Goal: Transaction & Acquisition: Purchase product/service

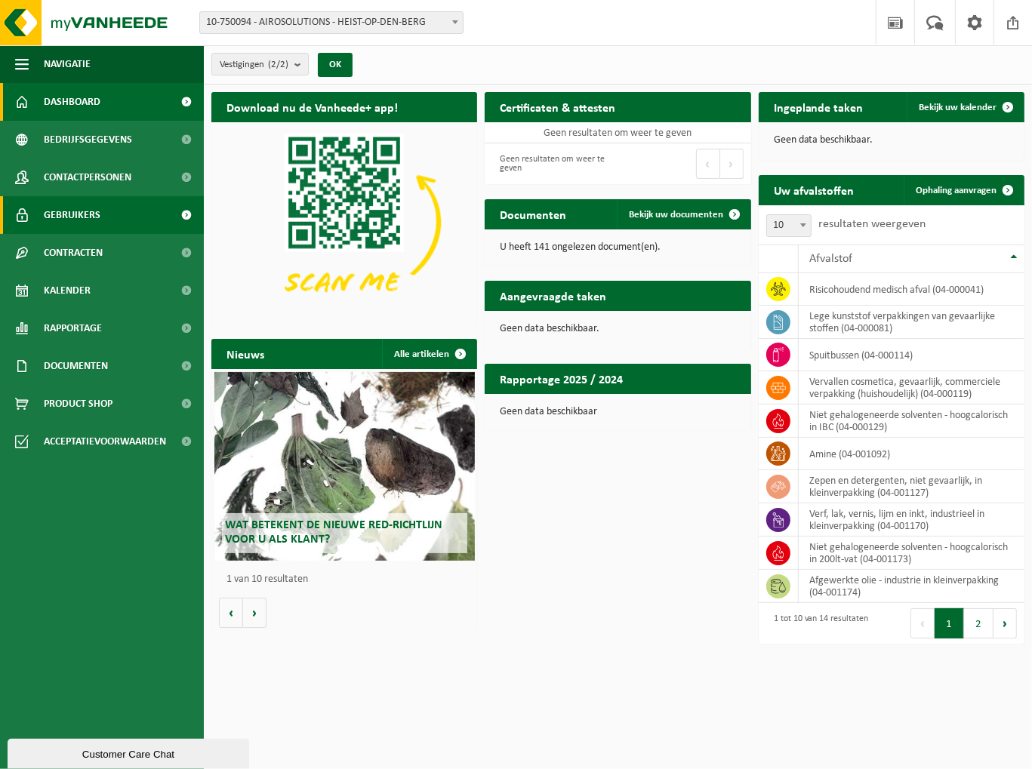
click at [85, 219] on span "Gebruikers" at bounding box center [72, 215] width 57 height 38
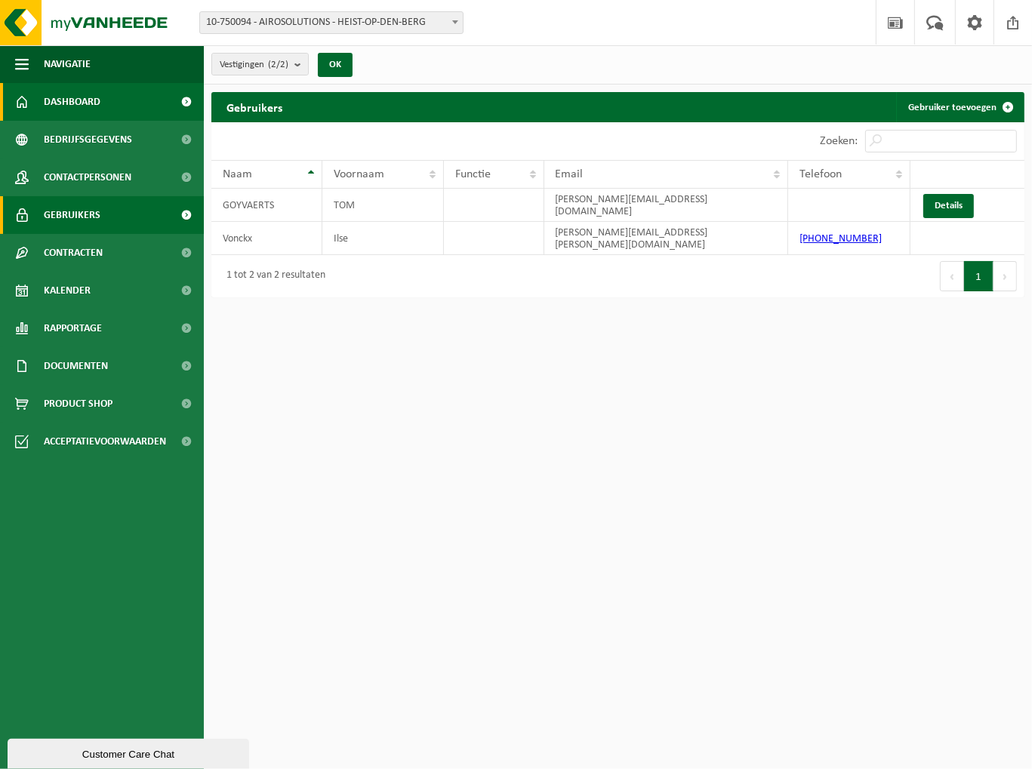
click at [81, 115] on span "Dashboard" at bounding box center [72, 102] width 57 height 38
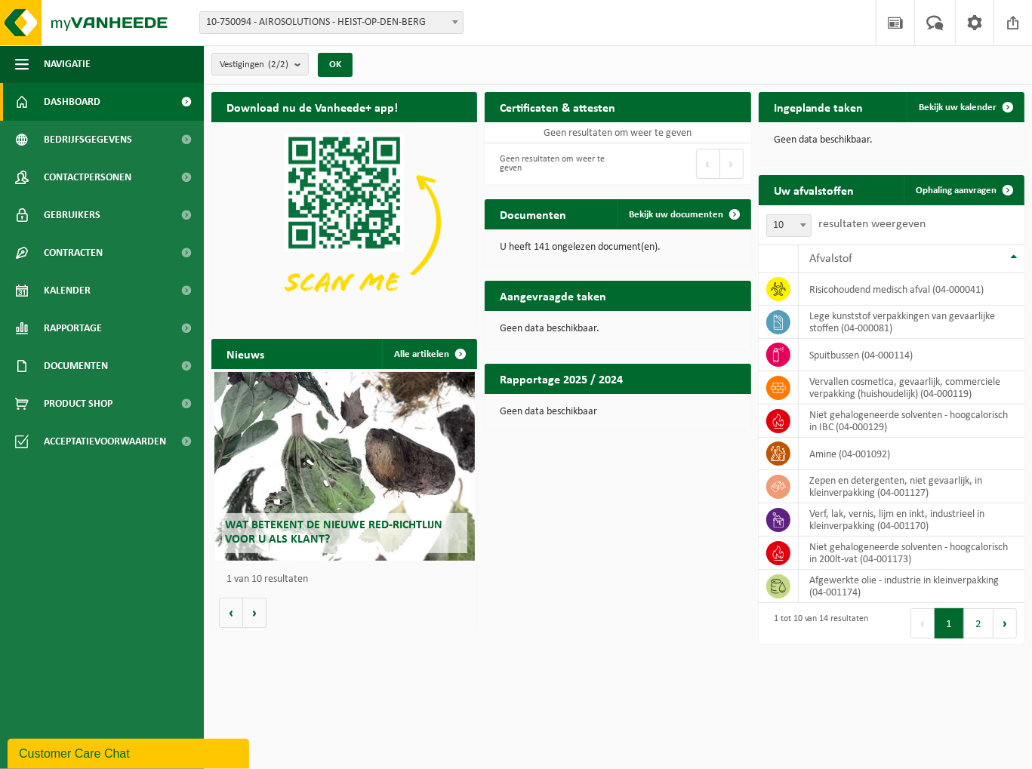
click at [561, 297] on h2 "Aangevraagde taken" at bounding box center [553, 295] width 137 height 29
click at [897, 23] on span at bounding box center [895, 22] width 23 height 45
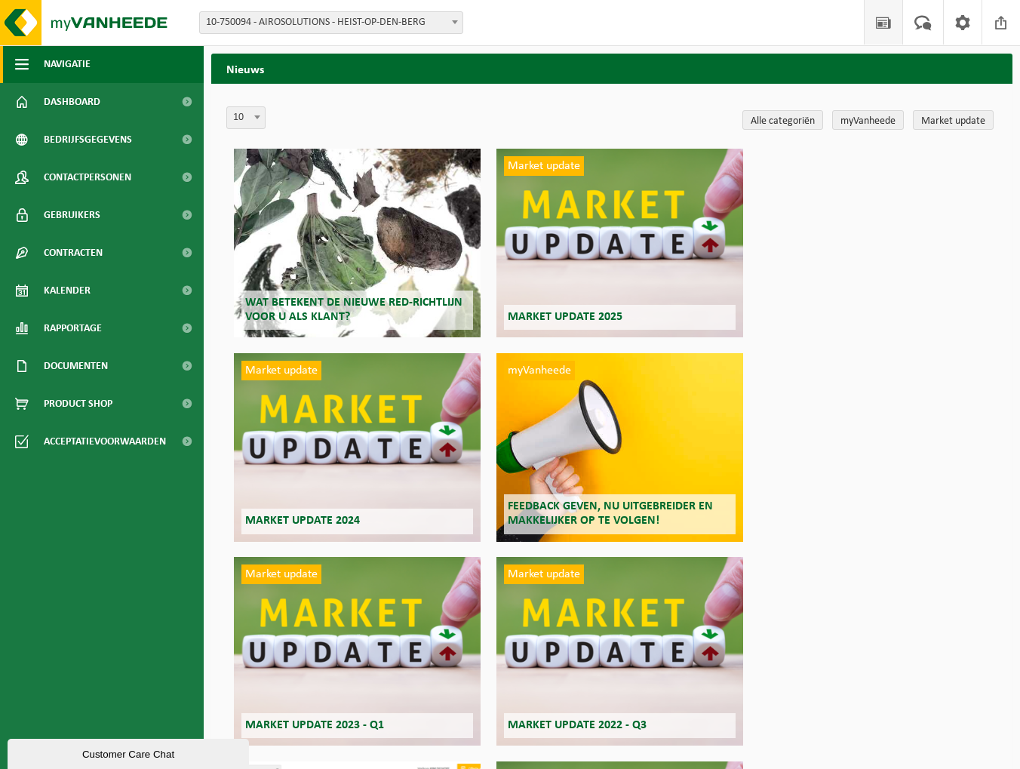
click at [72, 69] on span "Navigatie" at bounding box center [67, 64] width 47 height 38
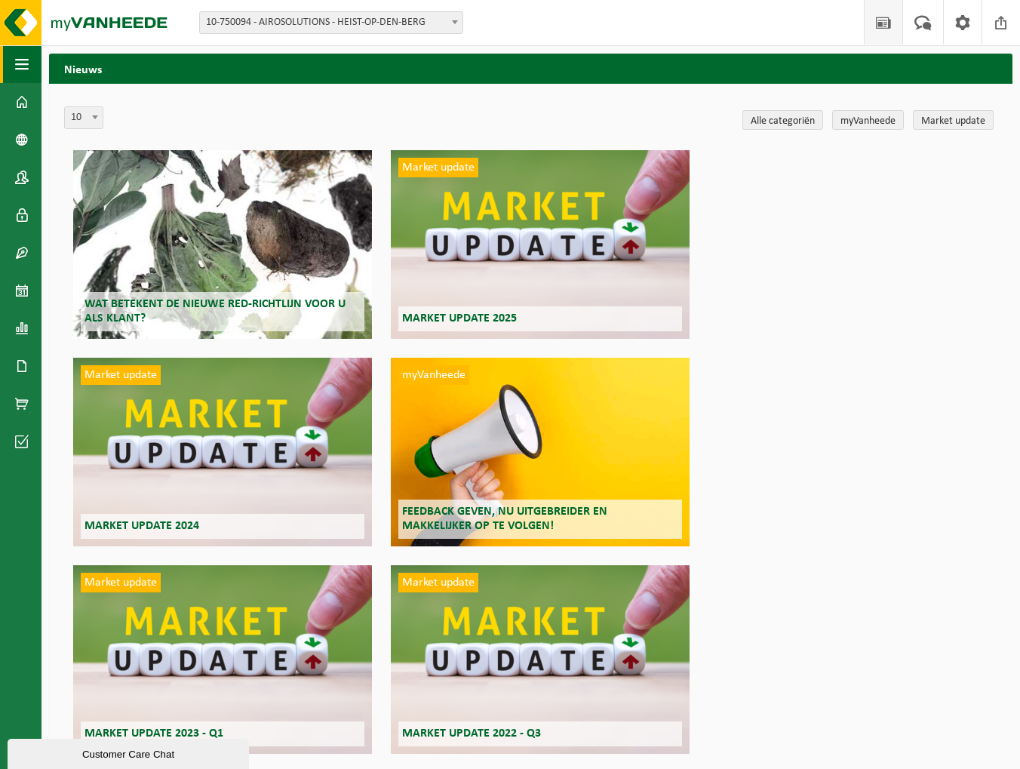
click at [17, 75] on span "button" at bounding box center [22, 64] width 14 height 38
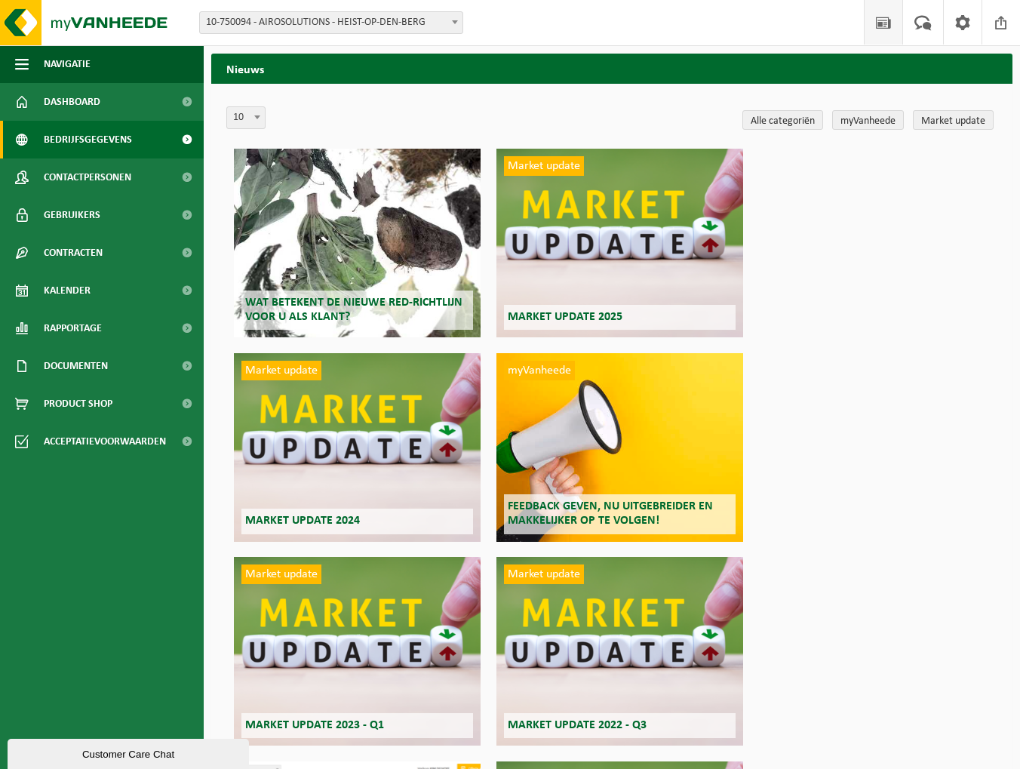
click at [78, 141] on span "Bedrijfsgegevens" at bounding box center [88, 140] width 88 height 38
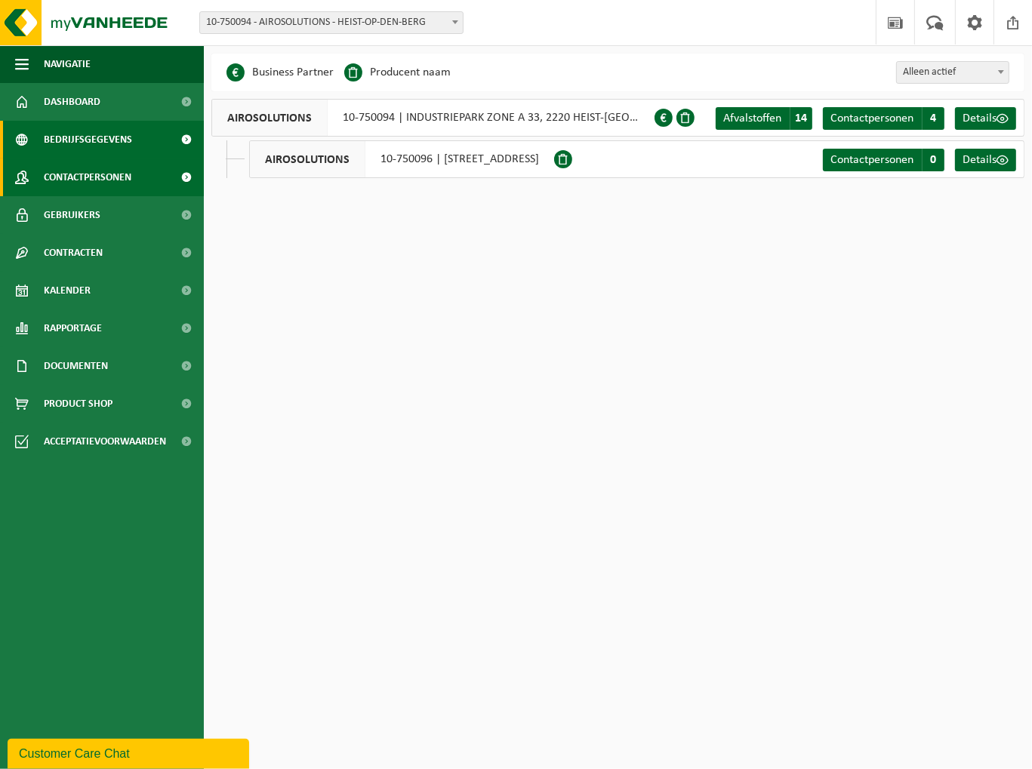
click at [77, 177] on span "Contactpersonen" at bounding box center [88, 177] width 88 height 38
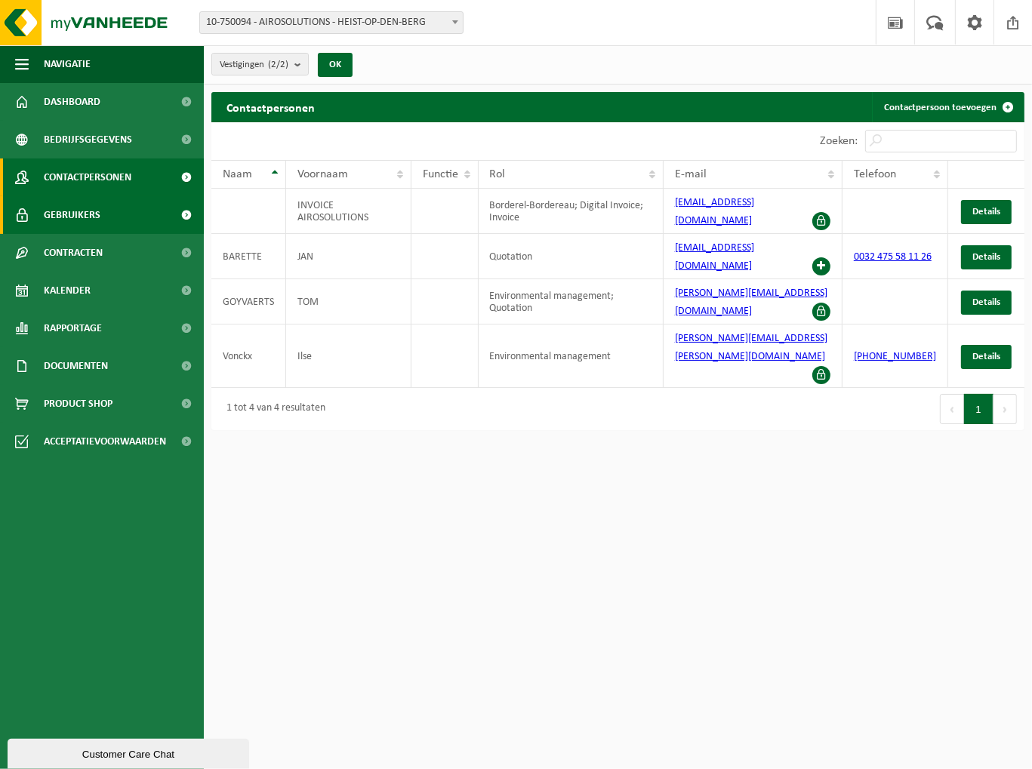
click at [81, 227] on span "Gebruikers" at bounding box center [72, 215] width 57 height 38
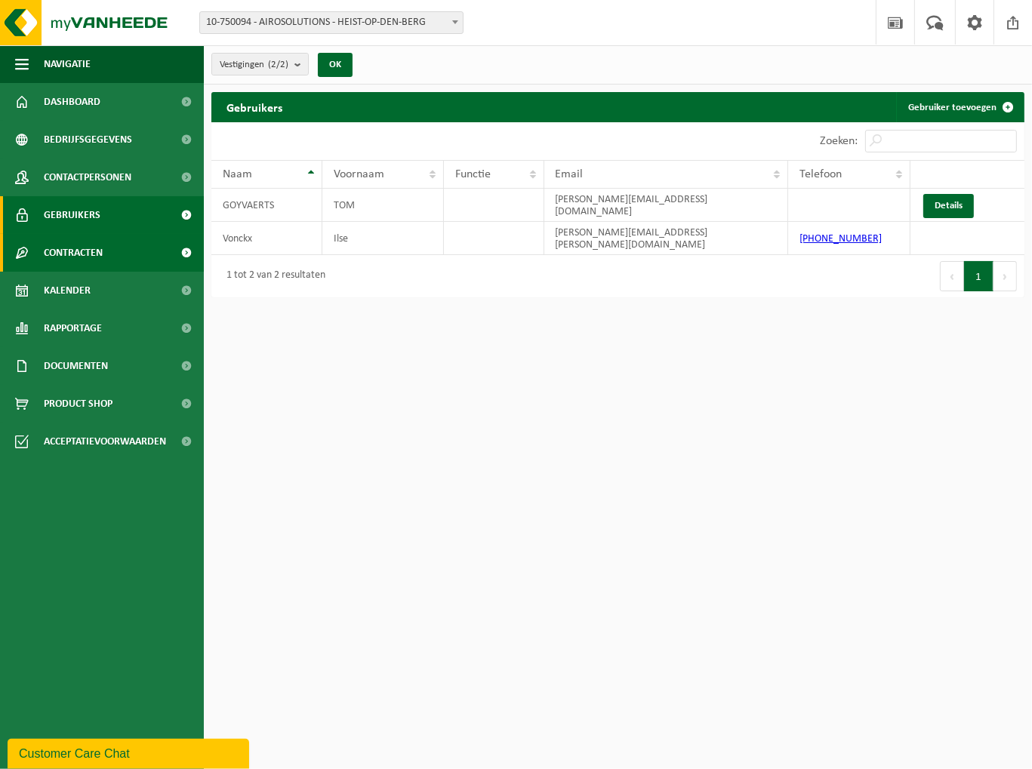
click at [76, 251] on span "Contracten" at bounding box center [73, 253] width 59 height 38
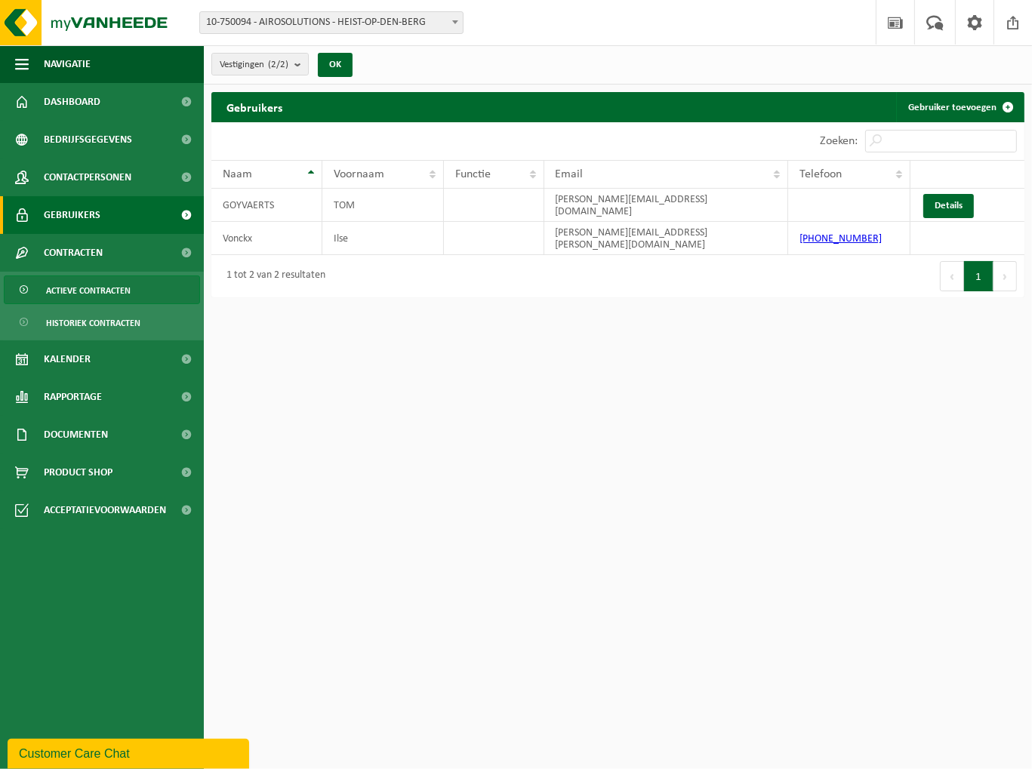
click at [75, 288] on span "Actieve contracten" at bounding box center [88, 290] width 85 height 29
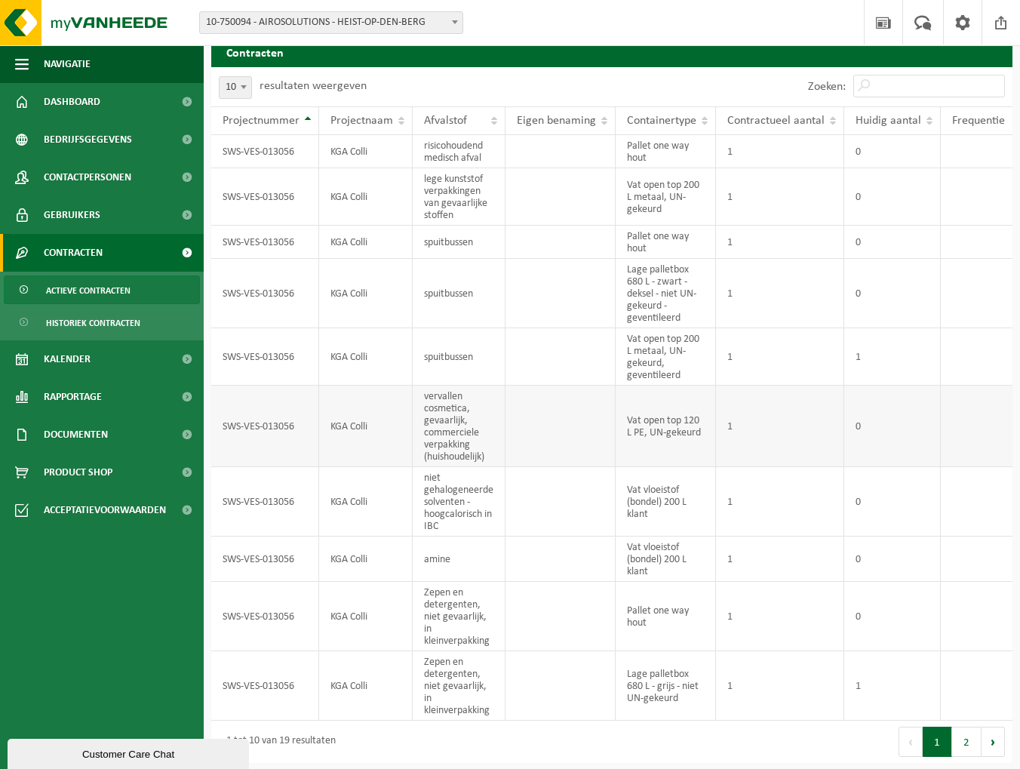
scroll to position [66, 0]
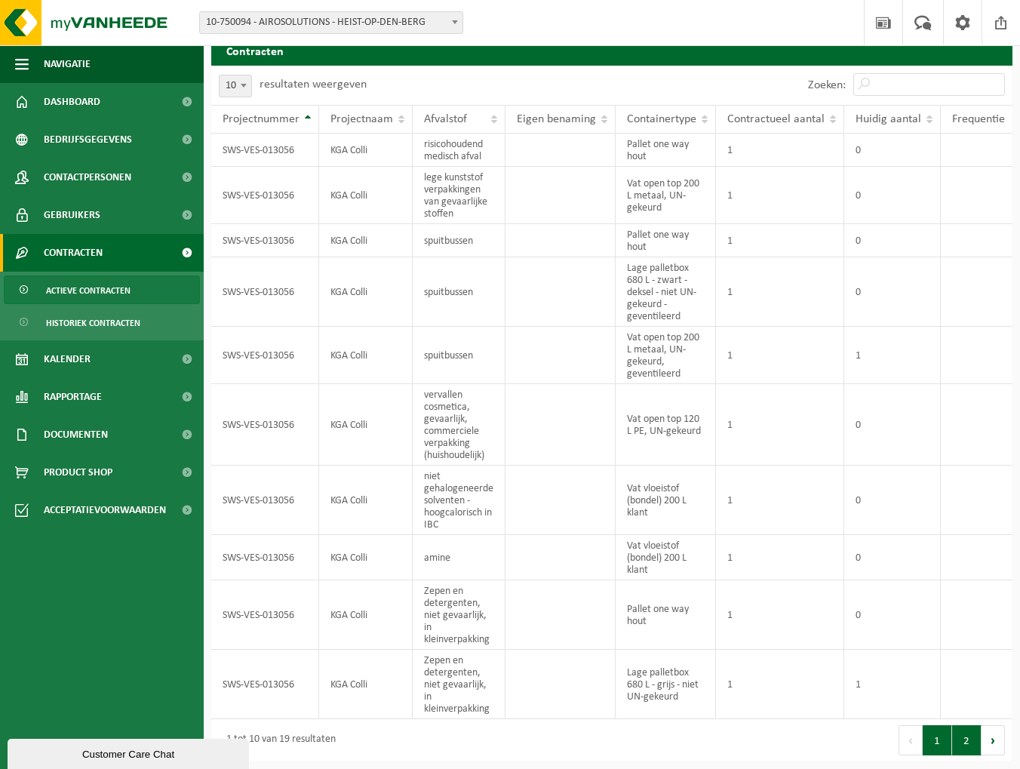
click at [970, 739] on button "2" at bounding box center [966, 740] width 29 height 30
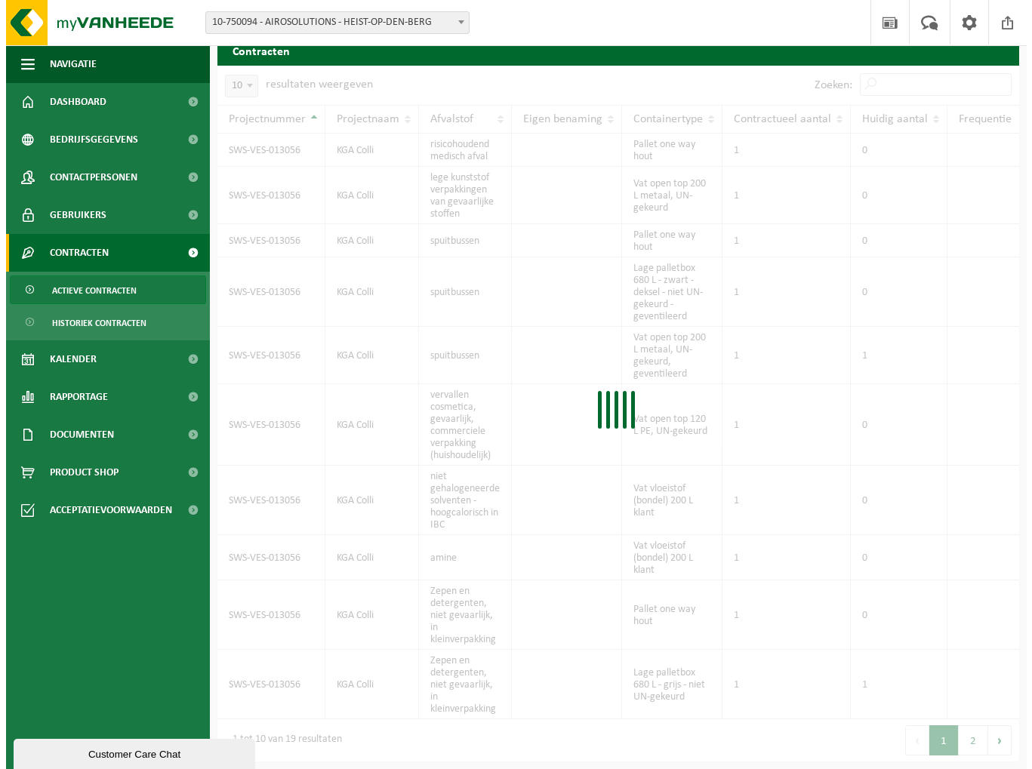
scroll to position [0, 0]
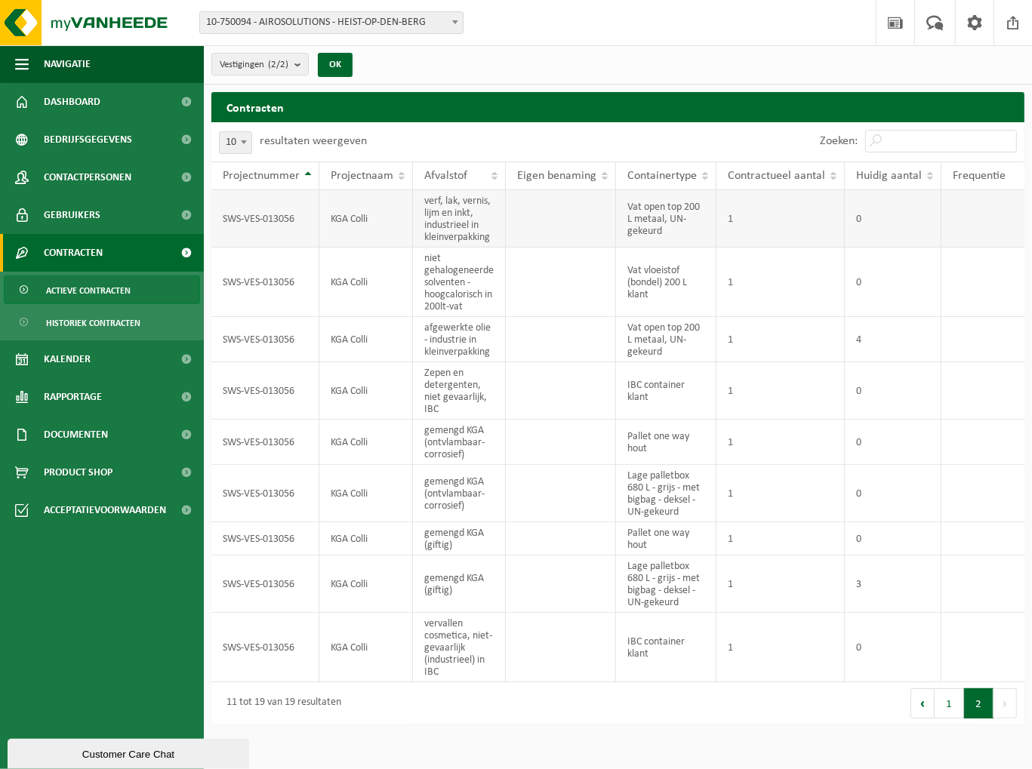
click at [374, 220] on td "KGA Colli" at bounding box center [366, 218] width 94 height 57
click at [279, 221] on td "SWS-VES-013056" at bounding box center [265, 218] width 108 height 57
drag, startPoint x: 279, startPoint y: 221, endPoint x: 421, endPoint y: 219, distance: 141.9
click at [421, 219] on td "verf, lak, vernis, lijm en inkt, industrieel in kleinverpakking" at bounding box center [459, 218] width 93 height 57
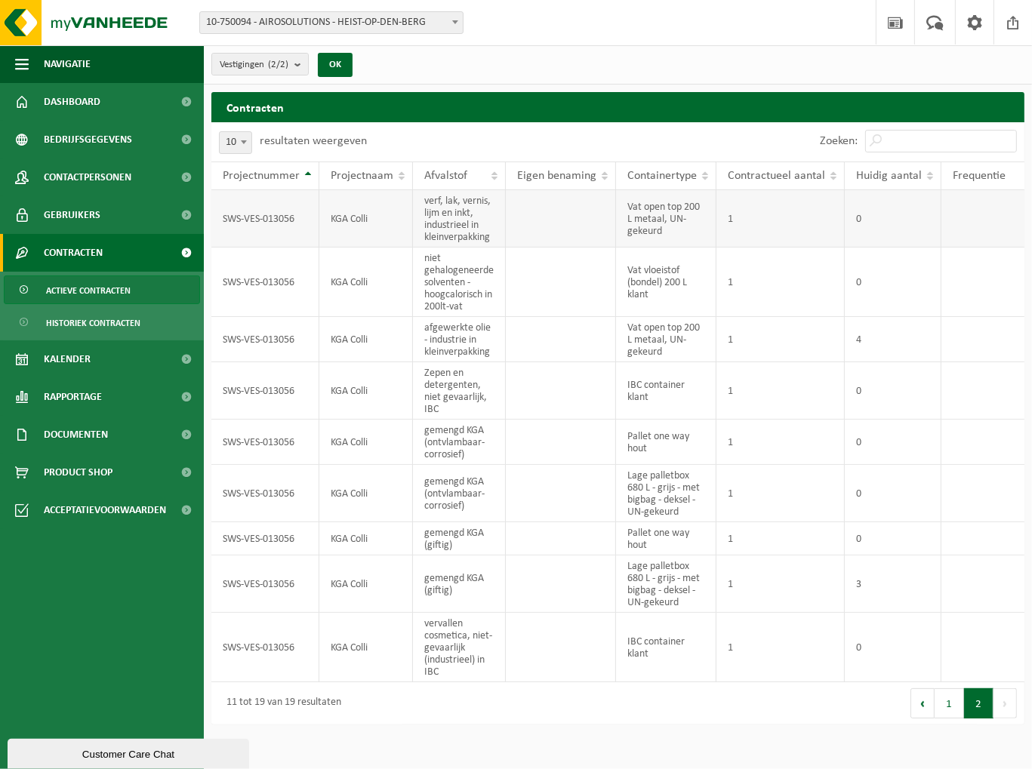
click at [743, 217] on td "1" at bounding box center [780, 218] width 128 height 57
click at [842, 217] on td "1" at bounding box center [780, 218] width 128 height 57
click at [345, 300] on td "KGA Colli" at bounding box center [366, 282] width 94 height 69
click at [275, 283] on td "SWS-VES-013056" at bounding box center [265, 282] width 108 height 69
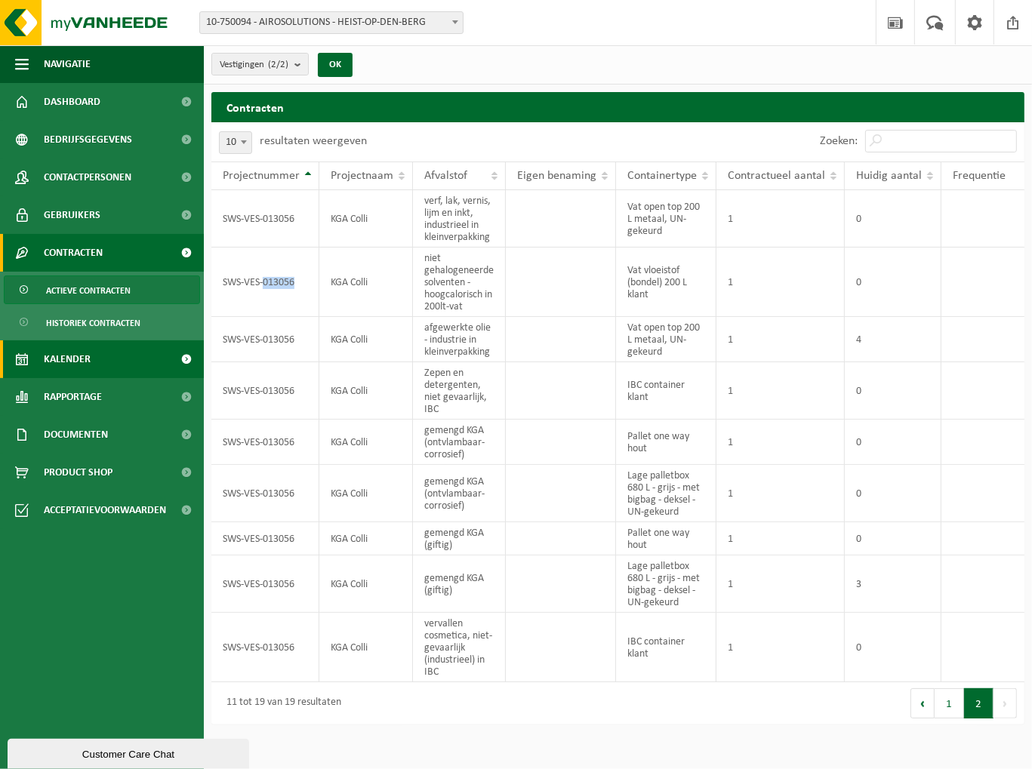
click at [85, 361] on span "Kalender" at bounding box center [67, 359] width 47 height 38
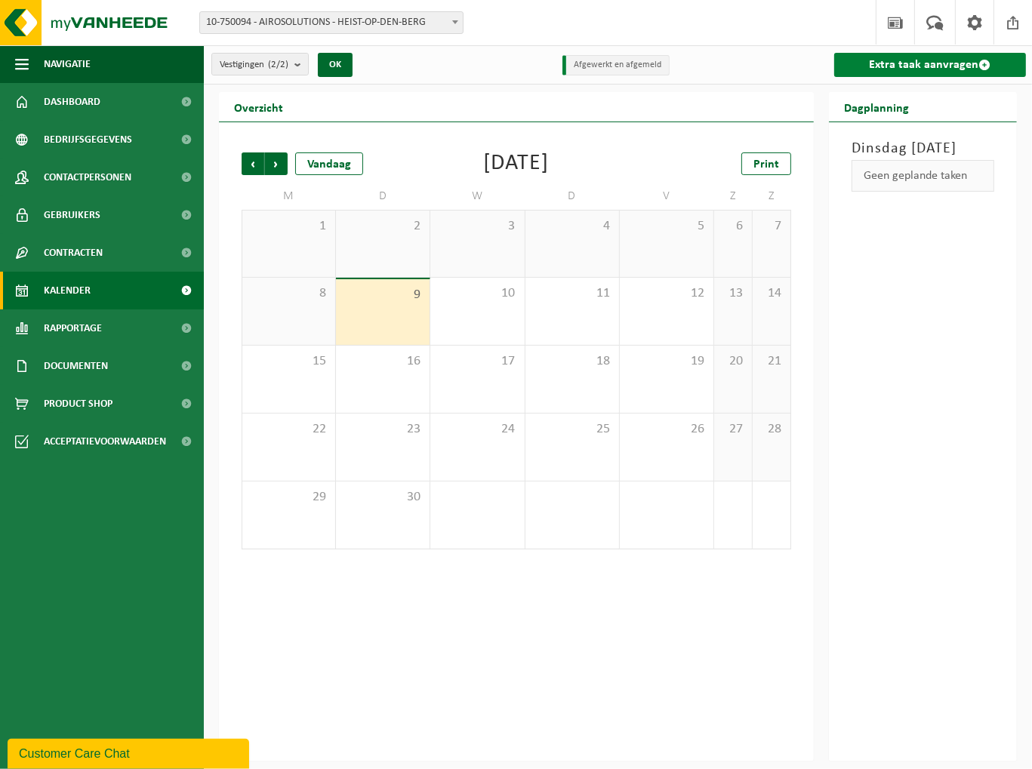
click at [912, 63] on link "Extra taak aanvragen" at bounding box center [930, 65] width 192 height 24
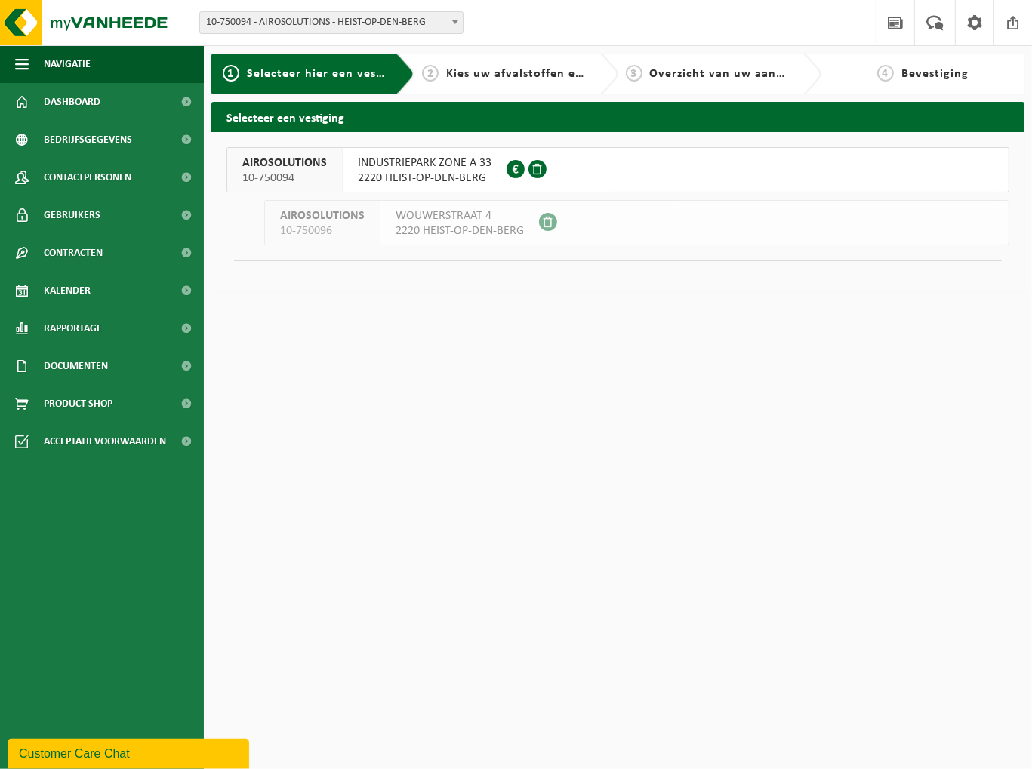
click at [408, 181] on span "2220 HEIST-OP-DEN-BERG" at bounding box center [425, 178] width 134 height 15
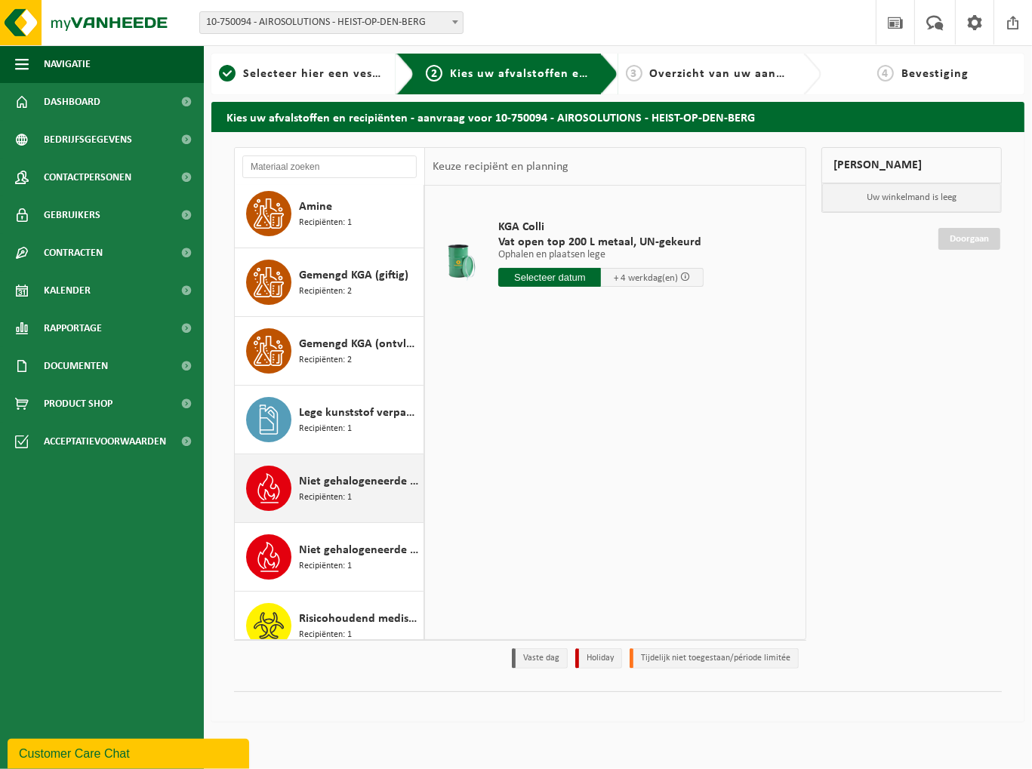
scroll to position [75, 0]
click at [350, 483] on span "Niet gehalogeneerde solventen - hoogcalorisch in 200lt-vat" at bounding box center [359, 481] width 121 height 18
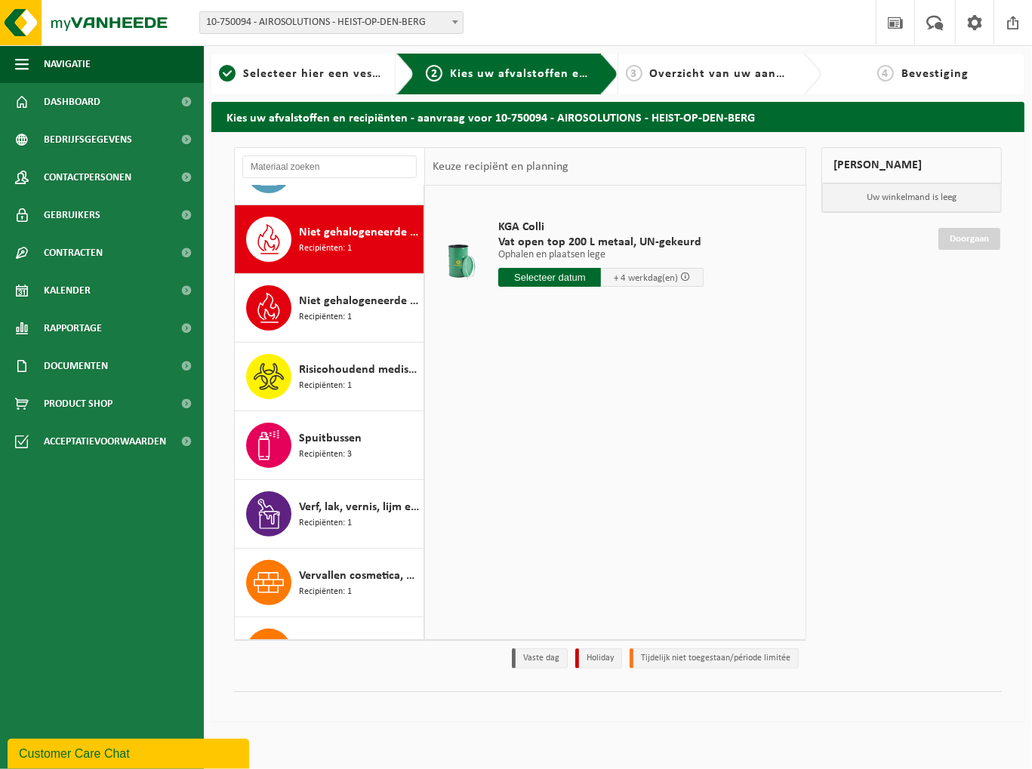
scroll to position [343, 0]
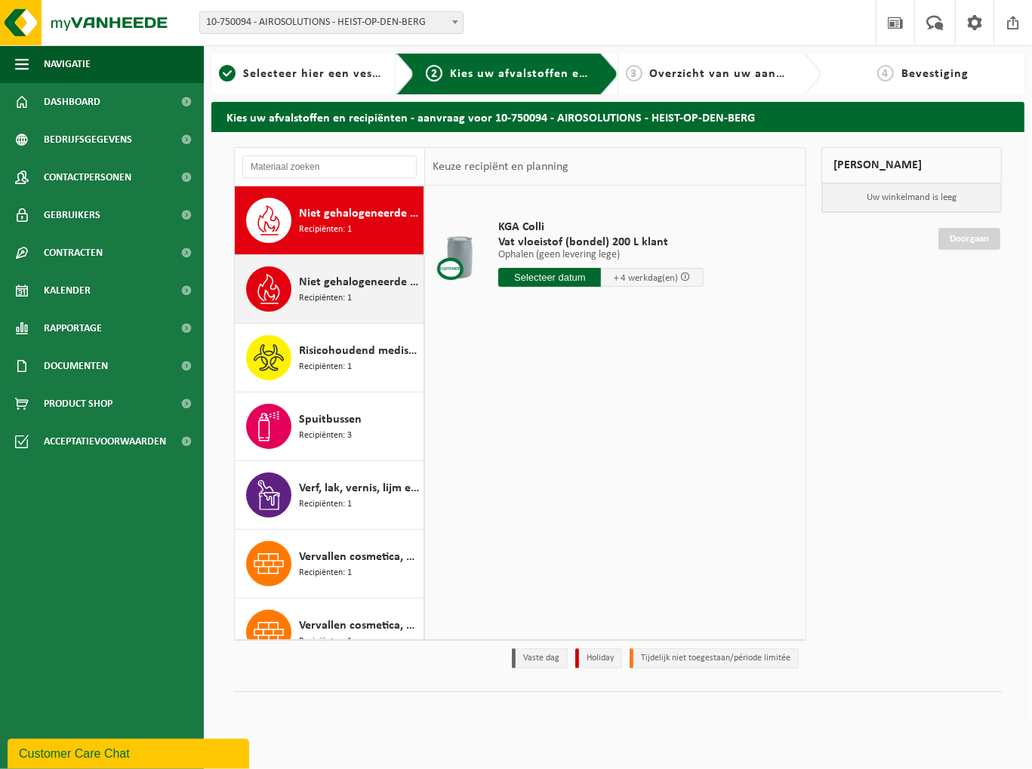
click at [325, 287] on span "Niet gehalogeneerde solventen - hoogcalorisch in IBC" at bounding box center [359, 282] width 121 height 18
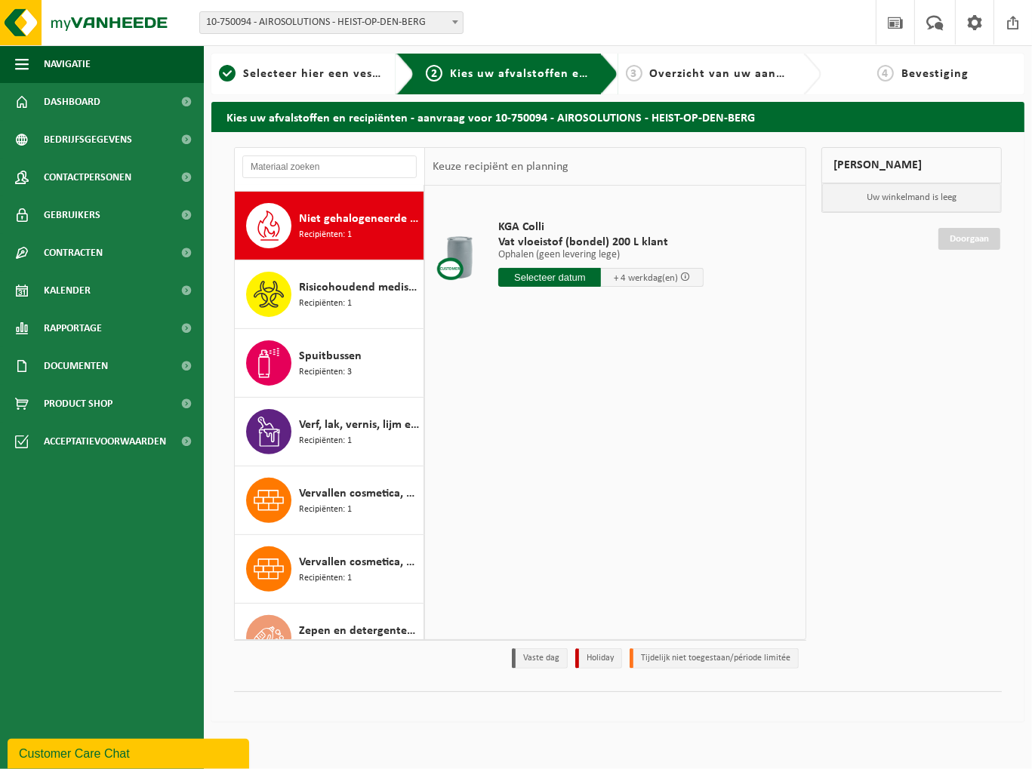
scroll to position [411, 0]
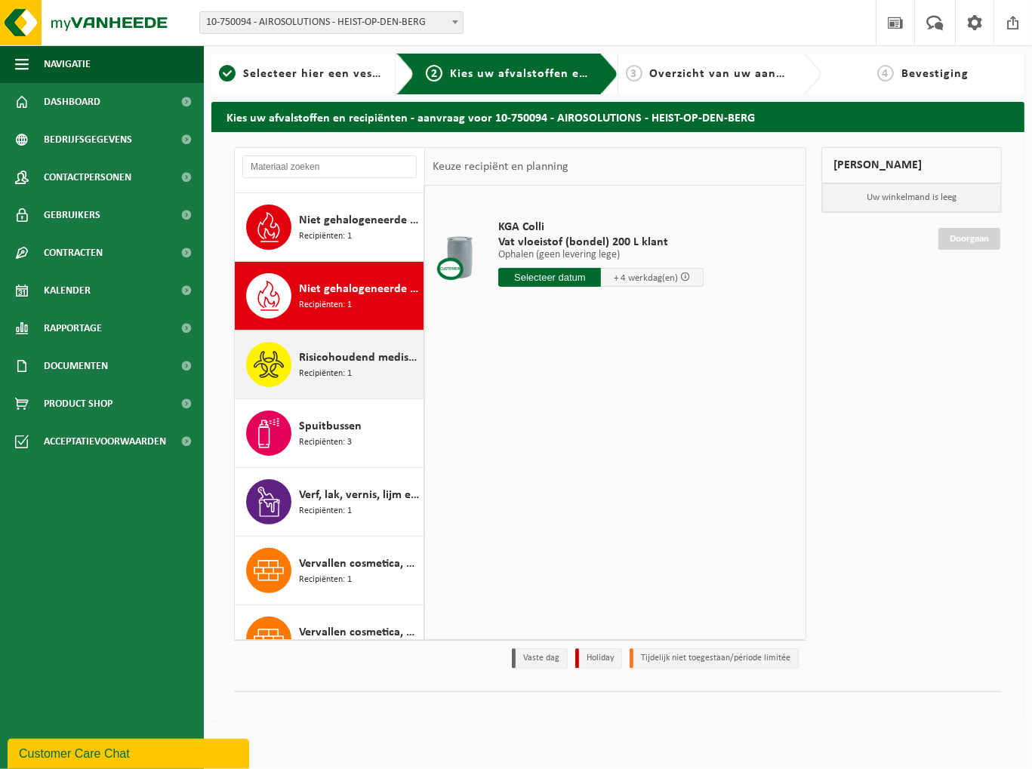
click at [312, 367] on span "Recipiënten: 1" at bounding box center [325, 374] width 53 height 14
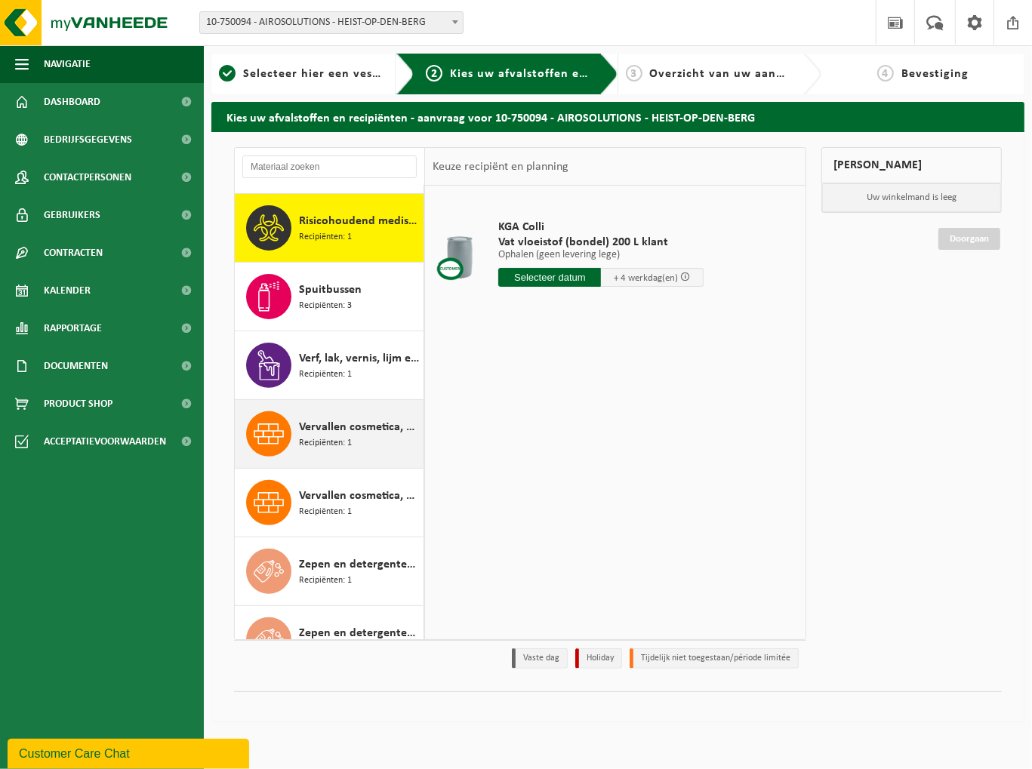
scroll to position [480, 0]
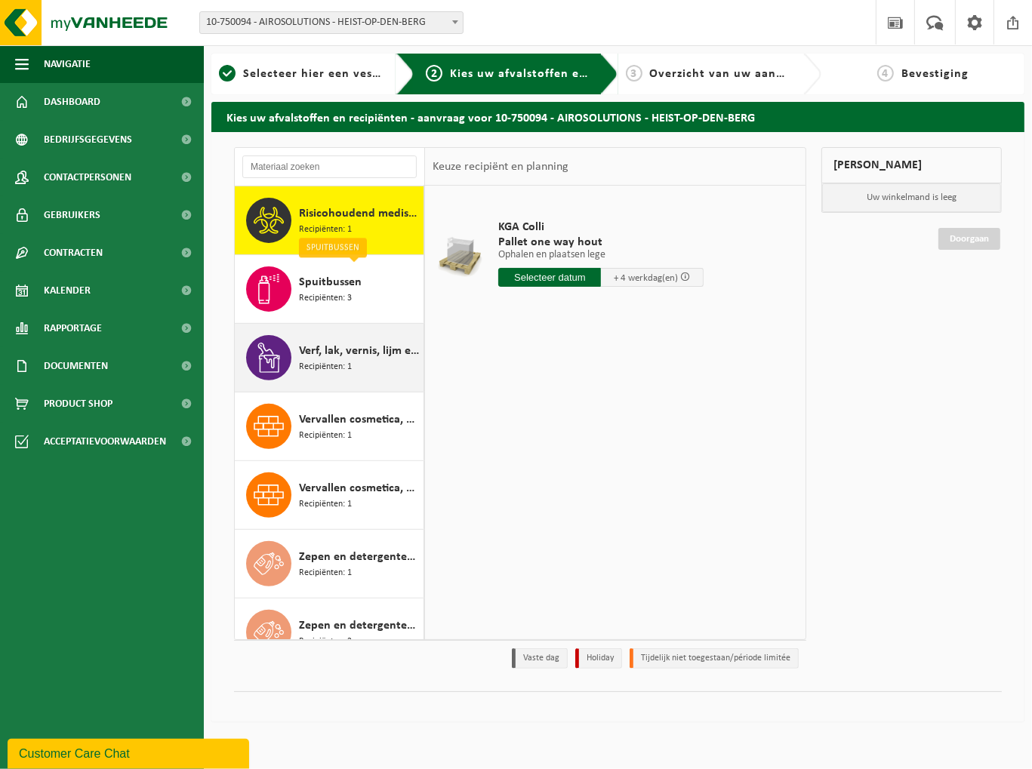
click at [326, 350] on span "Verf, lak, vernis, lijm en inkt, industrieel in kleinverpakking" at bounding box center [359, 351] width 121 height 18
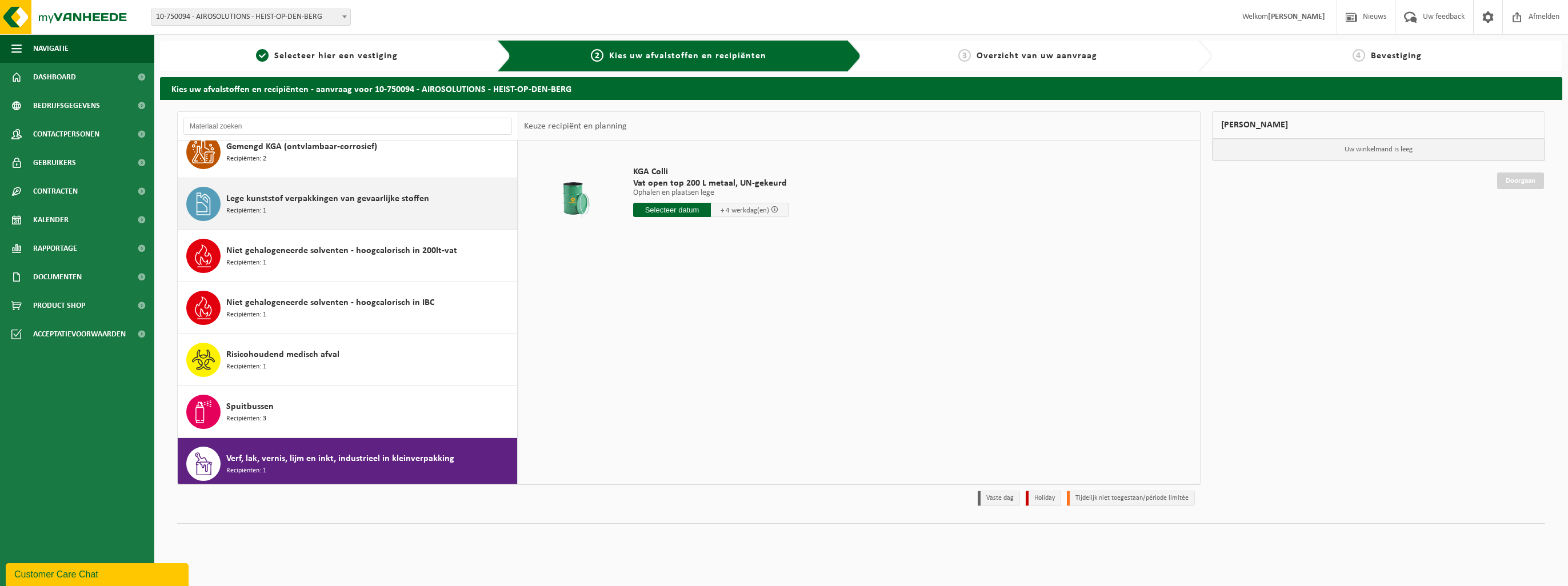
scroll to position [171, 0]
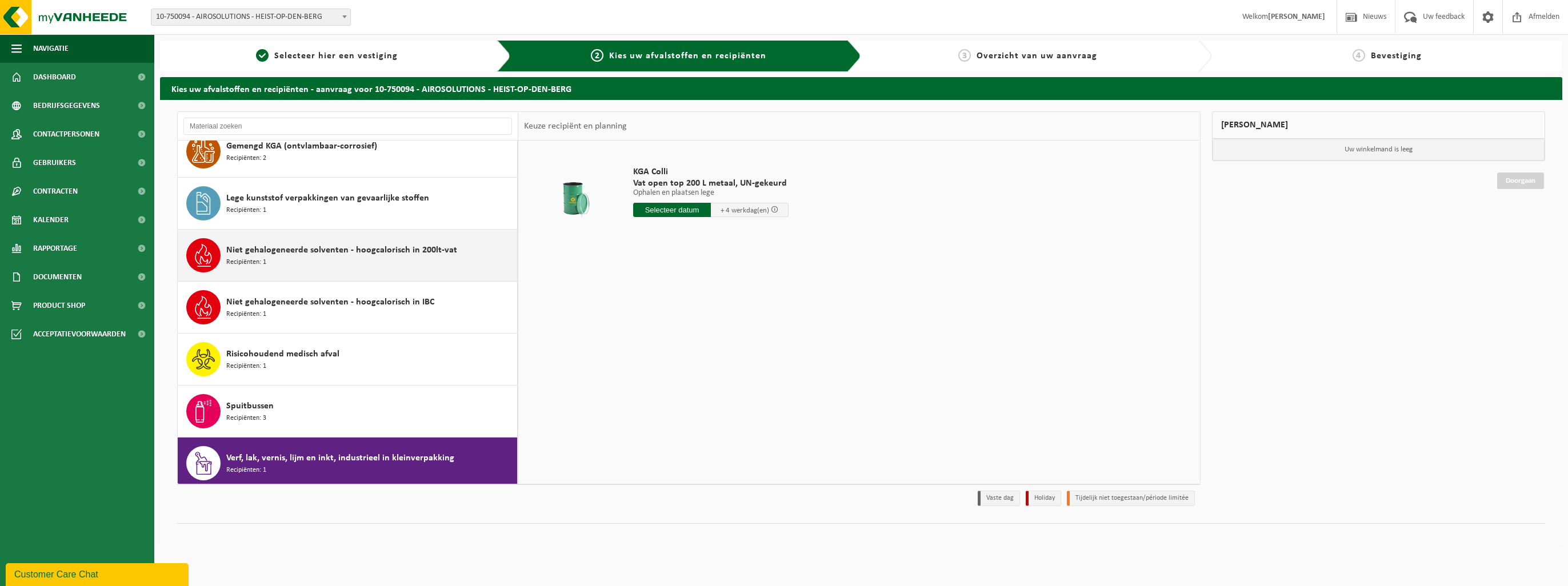
click at [359, 258] on div "Niet gehalogeneerde solventen - hoogcalorisch in 200lt-vat Recipiënten: 1" at bounding box center [370, 255] width 288 height 34
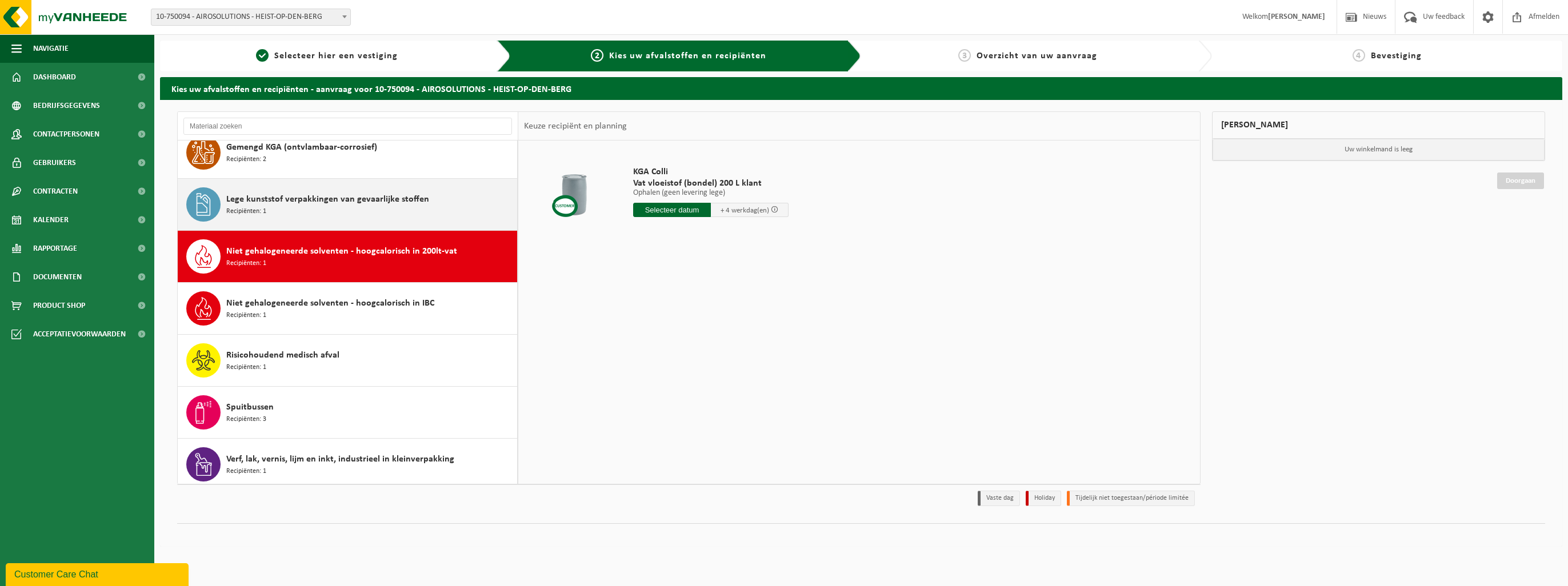
scroll to position [170, 0]
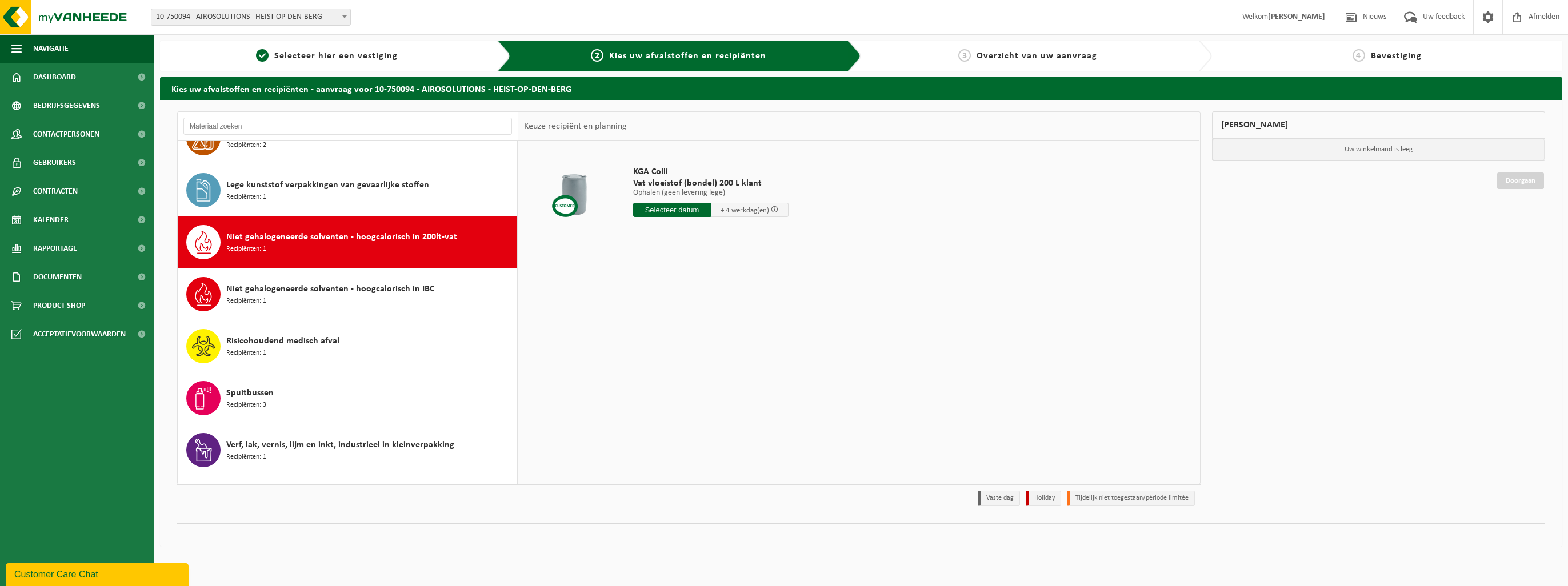
click at [391, 241] on span "Niet gehalogeneerde solventen - hoogcalorisch in 200lt-vat" at bounding box center [341, 237] width 231 height 14
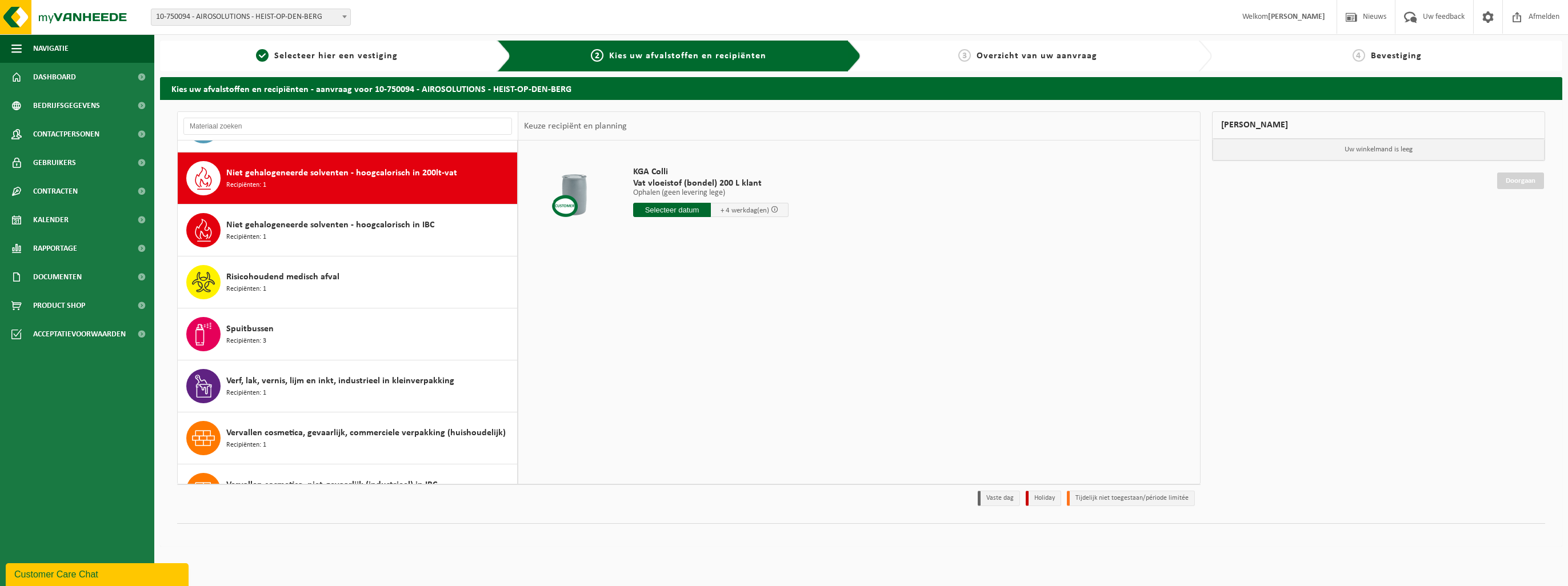
scroll to position [260, 0]
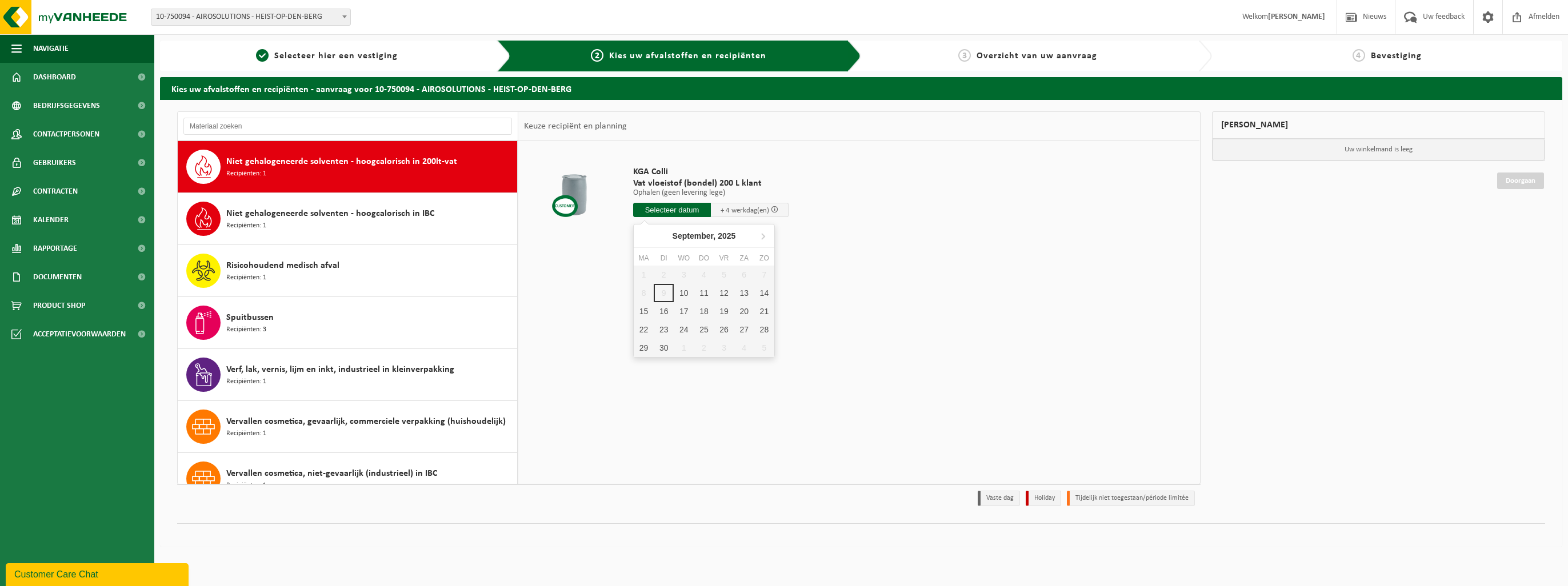
click at [665, 210] on input "text" at bounding box center [672, 210] width 78 height 14
click at [620, 301] on div "KGA Colli Vat vloeistof (bondel) 200 L klant Ophalen (geen levering lege) Ophal…" at bounding box center [859, 312] width 681 height 343
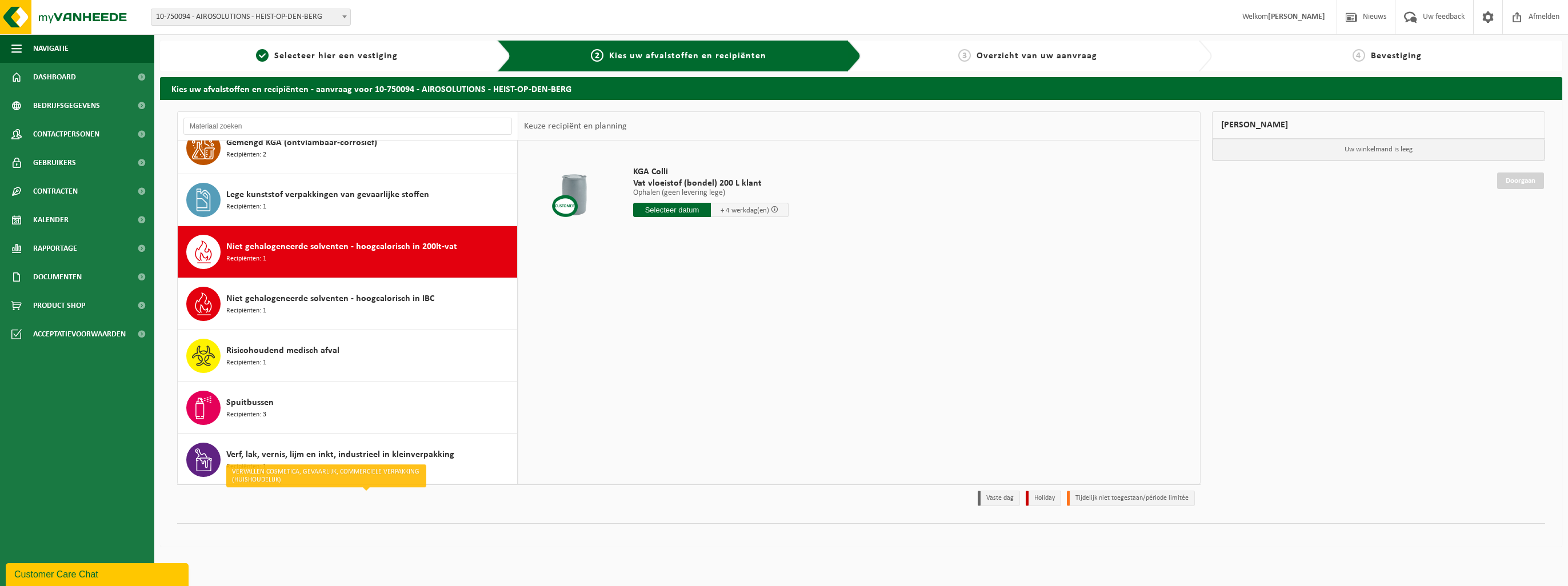
scroll to position [175, 0]
click at [688, 212] on input "text" at bounding box center [672, 210] width 78 height 14
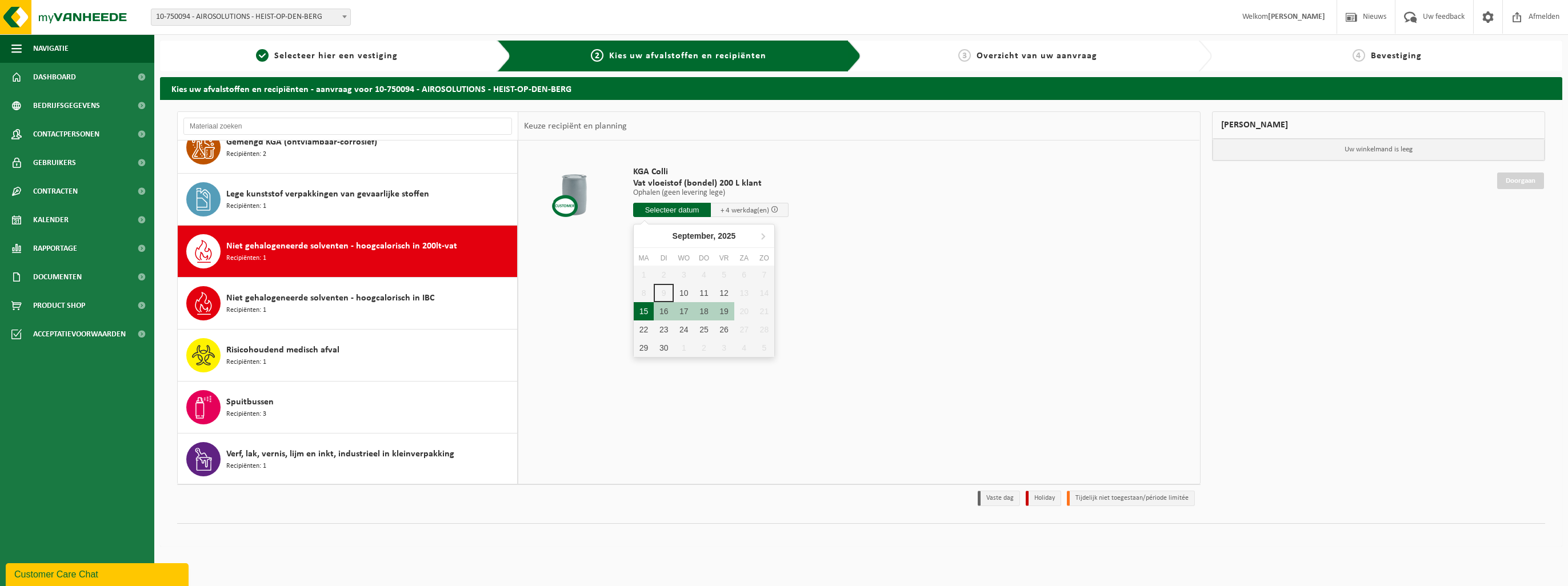
click at [648, 309] on div "15" at bounding box center [644, 311] width 20 height 18
type input "Van [DATE]"
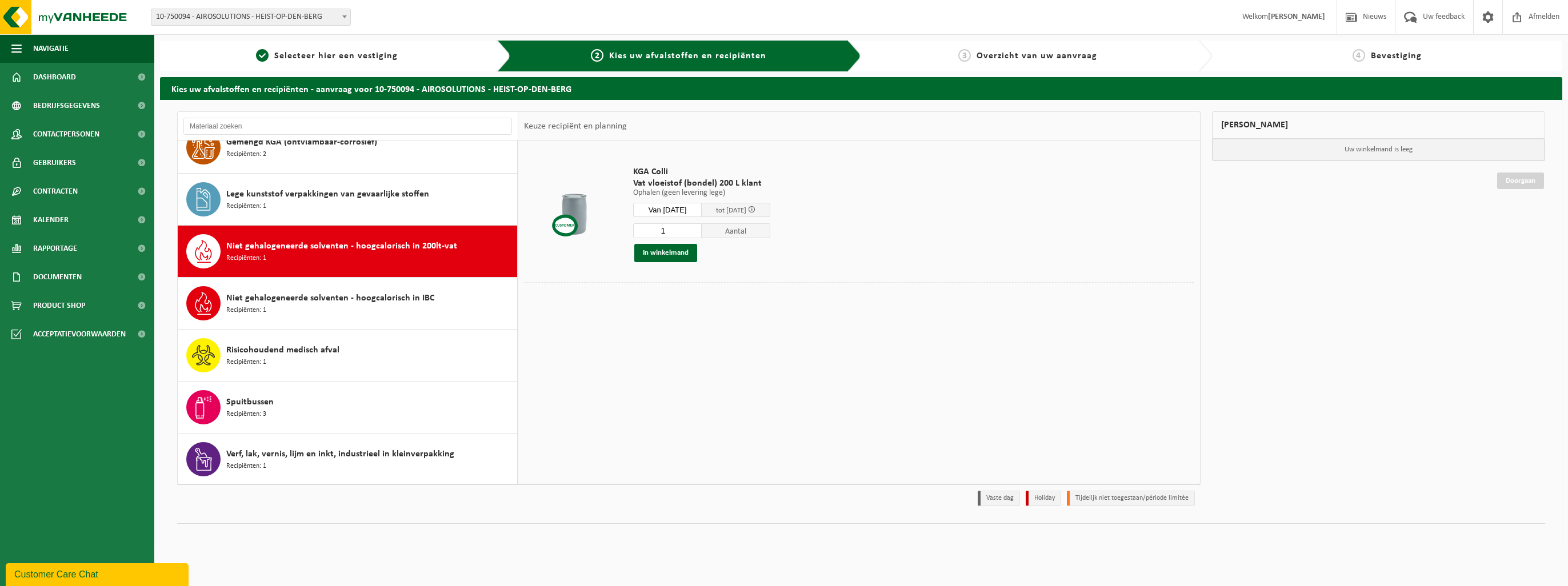
drag, startPoint x: 684, startPoint y: 232, endPoint x: 636, endPoint y: 232, distance: 48.0
click at [636, 232] on input "1" at bounding box center [667, 231] width 69 height 15
type input "2"
click at [677, 251] on button "In winkelmand" at bounding box center [666, 253] width 63 height 18
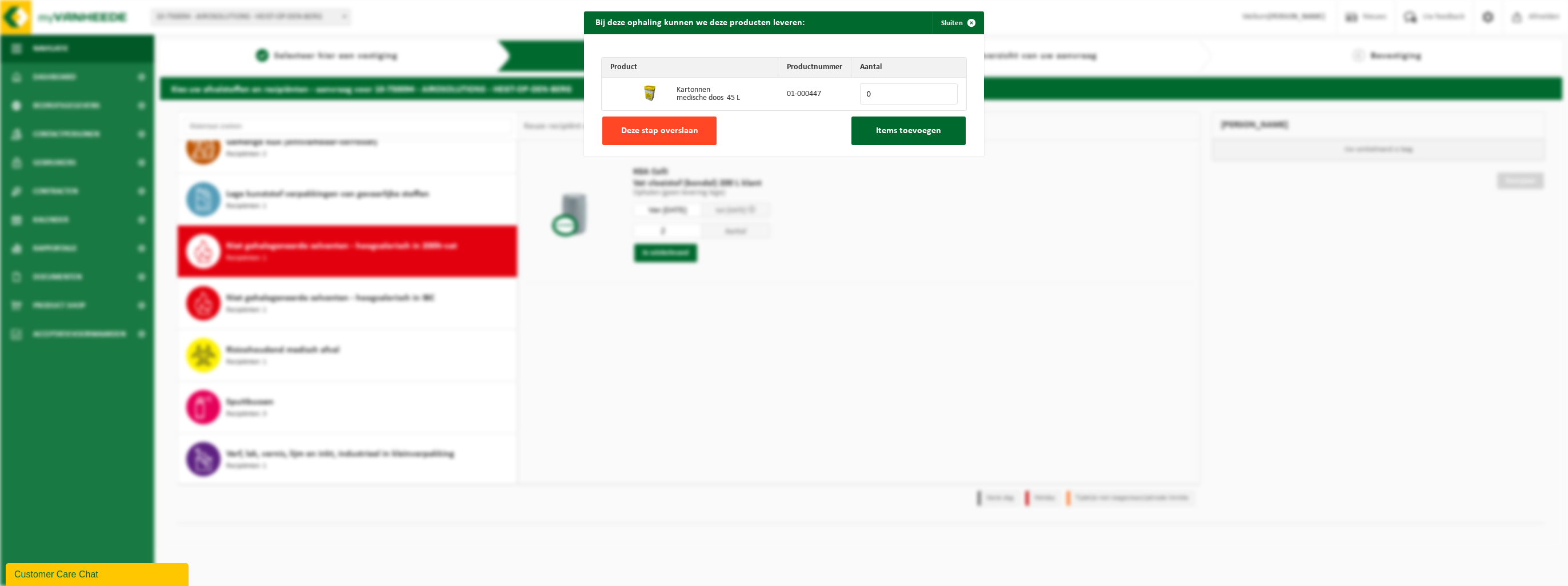
click at [678, 136] on span "Deze stap overslaan" at bounding box center [659, 131] width 77 height 9
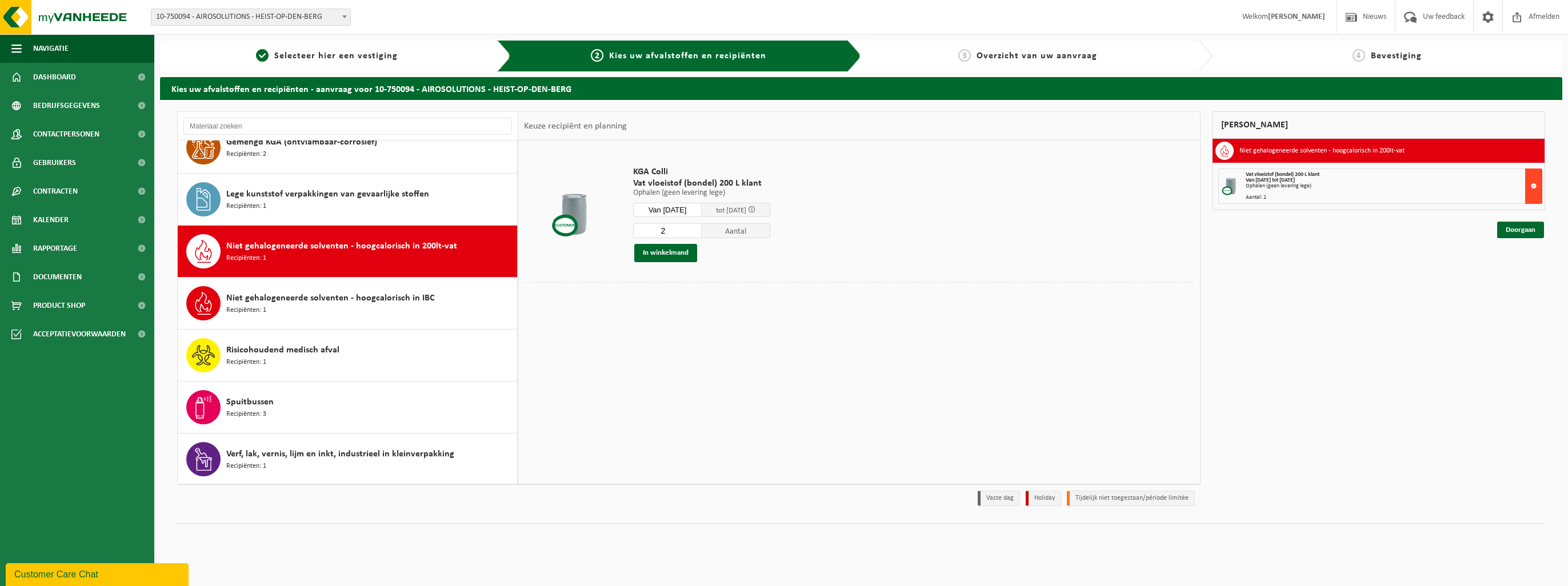
click at [781, 182] on button at bounding box center [1533, 186] width 17 height 36
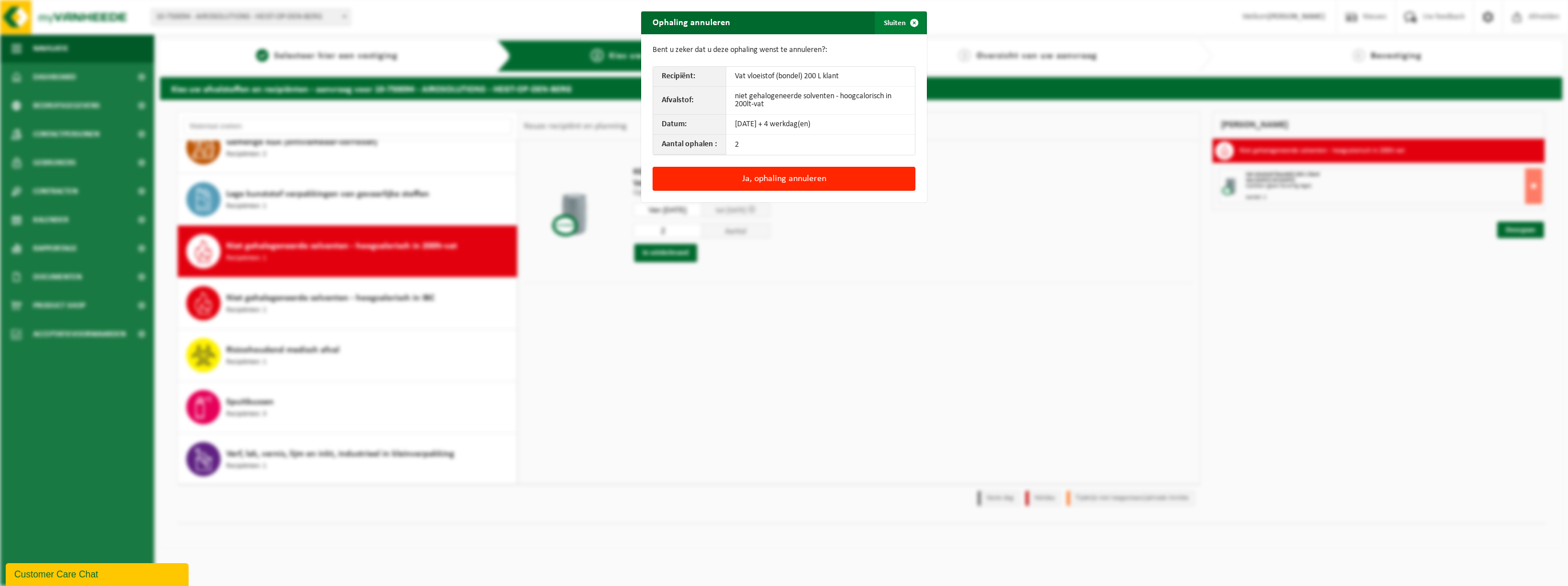
click at [781, 17] on span "button" at bounding box center [914, 23] width 23 height 23
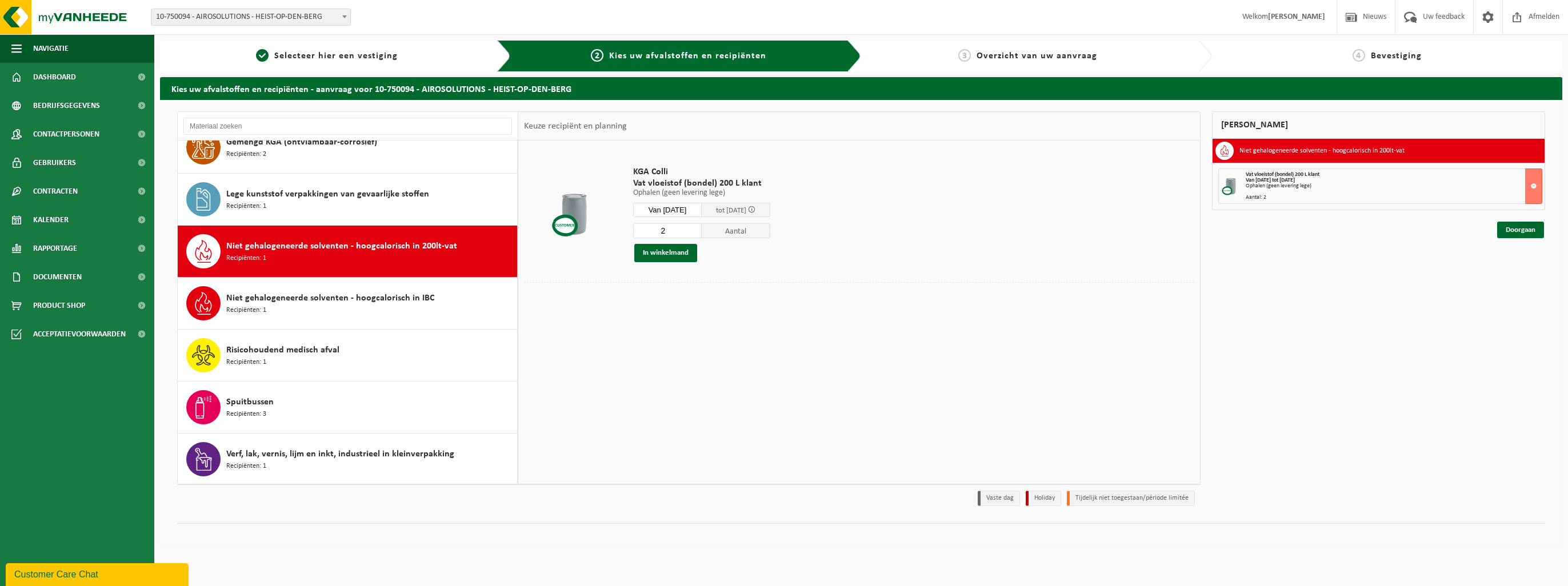
click at [743, 229] on span "Aantal" at bounding box center [736, 231] width 69 height 15
click at [744, 204] on span "tot [DATE]" at bounding box center [736, 210] width 69 height 14
click at [747, 214] on span "tot [DATE]" at bounding box center [731, 210] width 30 height 8
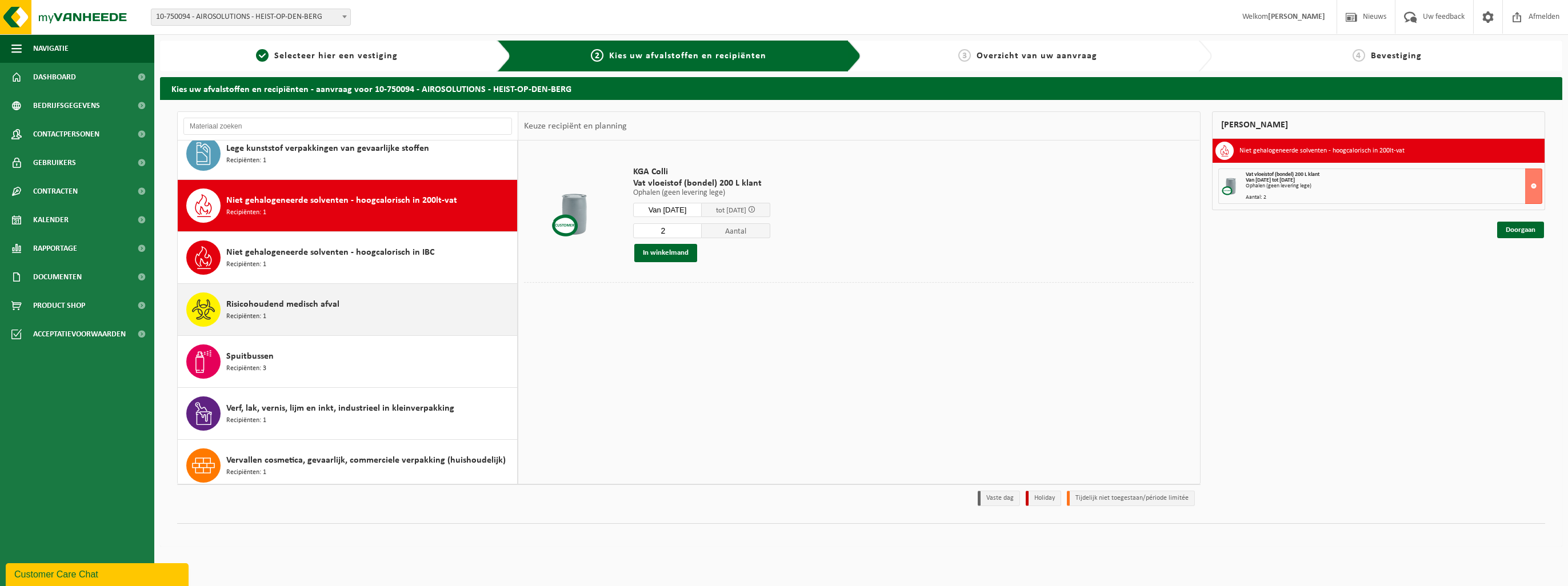
scroll to position [220, 0]
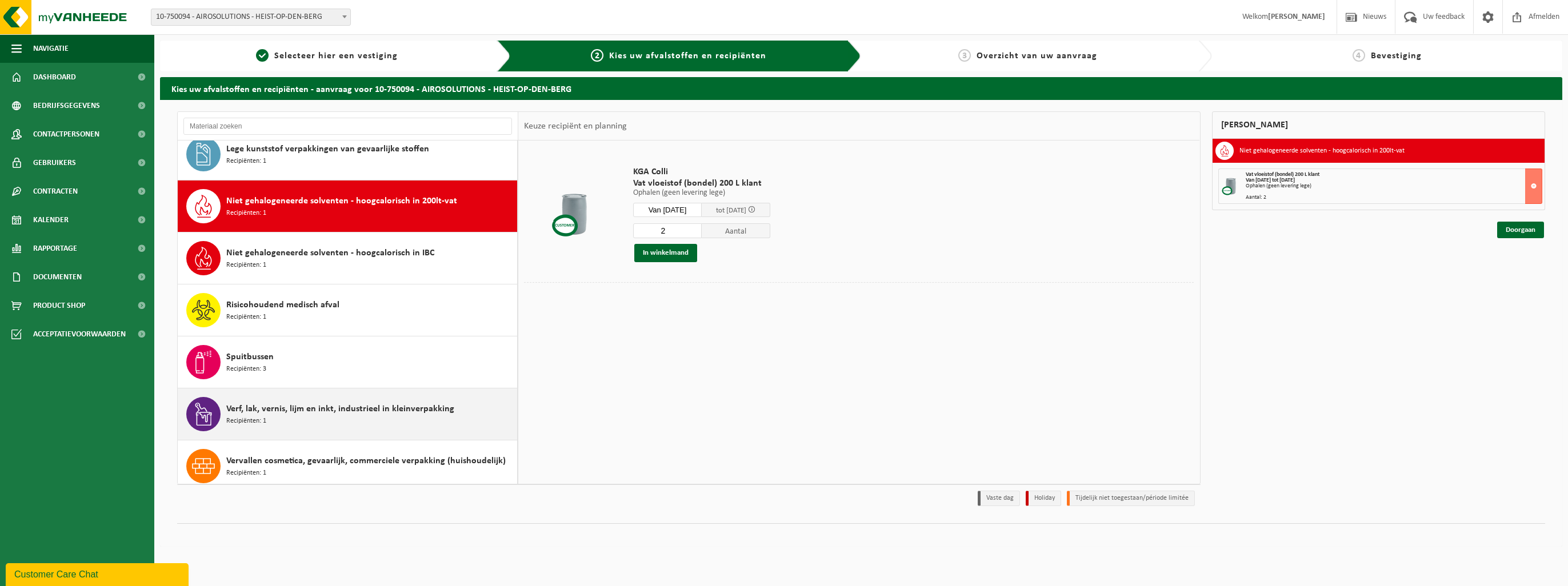
click at [329, 415] on div "Verf, lak, vernis, lijm en inkt, industrieel in kleinverpakking Recipiënten: 1" at bounding box center [370, 414] width 288 height 34
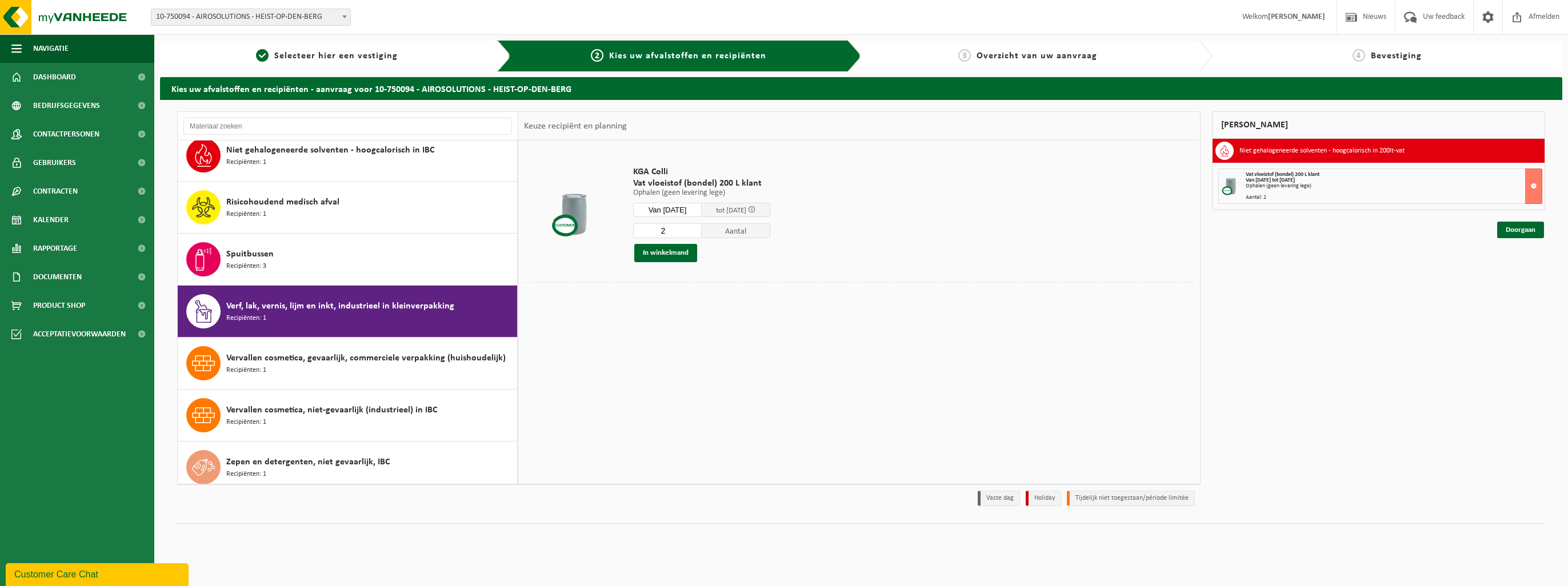
scroll to position [382, 0]
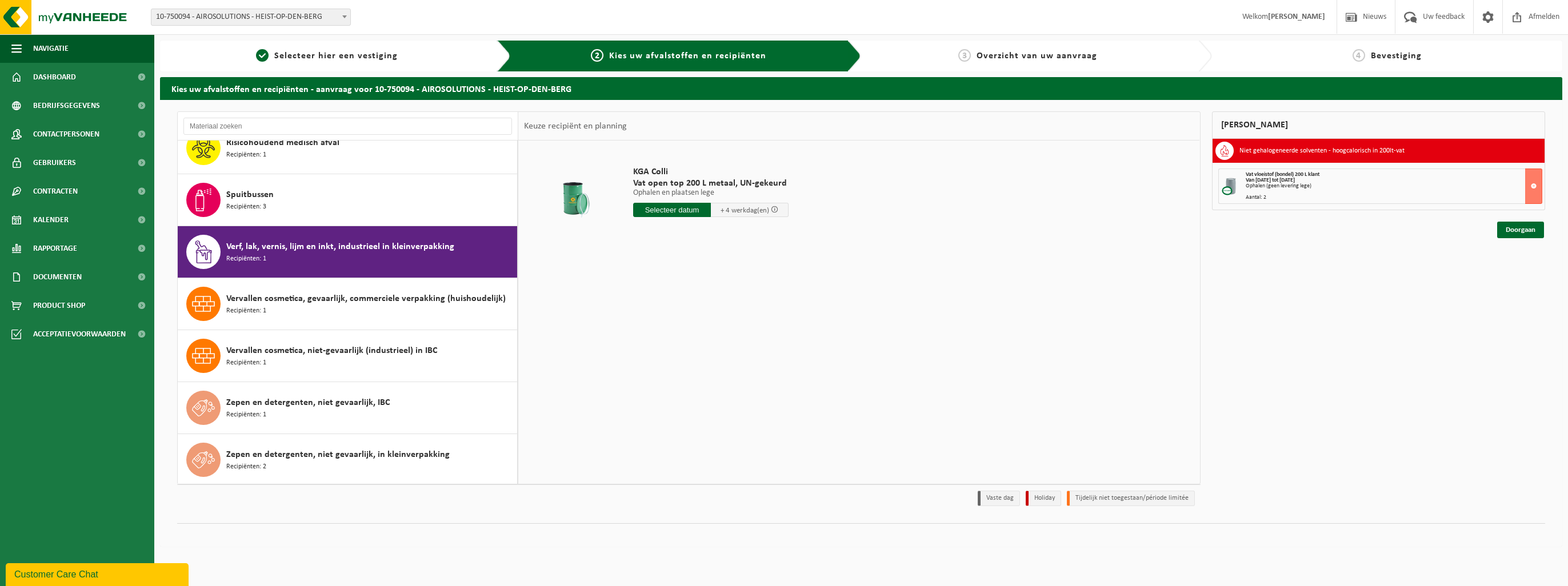
click at [662, 206] on input "text" at bounding box center [672, 210] width 78 height 14
click at [640, 314] on div "15" at bounding box center [644, 311] width 20 height 18
type input "Van [DATE]"
click at [781, 190] on div "Vat vloeistof (bondel) 200 L klant Van [DATE] tot [DATE] Ophalen (geen levering…" at bounding box center [1394, 186] width 297 height 29
drag, startPoint x: 700, startPoint y: 231, endPoint x: 662, endPoint y: 232, distance: 38.0
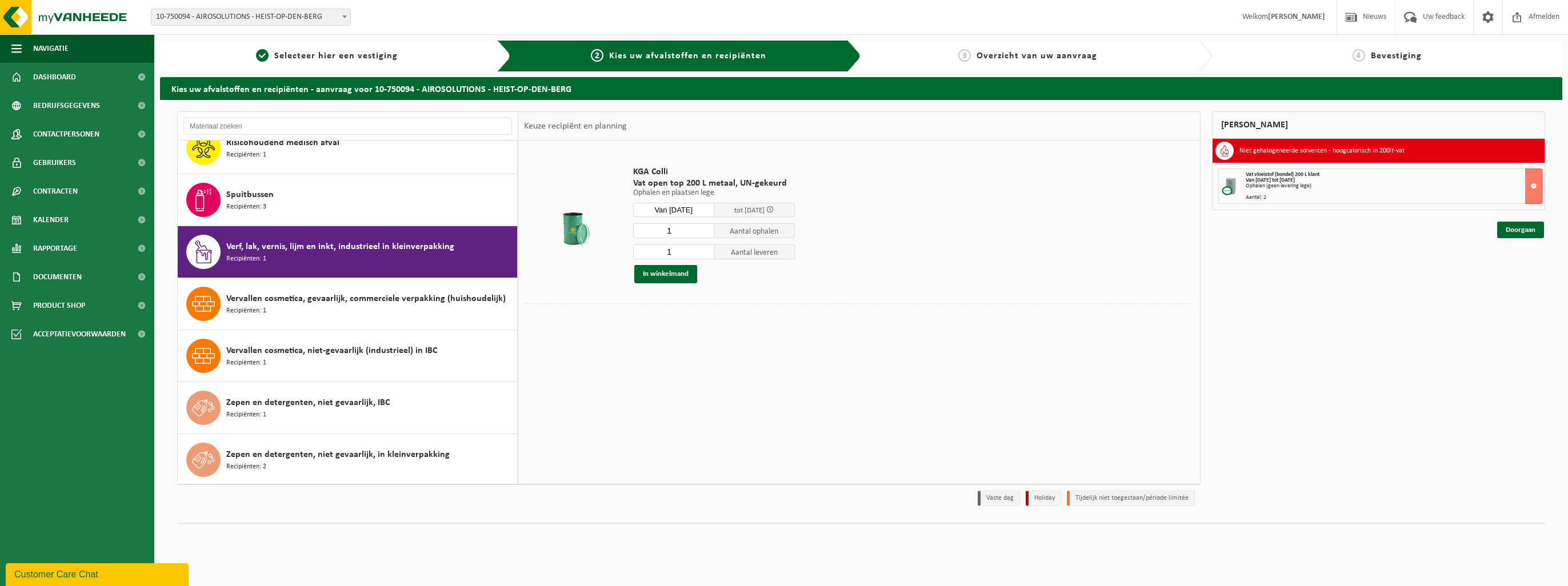
click at [662, 232] on input "1" at bounding box center [673, 231] width 81 height 15
type input "2"
click at [705, 226] on input "2" at bounding box center [673, 231] width 81 height 15
click at [675, 273] on button "In winkelmand" at bounding box center [666, 274] width 63 height 18
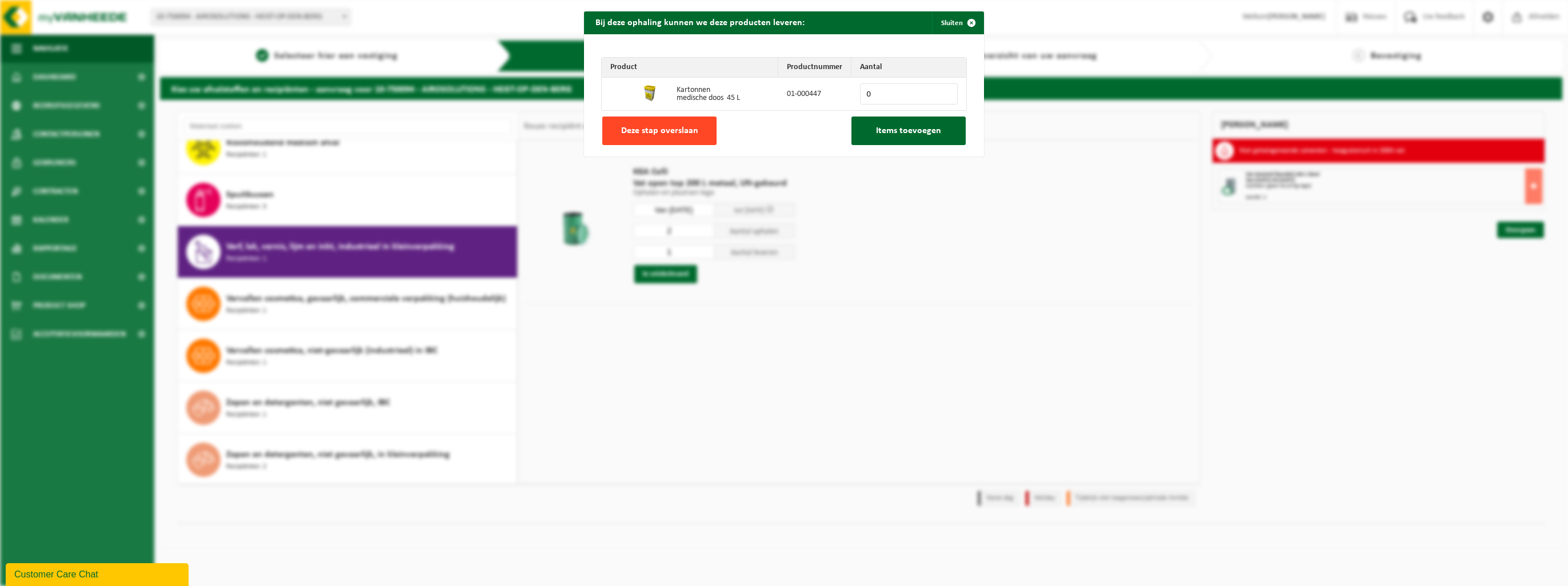
click at [686, 123] on button "Deze stap overslaan" at bounding box center [659, 131] width 114 height 29
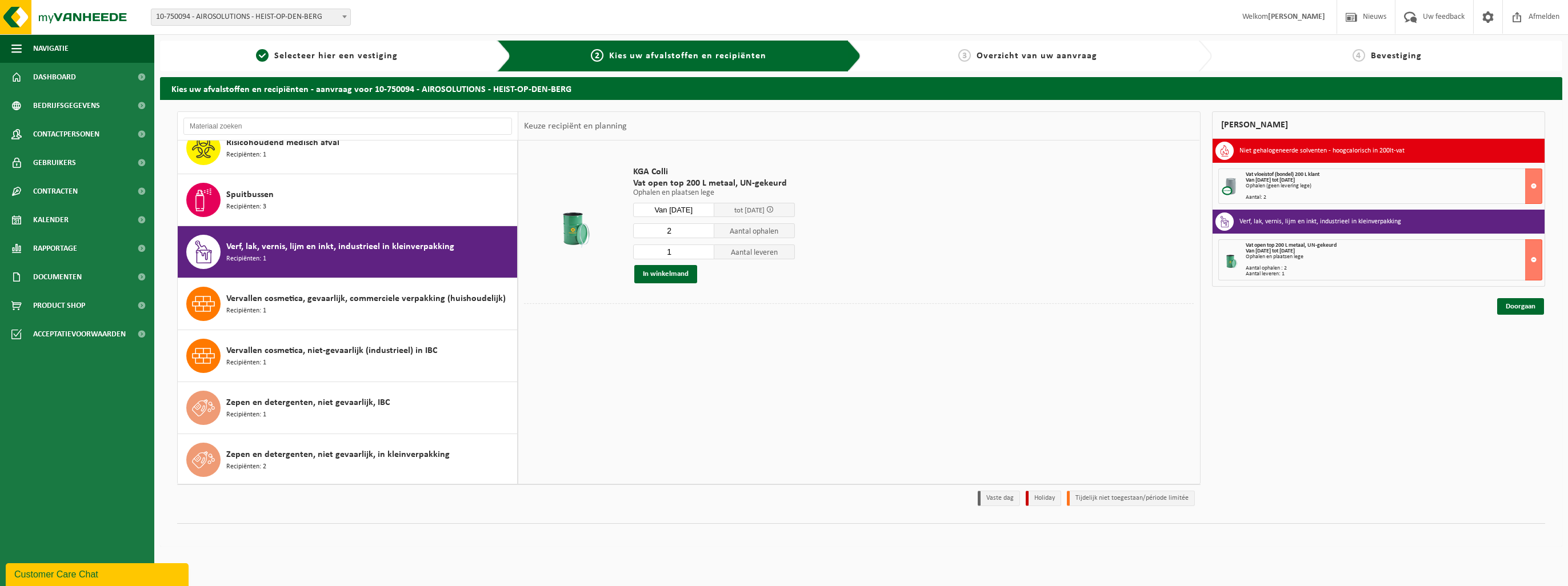
click at [781, 177] on strong "Van [DATE] tot [DATE]" at bounding box center [1270, 180] width 49 height 6
click at [781, 176] on div "Vat vloeistof (bondel) 200 L klant Van [DATE] tot [DATE] Ophalen (geen levering…" at bounding box center [1394, 186] width 297 height 29
drag, startPoint x: 1282, startPoint y: 176, endPoint x: 1294, endPoint y: 179, distance: 12.4
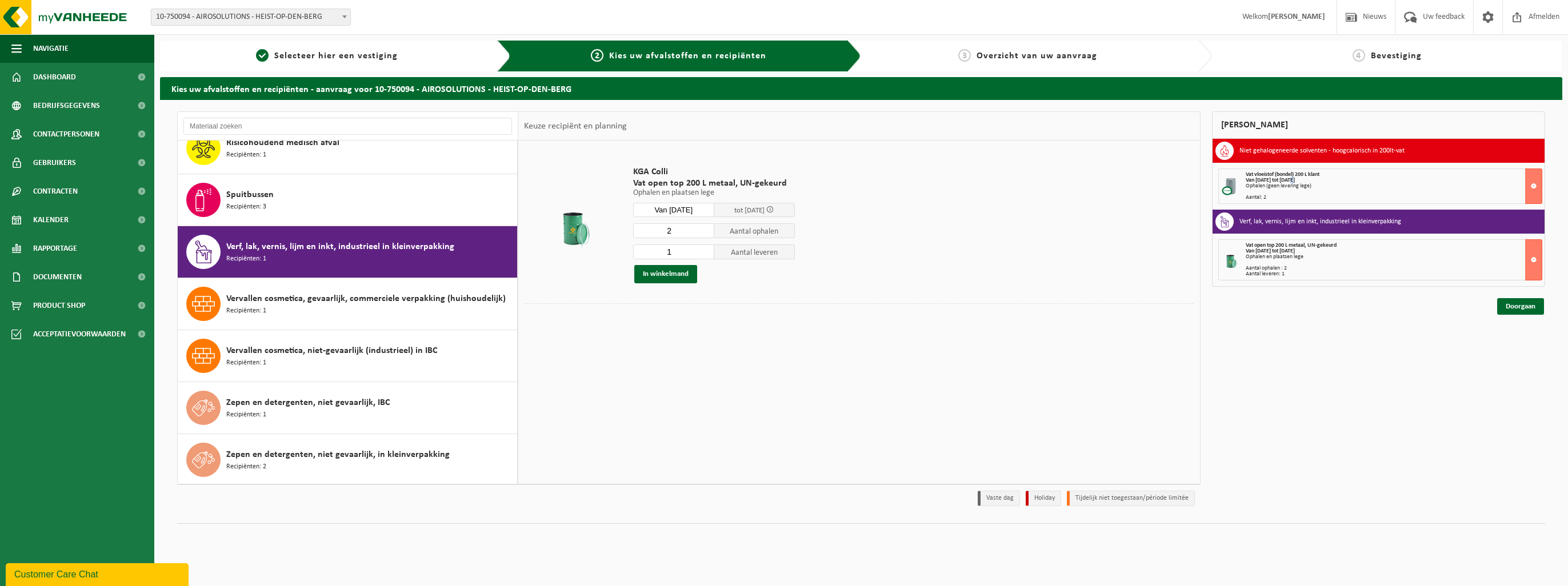
click at [781, 179] on strong "Van [DATE] tot [DATE]" at bounding box center [1270, 180] width 49 height 6
drag, startPoint x: 1294, startPoint y: 179, endPoint x: 1305, endPoint y: 186, distance: 13.0
click at [781, 186] on div "Ophalen (geen levering lege)" at bounding box center [1394, 186] width 297 height 6
drag, startPoint x: 1320, startPoint y: 186, endPoint x: 1279, endPoint y: 187, distance: 41.0
click at [781, 187] on div "Ophalen (geen levering lege)" at bounding box center [1394, 186] width 297 height 6
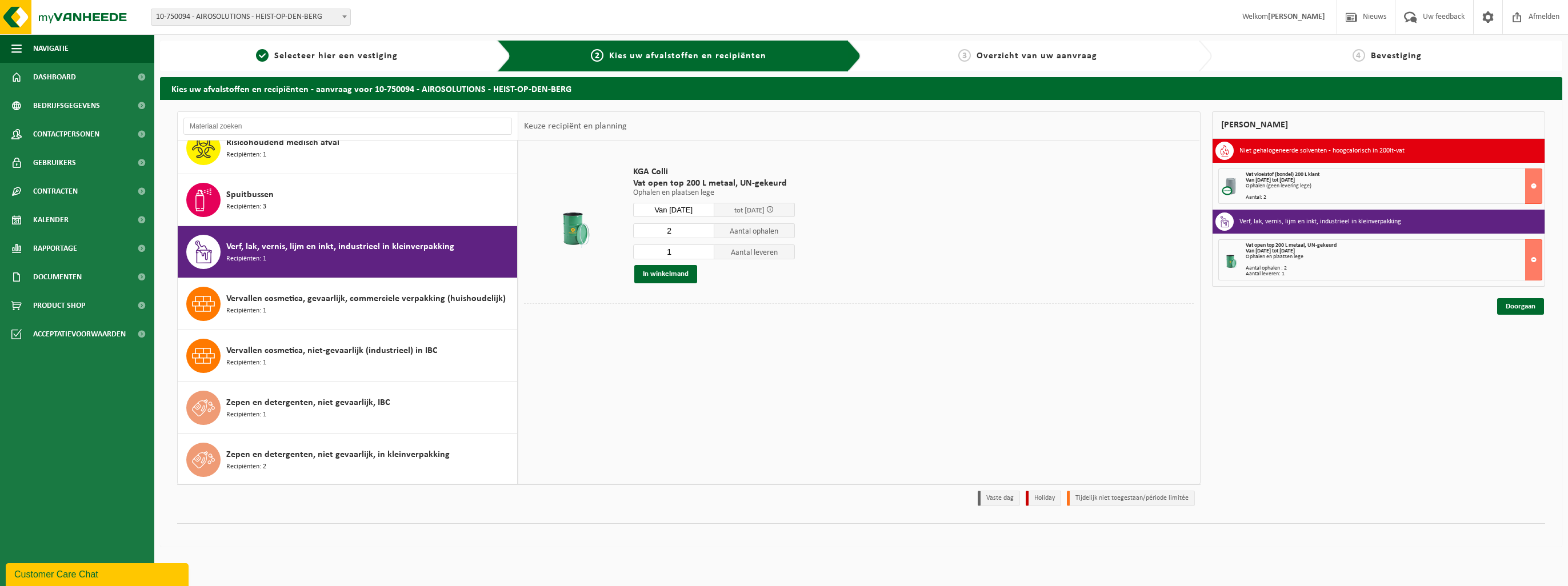
drag, startPoint x: 1279, startPoint y: 187, endPoint x: 1365, endPoint y: 185, distance: 86.0
click at [781, 185] on div "Ophalen (geen levering lege)" at bounding box center [1394, 186] width 297 height 6
click at [781, 151] on h3 "Niet gehalogeneerde solventen - hoogcalorisch in 200lt-vat" at bounding box center [1322, 151] width 165 height 18
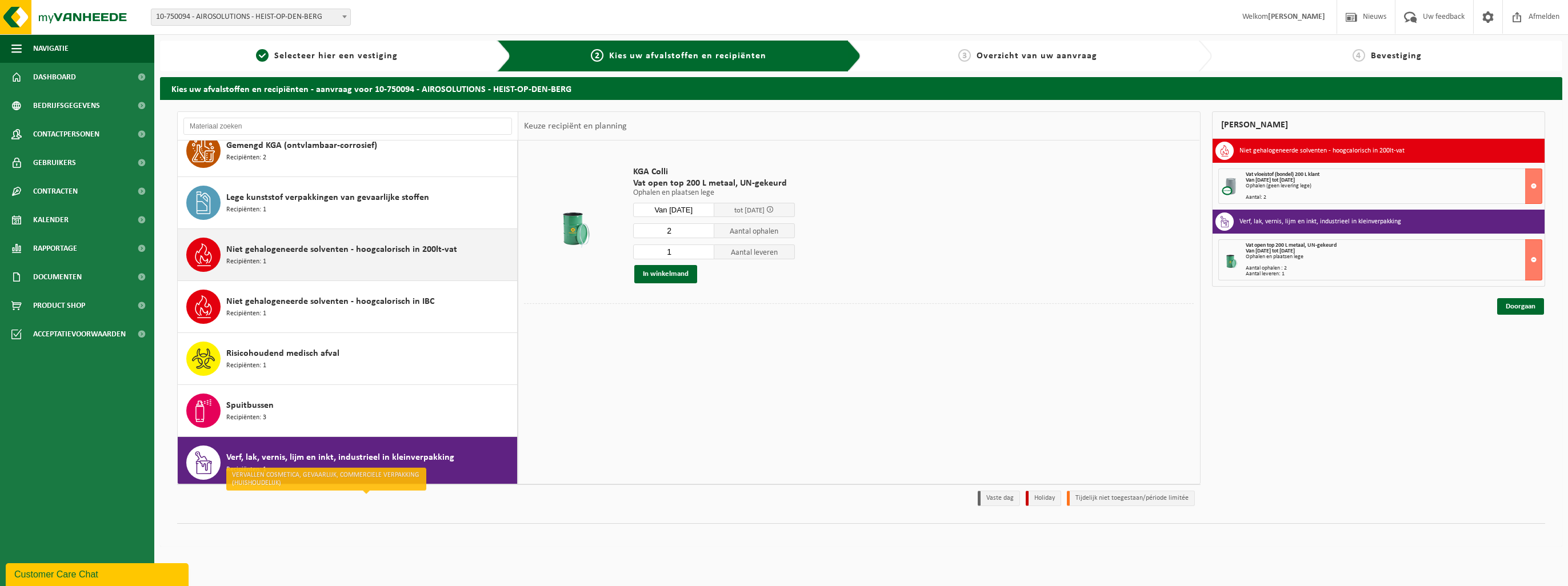
click at [364, 258] on div "Niet gehalogeneerde solventen - hoogcalorisch in 200lt-vat Recipiënten: 1" at bounding box center [370, 254] width 288 height 34
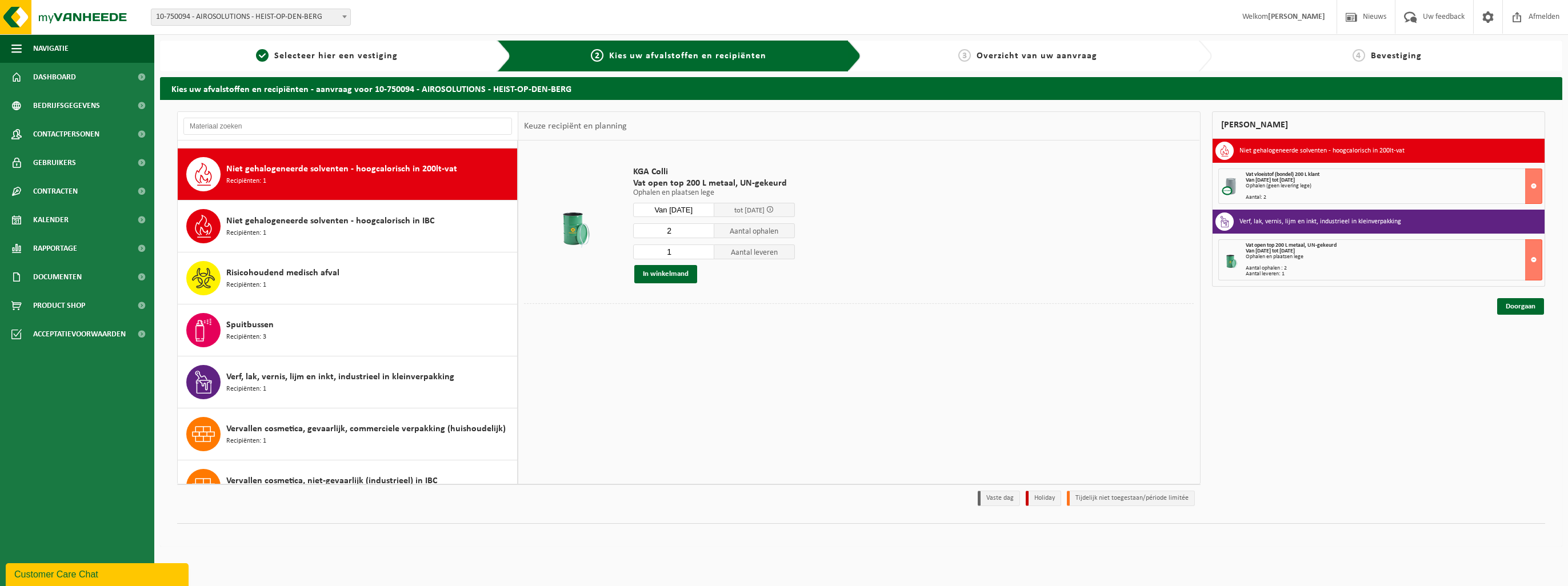
scroll to position [260, 0]
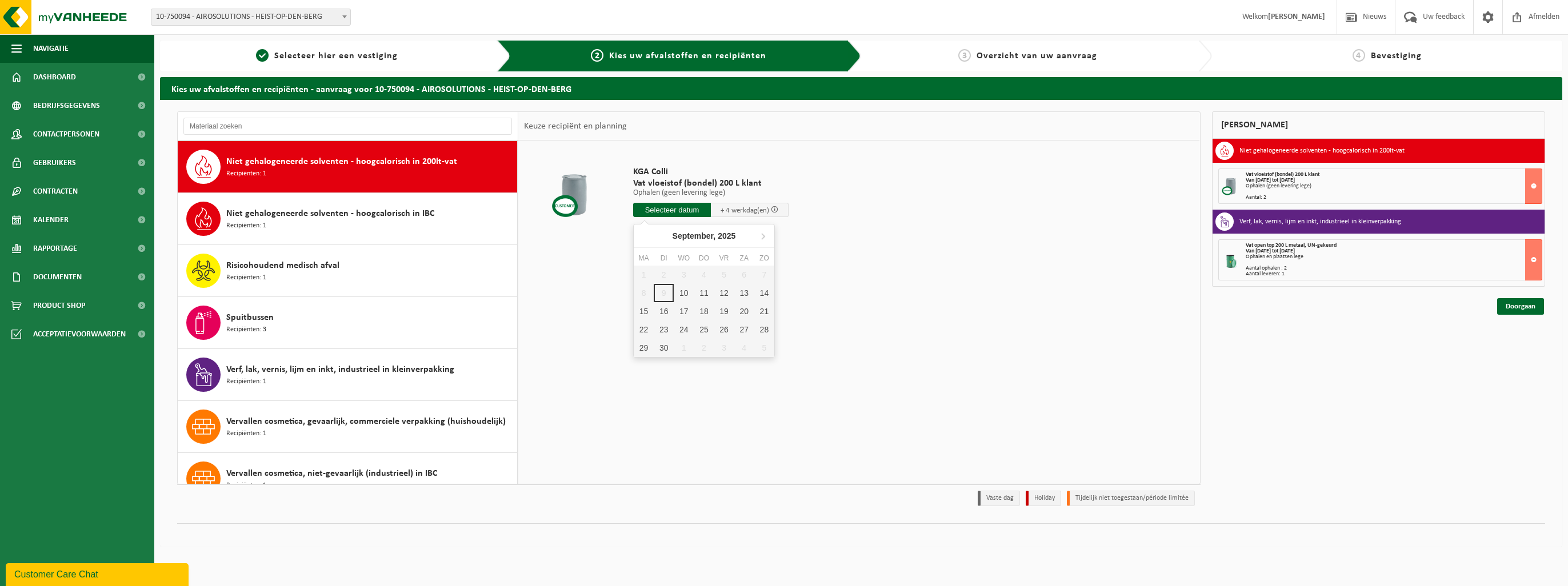
click at [677, 208] on input "text" at bounding box center [672, 210] width 78 height 14
click at [644, 312] on div "15" at bounding box center [644, 311] width 20 height 18
type input "Van [DATE]"
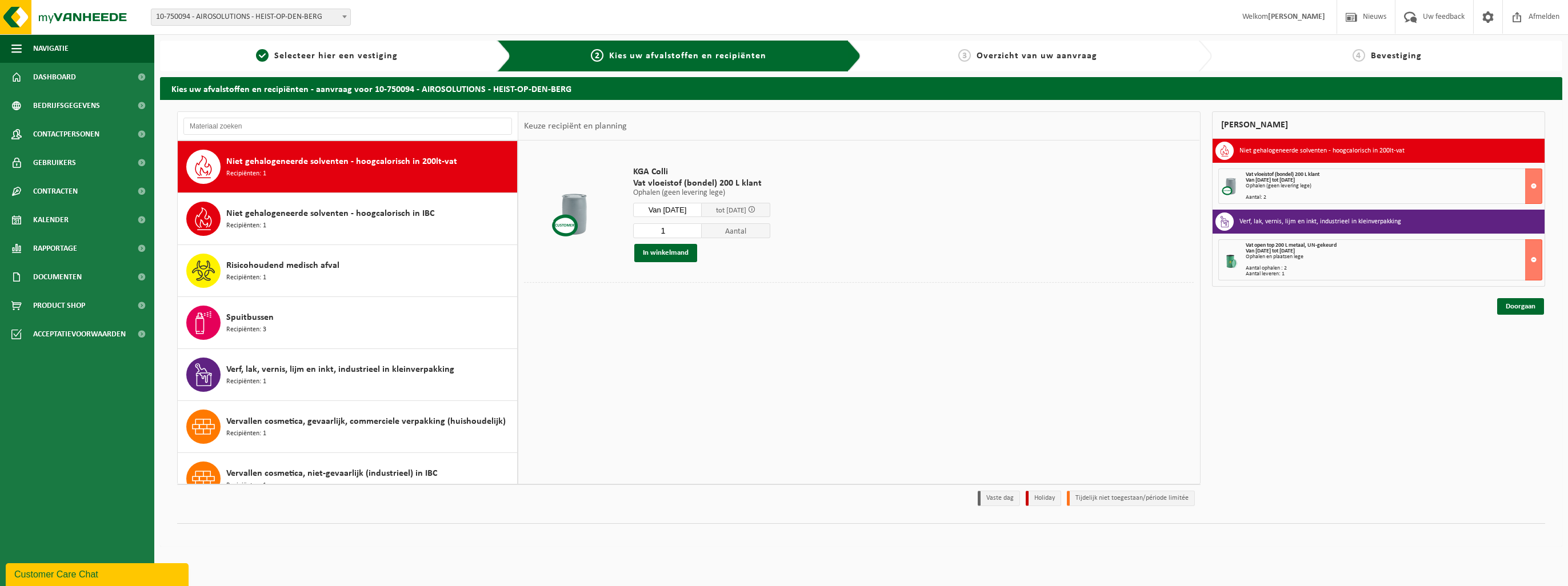
click at [756, 210] on span at bounding box center [752, 210] width 8 height 8
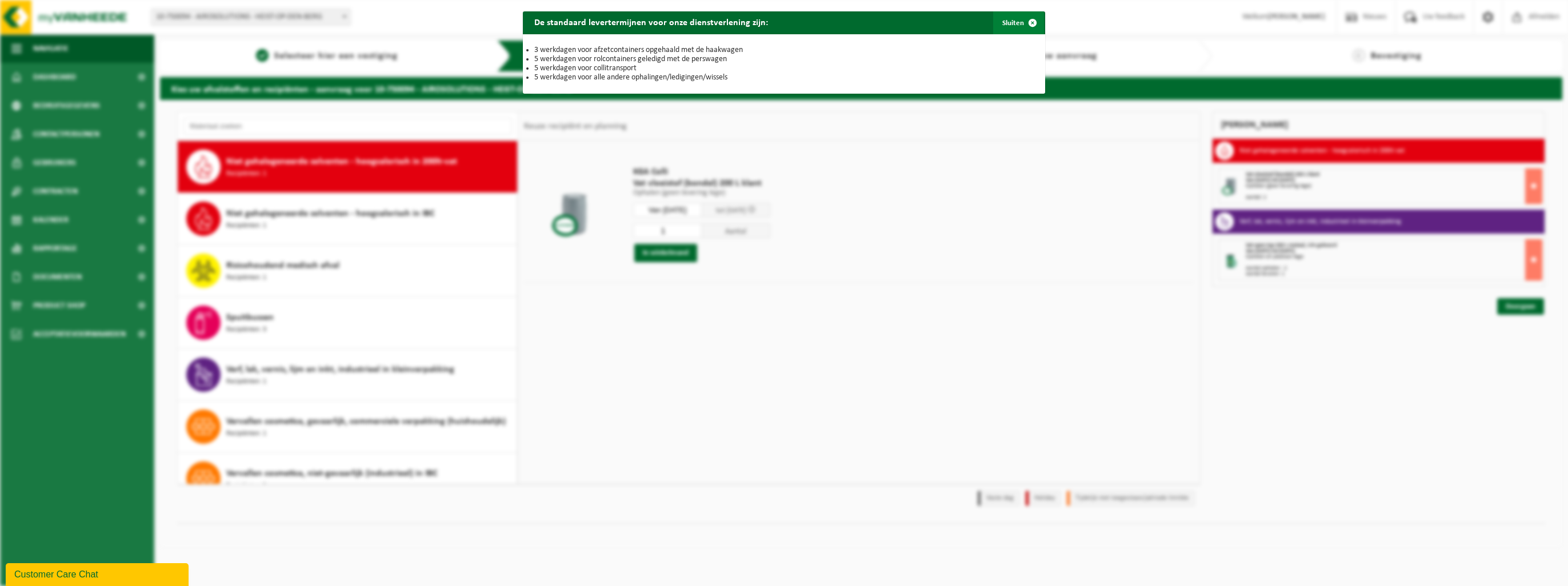
click at [781, 26] on button "Sluiten" at bounding box center [1018, 23] width 51 height 23
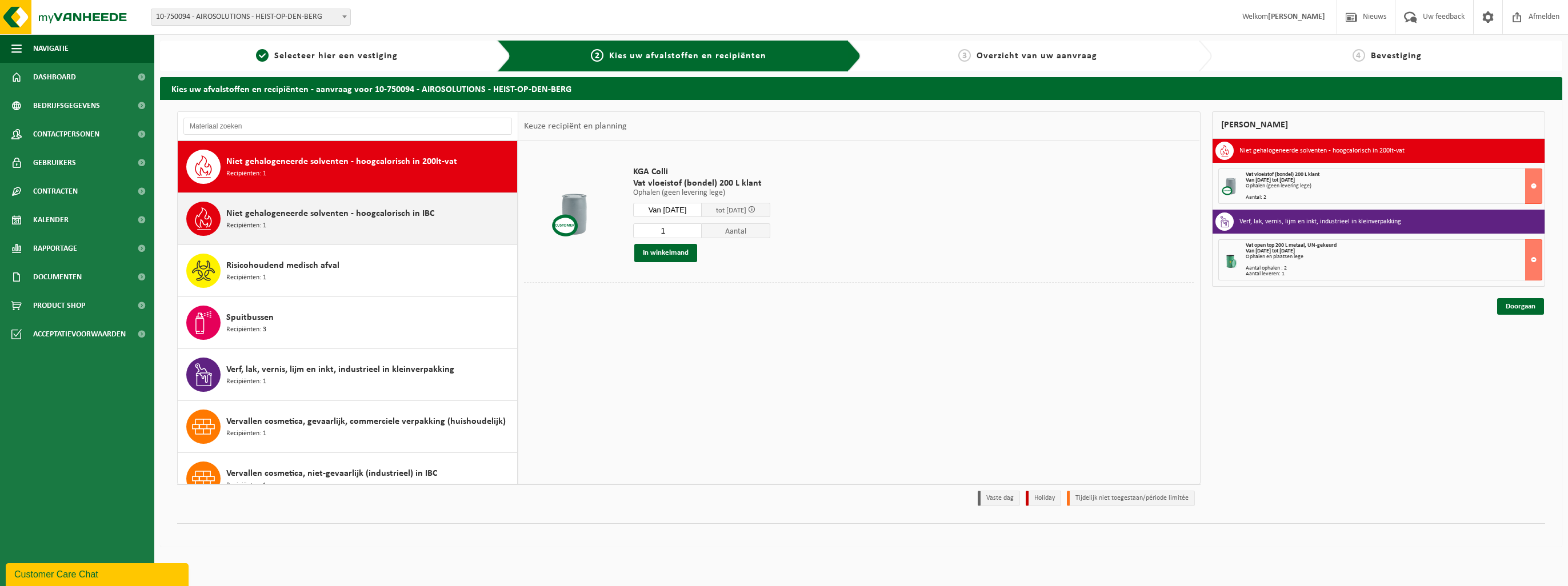
click at [332, 211] on span "Niet gehalogeneerde solventen - hoogcalorisch in IBC" at bounding box center [330, 214] width 208 height 14
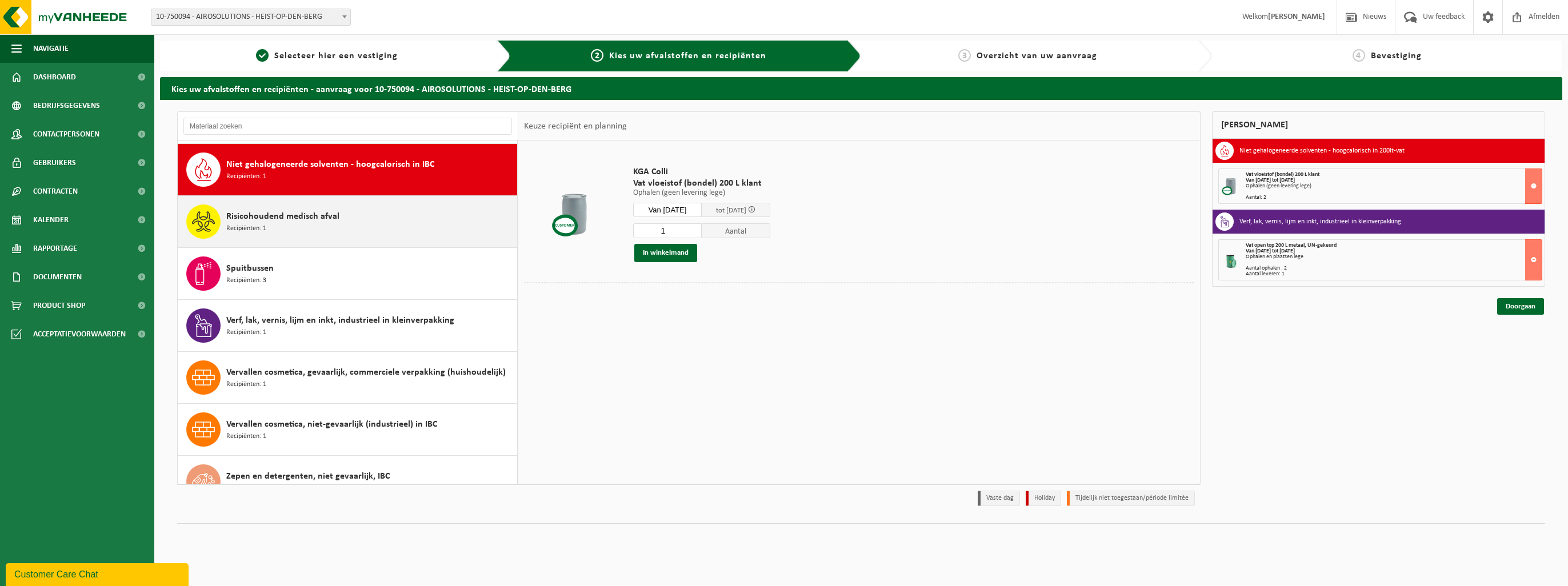
scroll to position [311, 0]
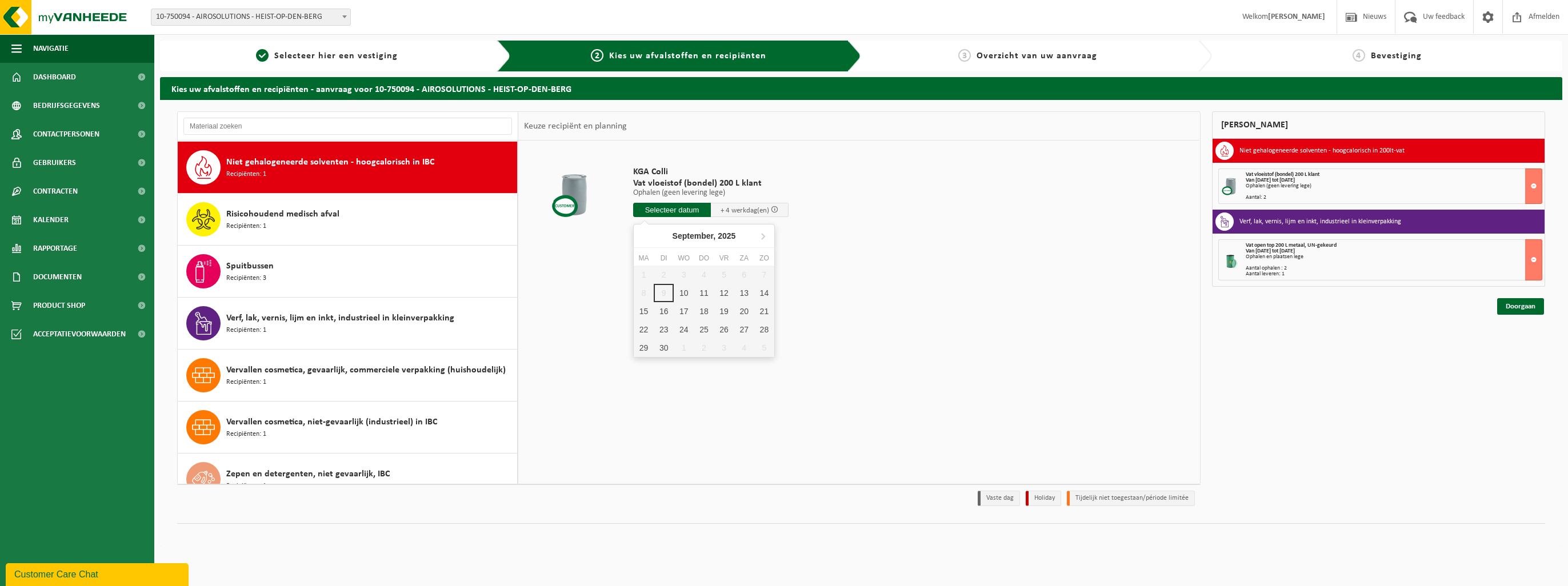
click at [675, 211] on input "text" at bounding box center [672, 210] width 78 height 14
click at [586, 277] on div "KGA Colli Vat vloeistof (bondel) 200 L klant Ophalen (geen levering lege) Ophal…" at bounding box center [859, 312] width 681 height 343
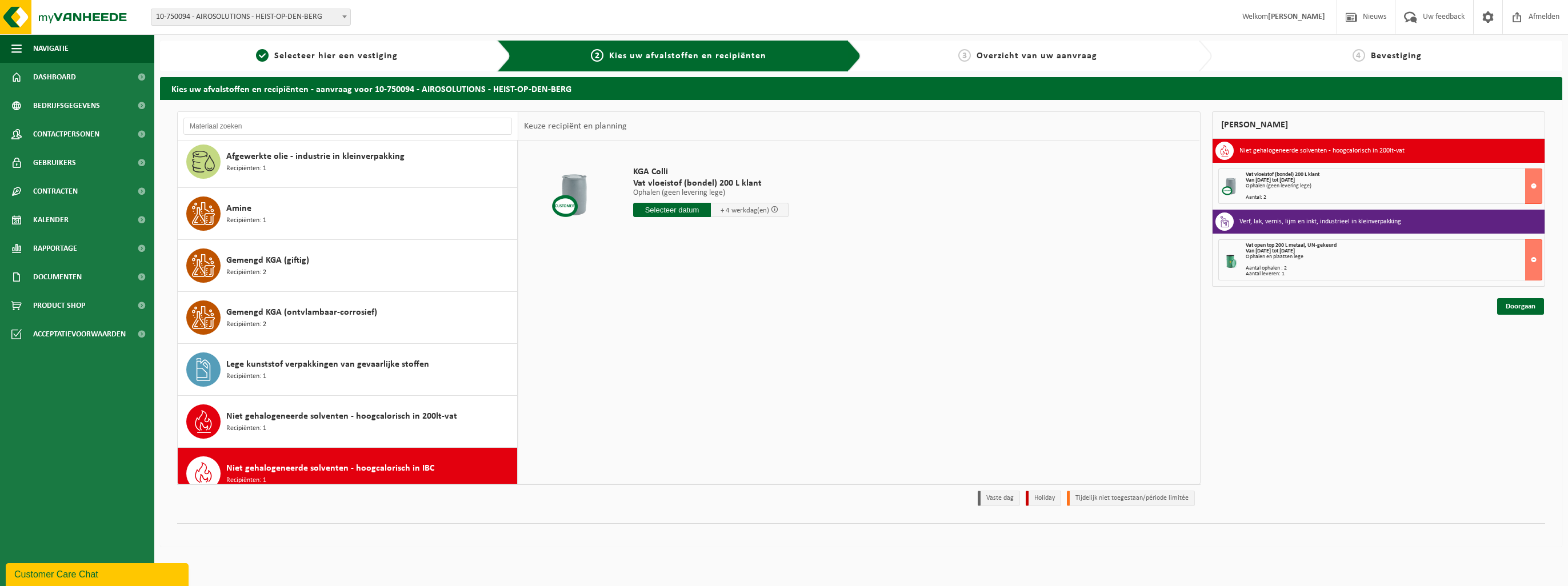
scroll to position [0, 0]
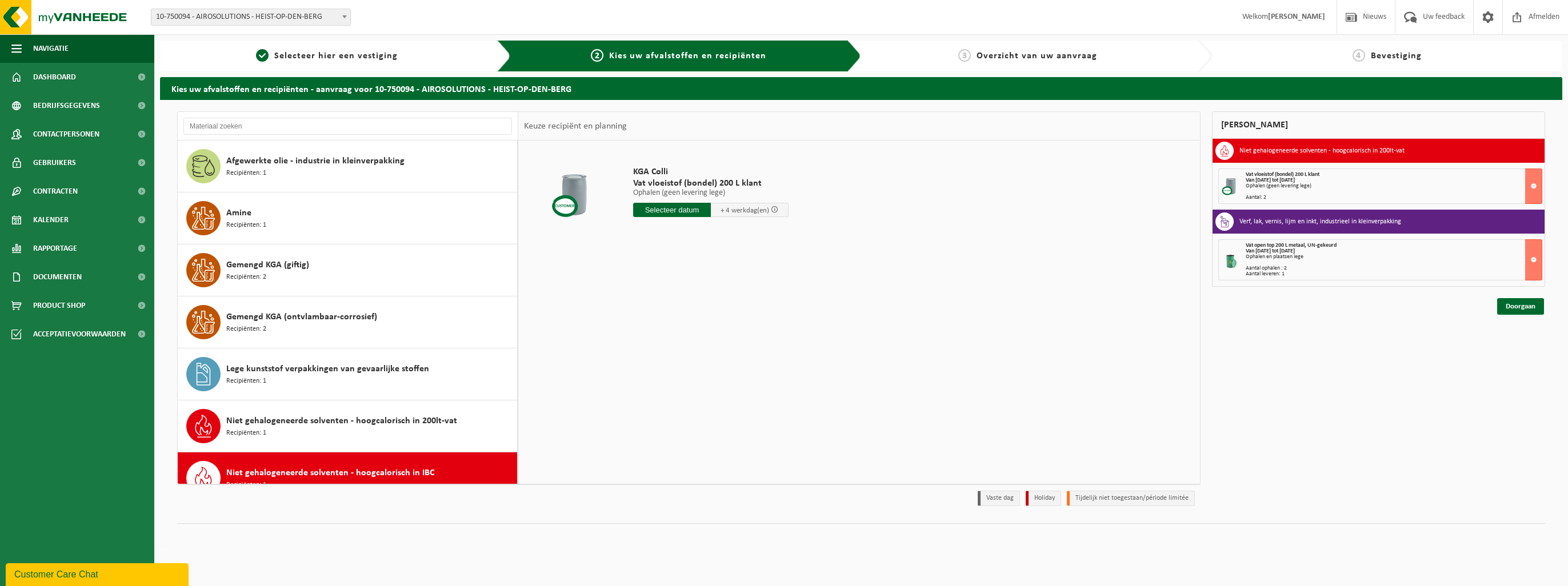
click at [781, 173] on div "Vat vloeistof (bondel) 200 L klant" at bounding box center [1394, 175] width 297 height 6
click at [781, 184] on button at bounding box center [1533, 186] width 17 height 36
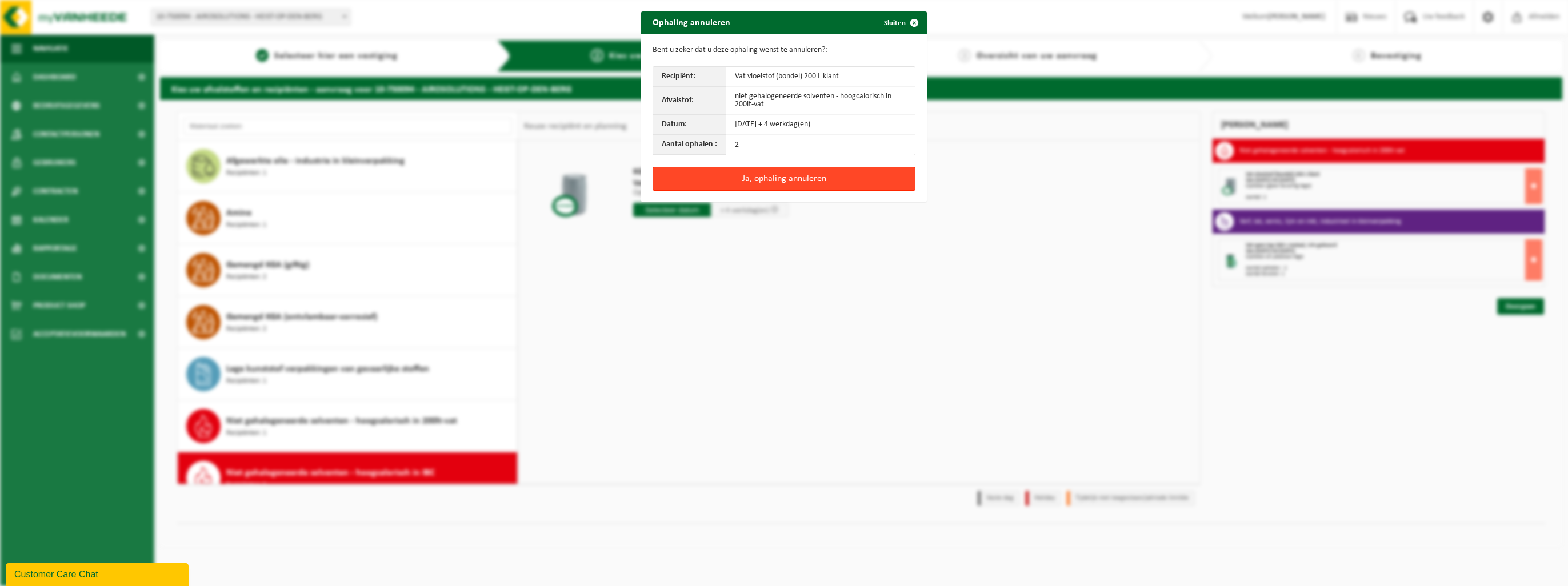
click at [769, 178] on button "Ja, ophaling annuleren" at bounding box center [784, 179] width 263 height 24
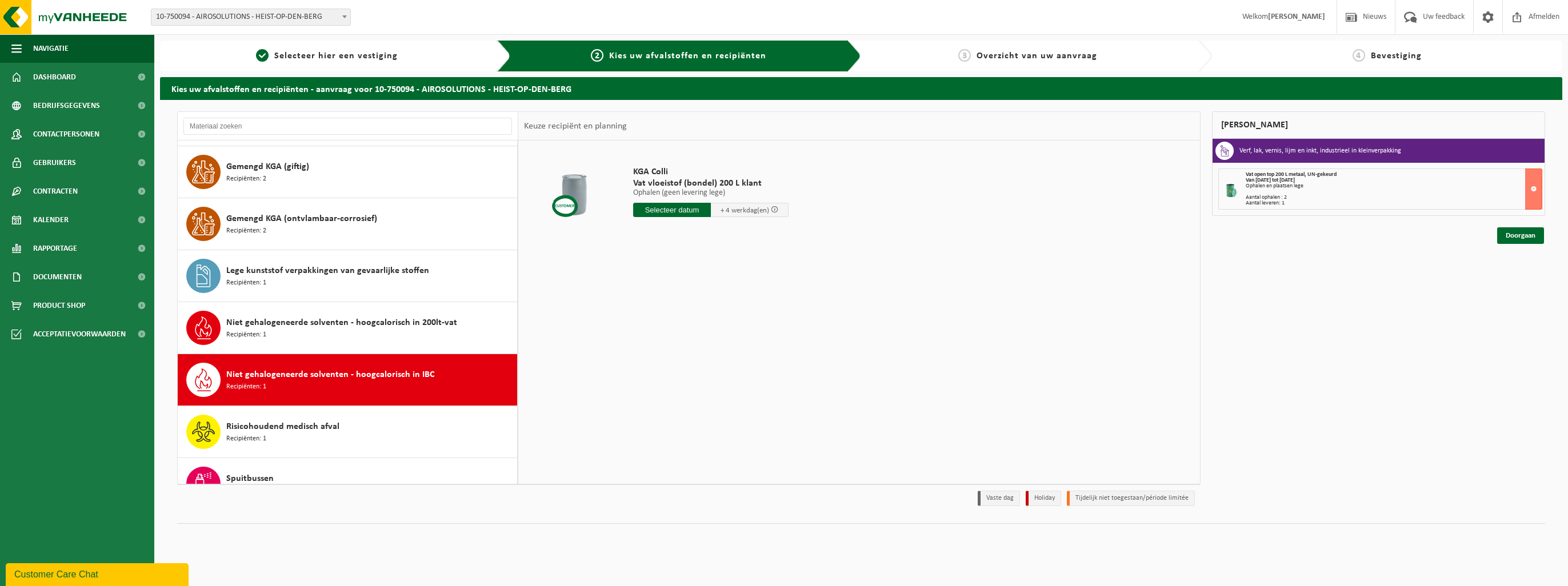
scroll to position [98, 0]
click at [348, 329] on span "Niet gehalogeneerde solventen - hoogcalorisch in 200lt-vat" at bounding box center [341, 323] width 231 height 14
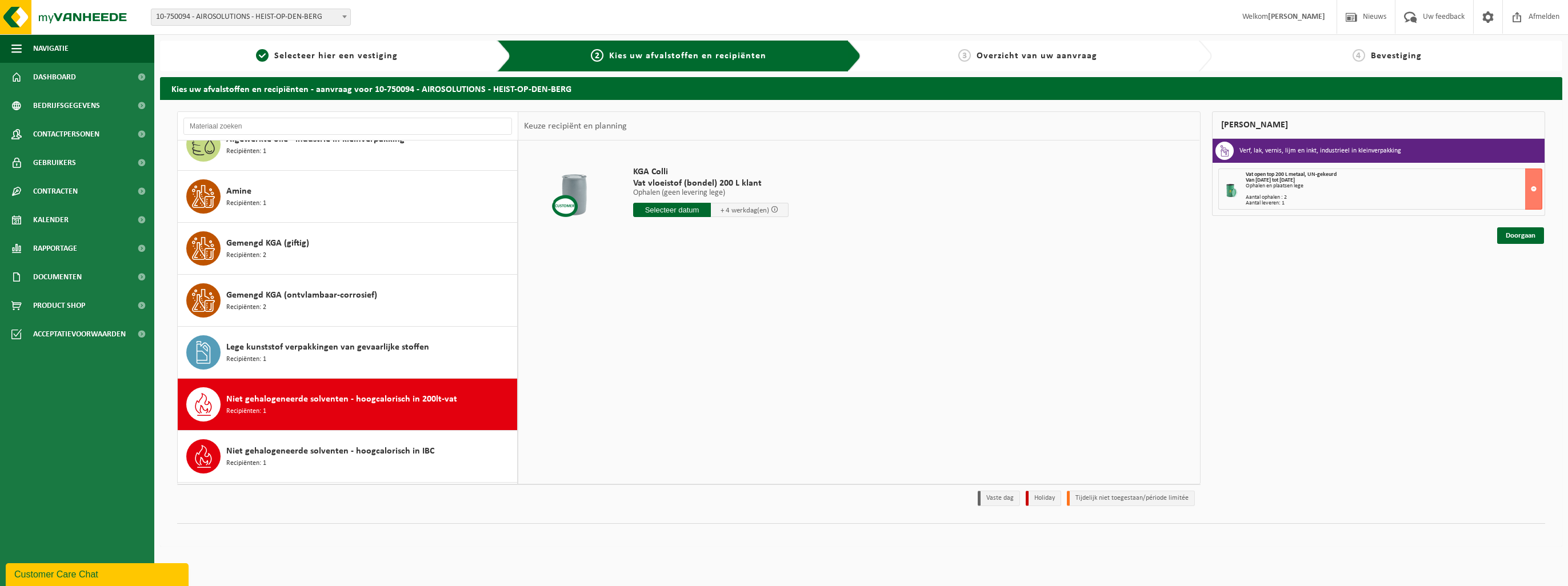
scroll to position [0, 0]
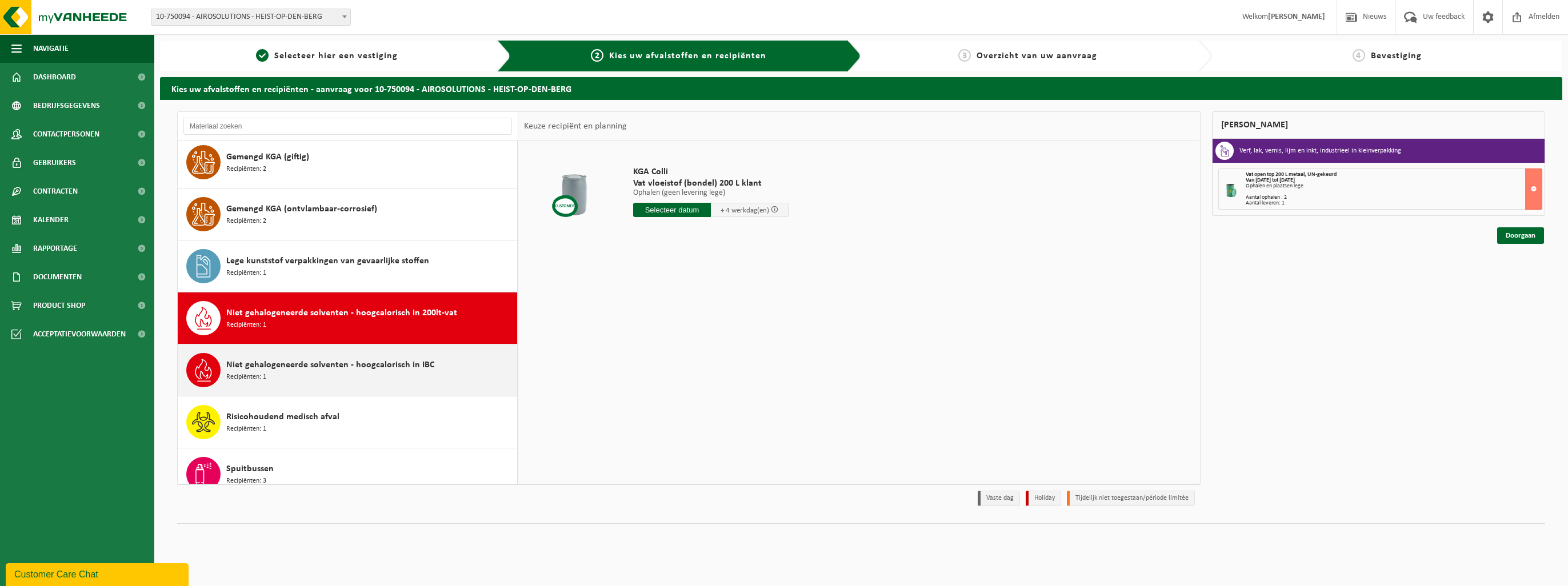
click at [336, 366] on span "Niet gehalogeneerde solventen - hoogcalorisch in IBC" at bounding box center [330, 365] width 208 height 14
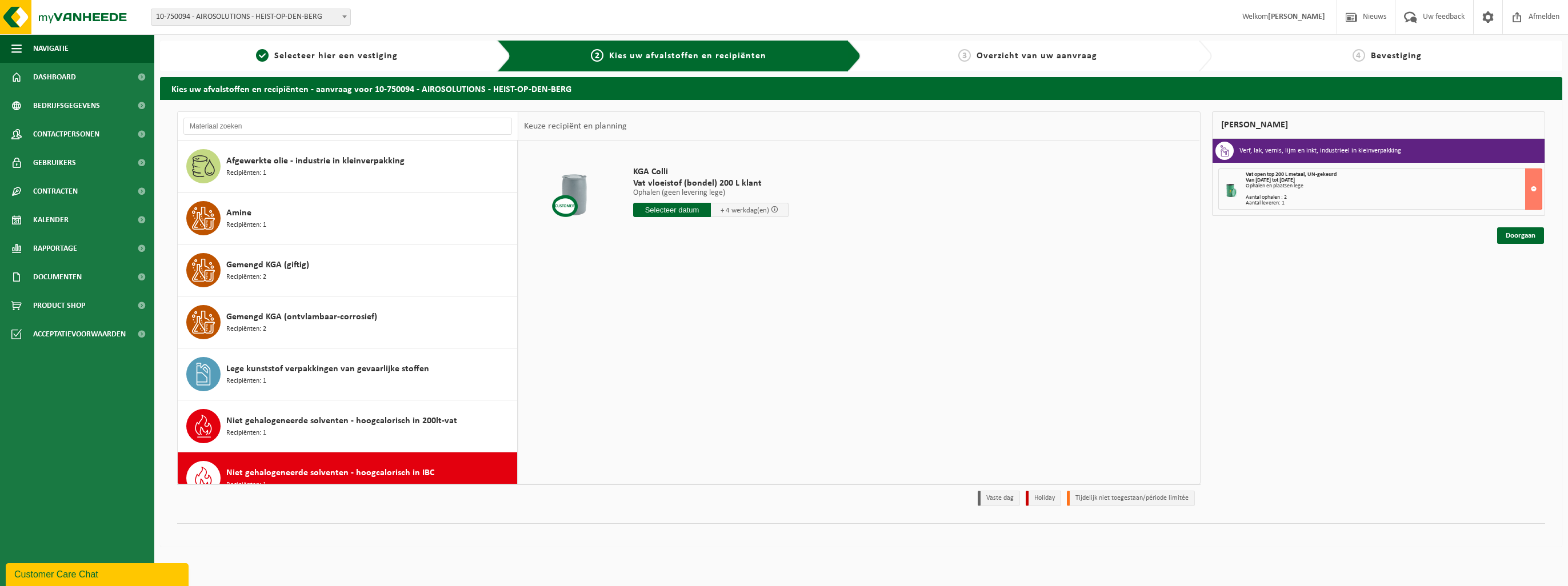
click at [781, 394] on div "KGA Colli Vat vloeistof (bondel) 200 L klant Ophalen (geen levering lege) Ophal…" at bounding box center [859, 312] width 681 height 343
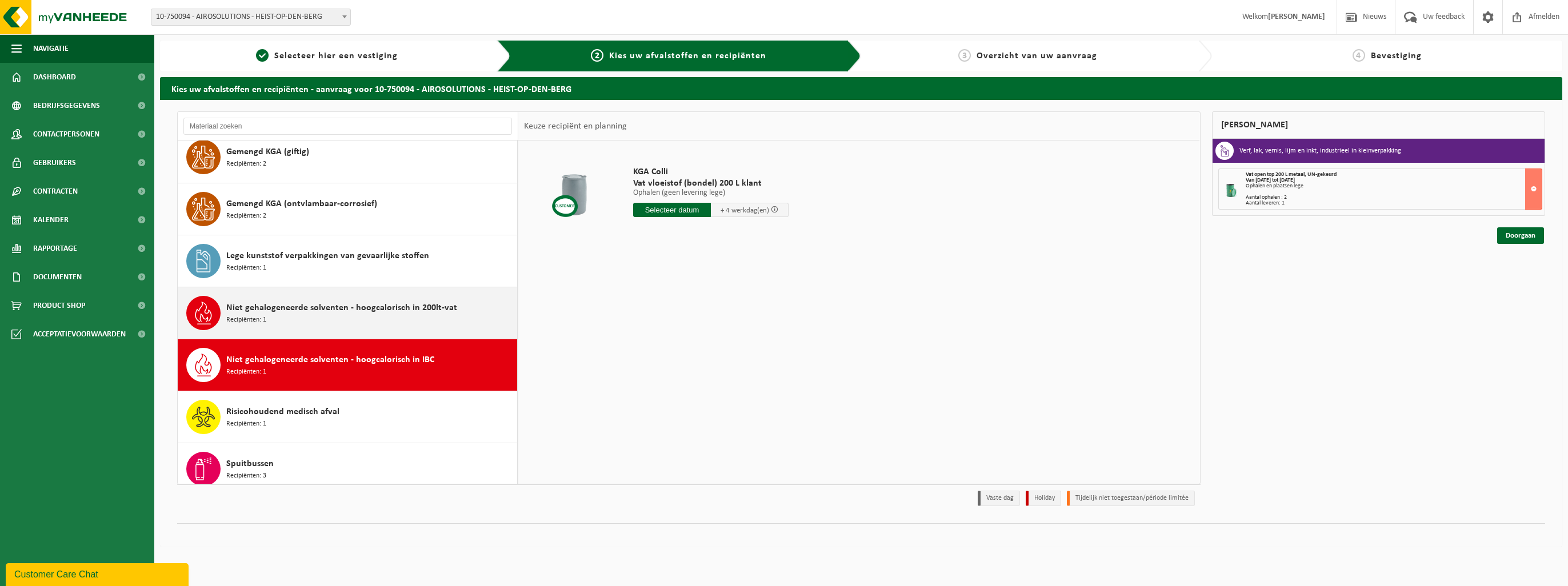
click at [385, 307] on span "Niet gehalogeneerde solventen - hoogcalorisch in 200lt-vat" at bounding box center [341, 308] width 231 height 14
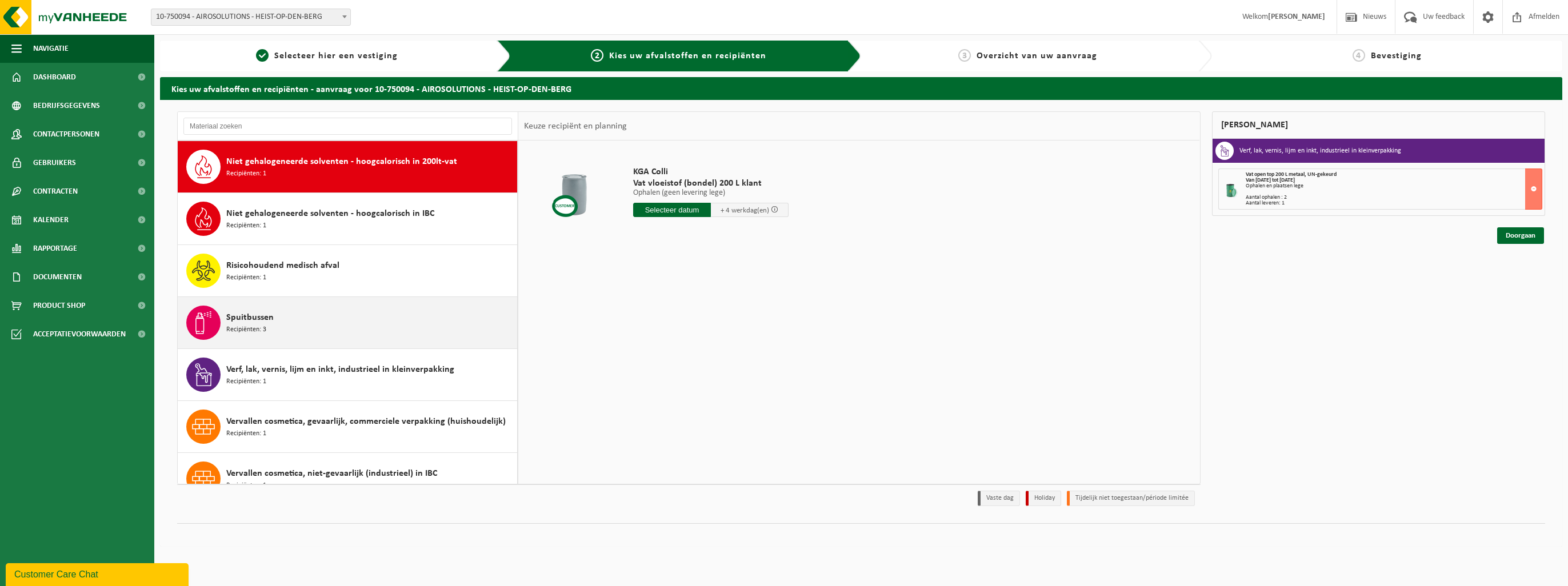
scroll to position [260, 0]
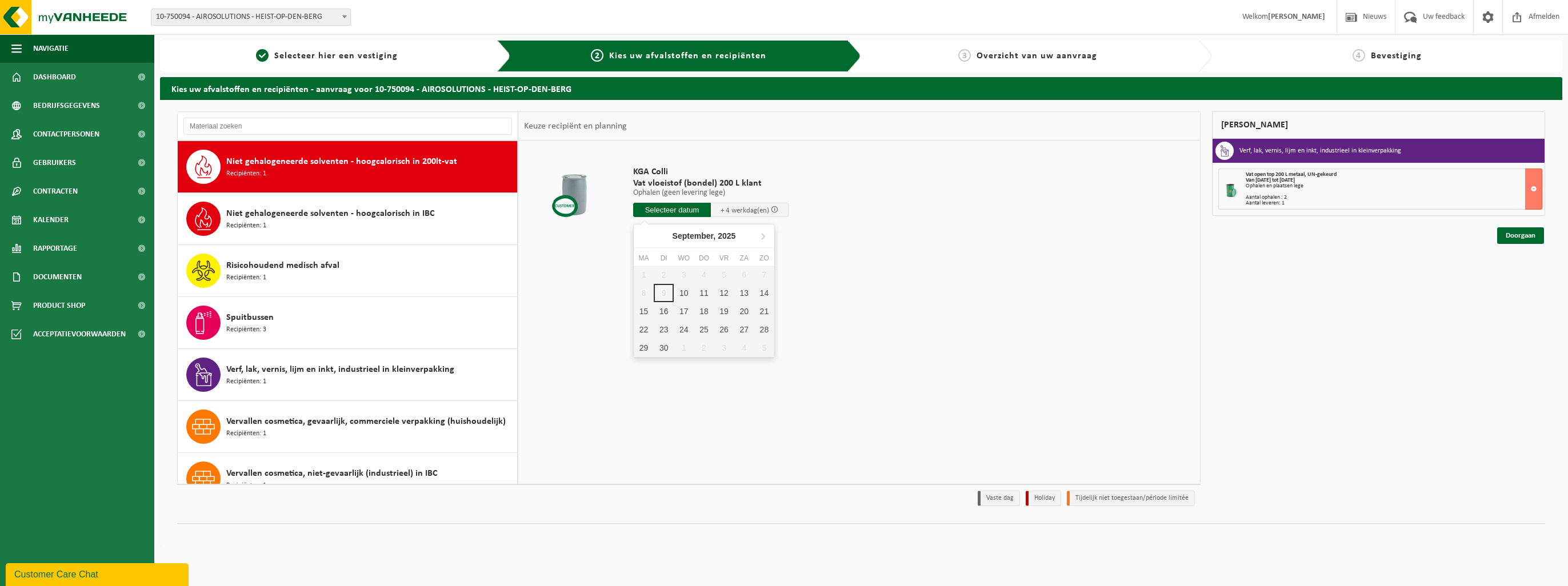
click at [647, 210] on input "text" at bounding box center [672, 210] width 78 height 14
click at [645, 310] on div "15" at bounding box center [644, 311] width 20 height 18
type input "Van [DATE]"
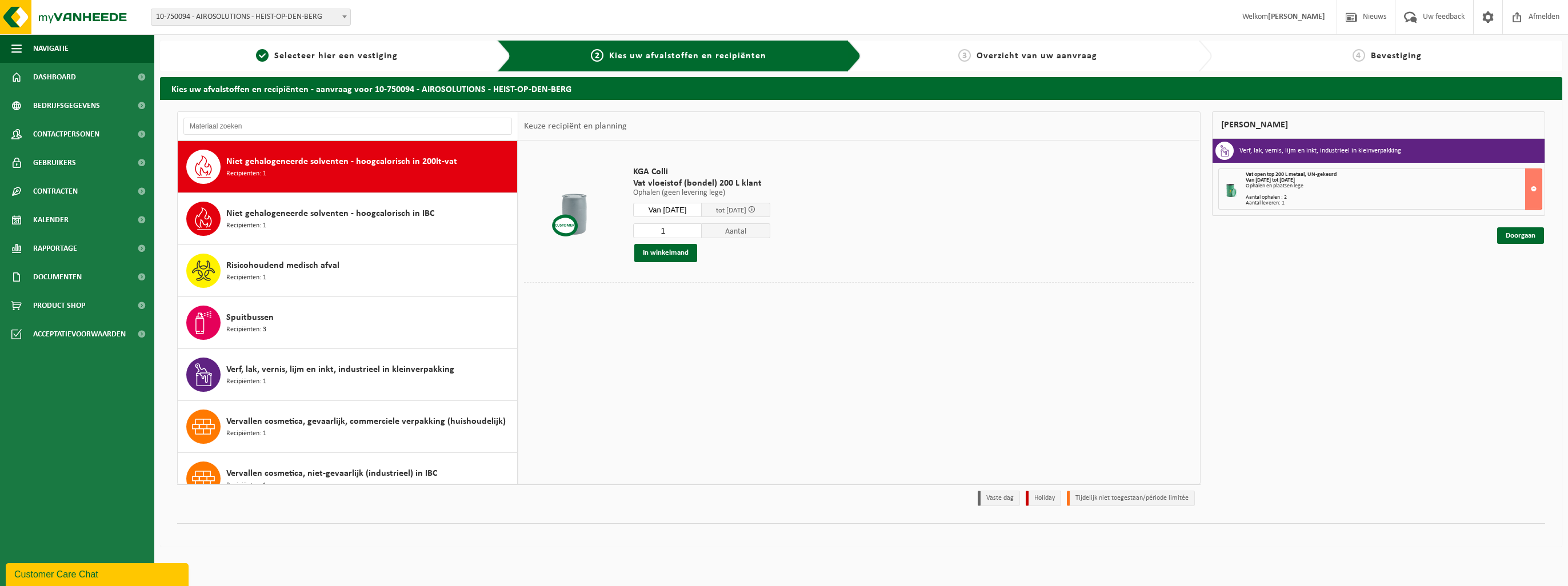
click at [684, 227] on input "1" at bounding box center [667, 231] width 69 height 15
type input "2"
click at [695, 229] on input "2" at bounding box center [667, 231] width 69 height 15
click at [679, 255] on button "In winkelmand" at bounding box center [666, 253] width 63 height 18
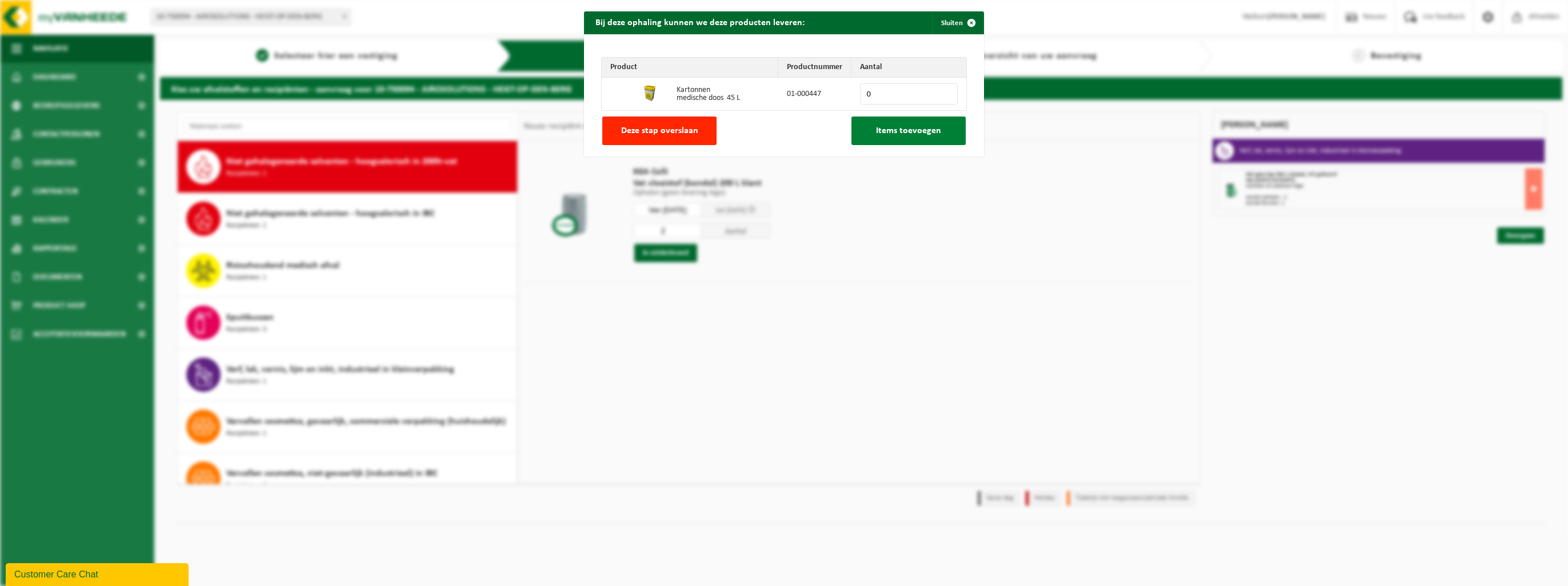
click at [781, 129] on span "Items toevoegen" at bounding box center [909, 131] width 65 height 9
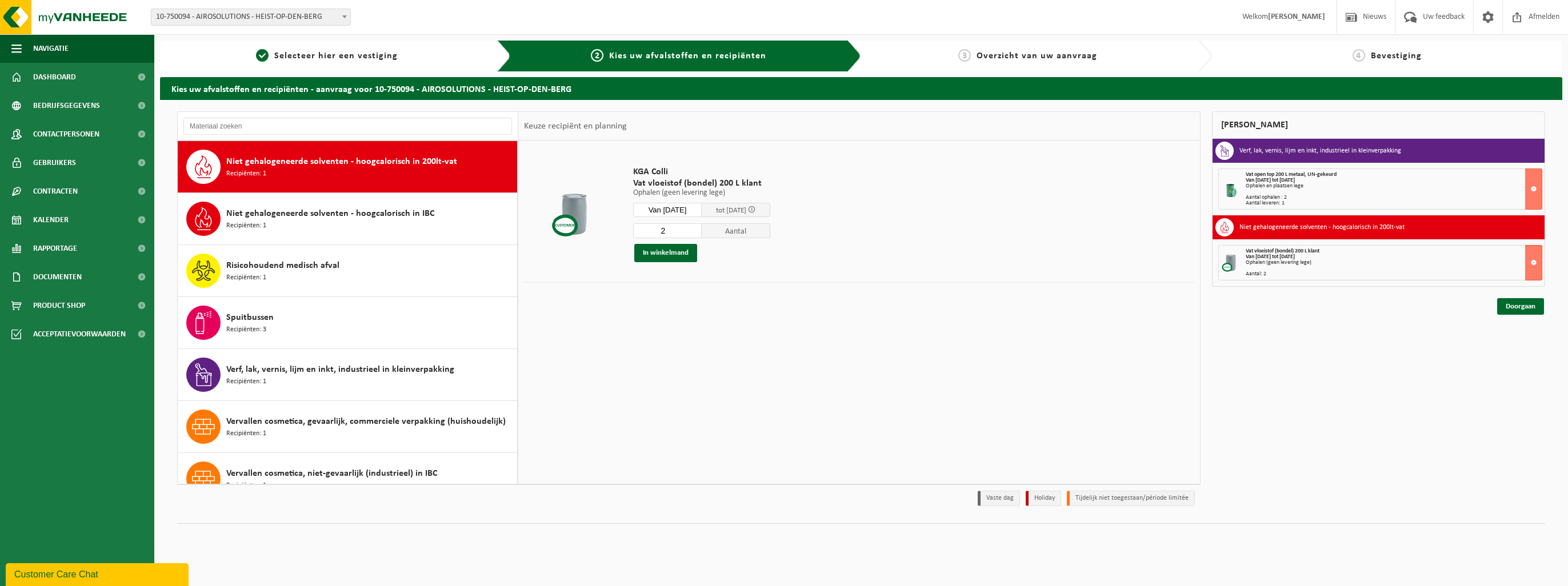
click at [781, 262] on div "Ophalen (geen levering lege)" at bounding box center [1394, 263] width 297 height 6
click at [647, 293] on div at bounding box center [859, 291] width 670 height 17
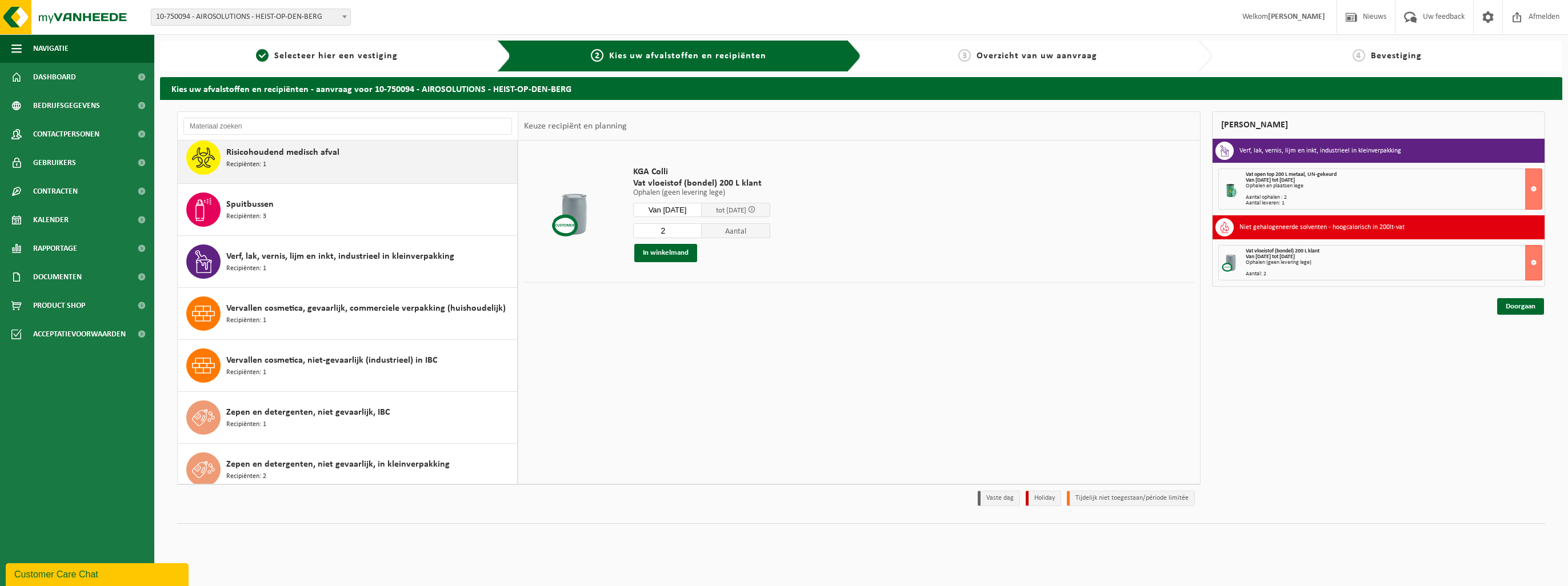
scroll to position [382, 0]
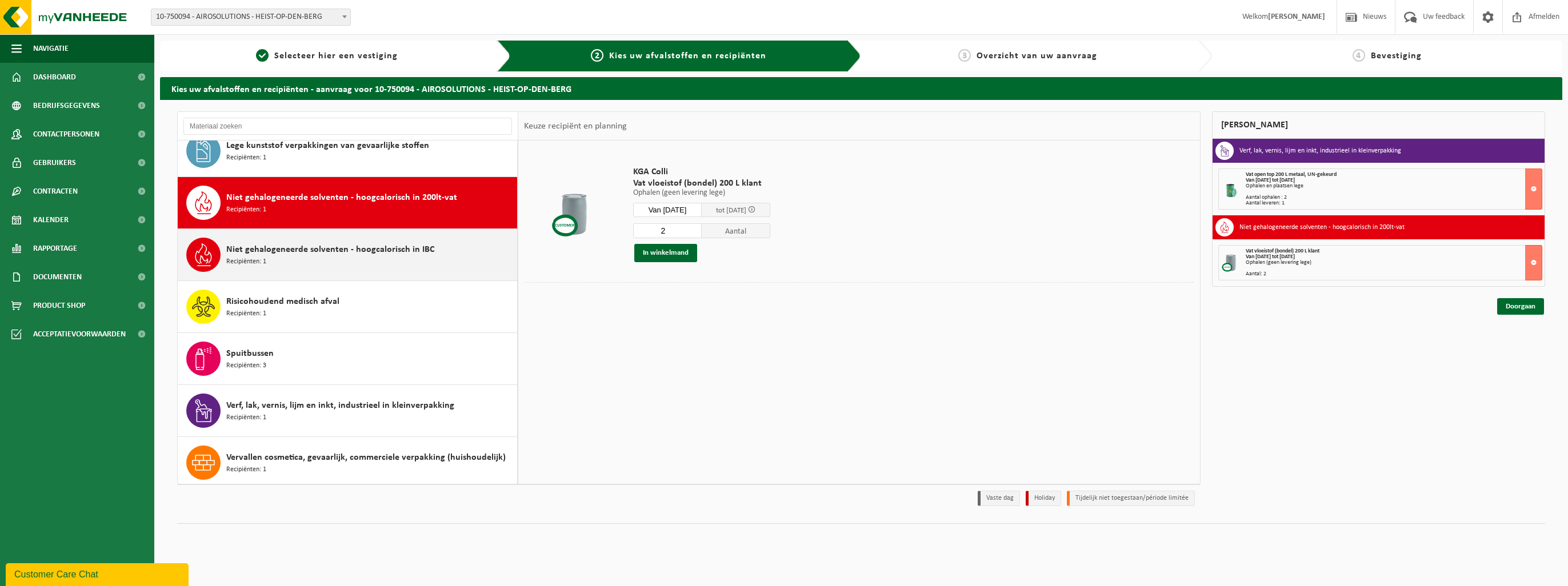
click at [290, 263] on div "Niet gehalogeneerde solventen - hoogcalorisch in IBC Recipiënten: 1" at bounding box center [370, 254] width 288 height 34
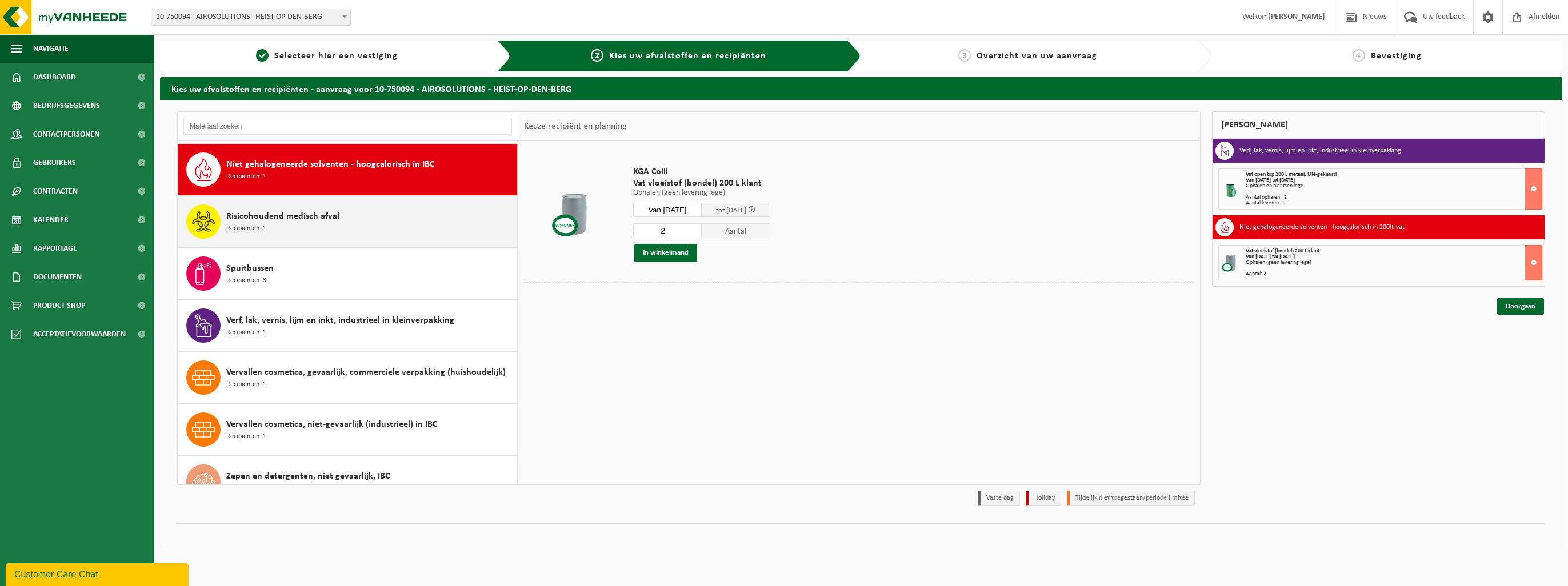
scroll to position [311, 0]
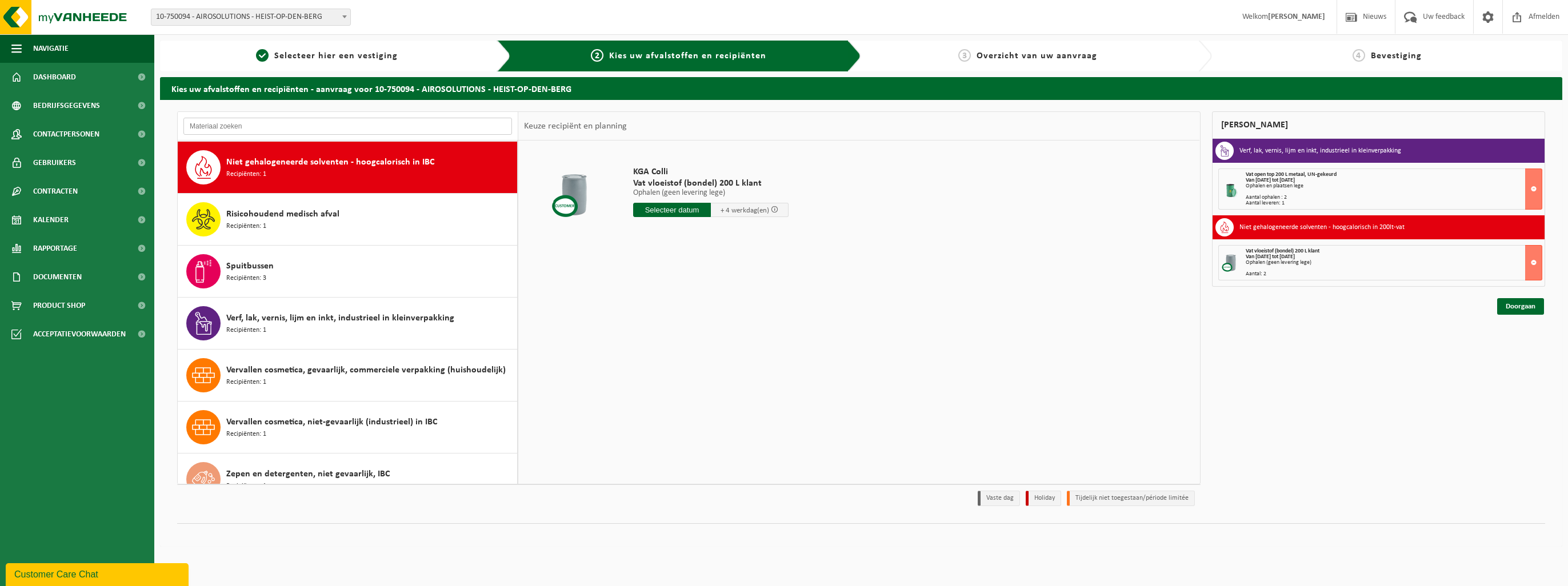
click at [269, 127] on input "text" at bounding box center [348, 126] width 329 height 17
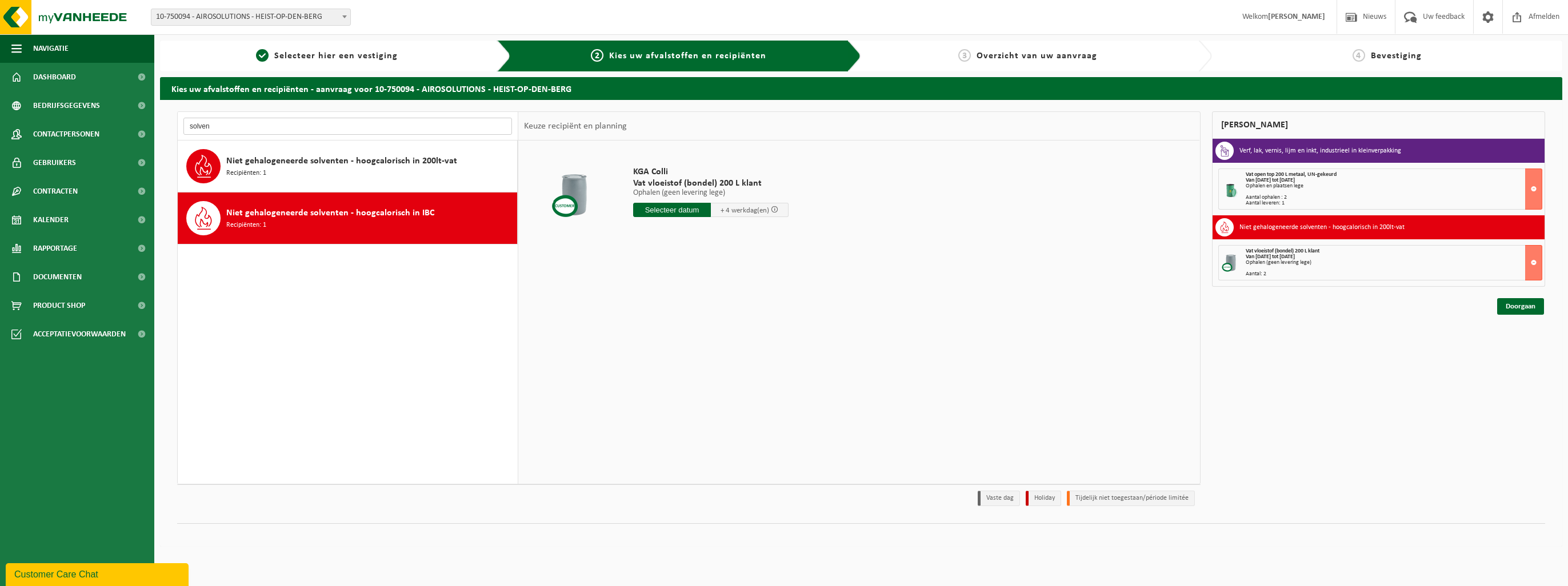
type input "solvent"
drag, startPoint x: 304, startPoint y: 126, endPoint x: 178, endPoint y: 126, distance: 126.0
click at [178, 126] on div "solvent" at bounding box center [348, 126] width 341 height 29
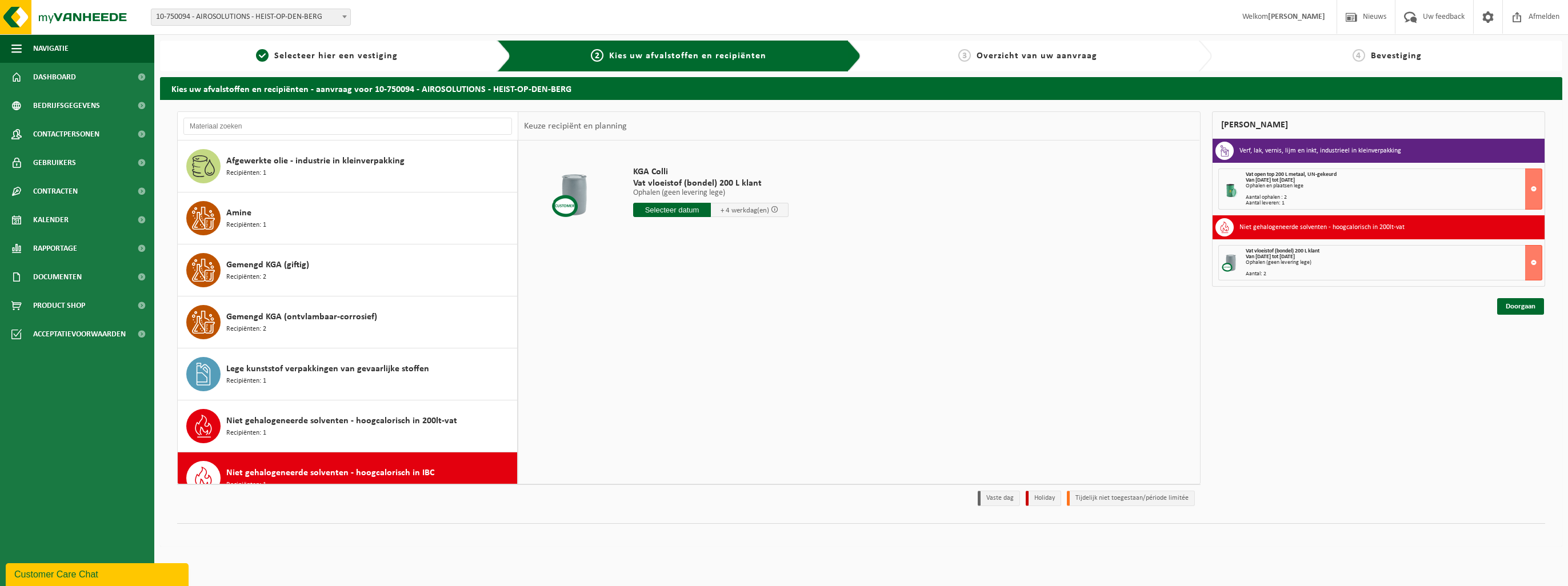
click at [781, 239] on td "KGA Colli Vat vloeistof (bondel) 200 L klant Ophalen (geen levering lege) Ophal…" at bounding box center [909, 195] width 569 height 97
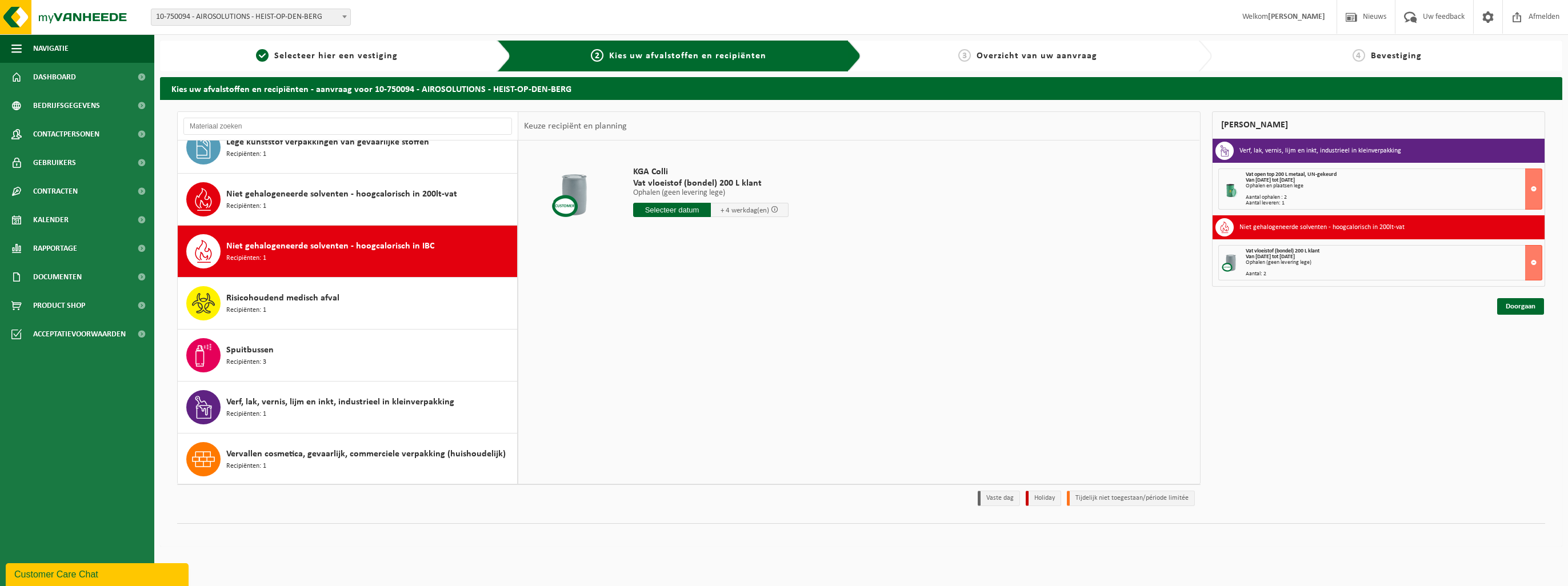
scroll to position [228, 0]
click at [781, 428] on div "KGA Colli Vat vloeistof (bondel) 200 L klant Ophalen (geen levering lege) Ophal…" at bounding box center [859, 312] width 681 height 343
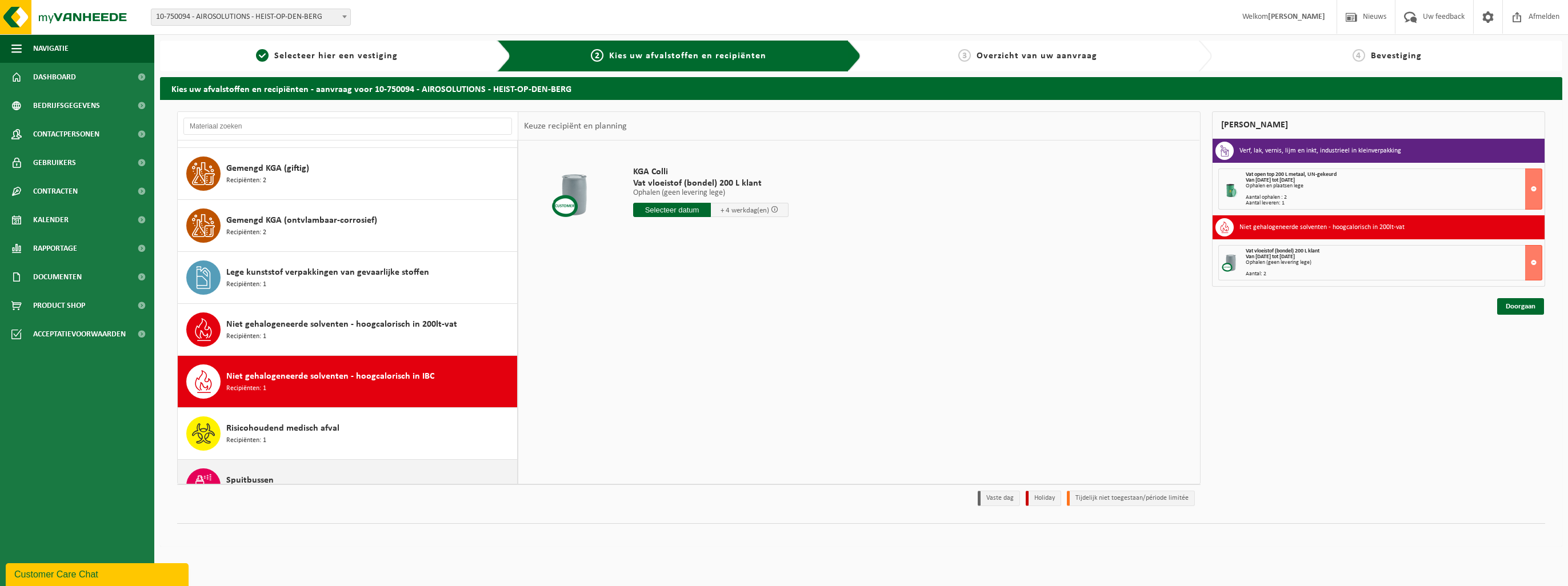
scroll to position [0, 0]
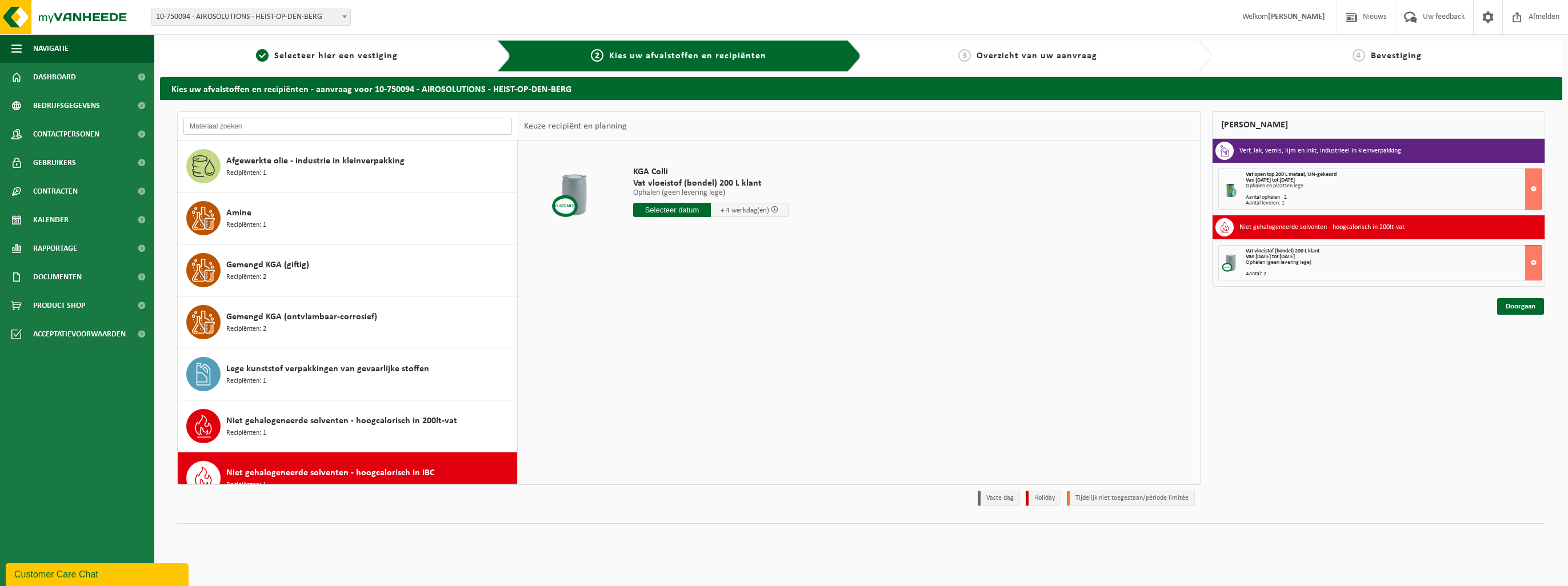
click at [248, 126] on input "text" at bounding box center [348, 126] width 329 height 17
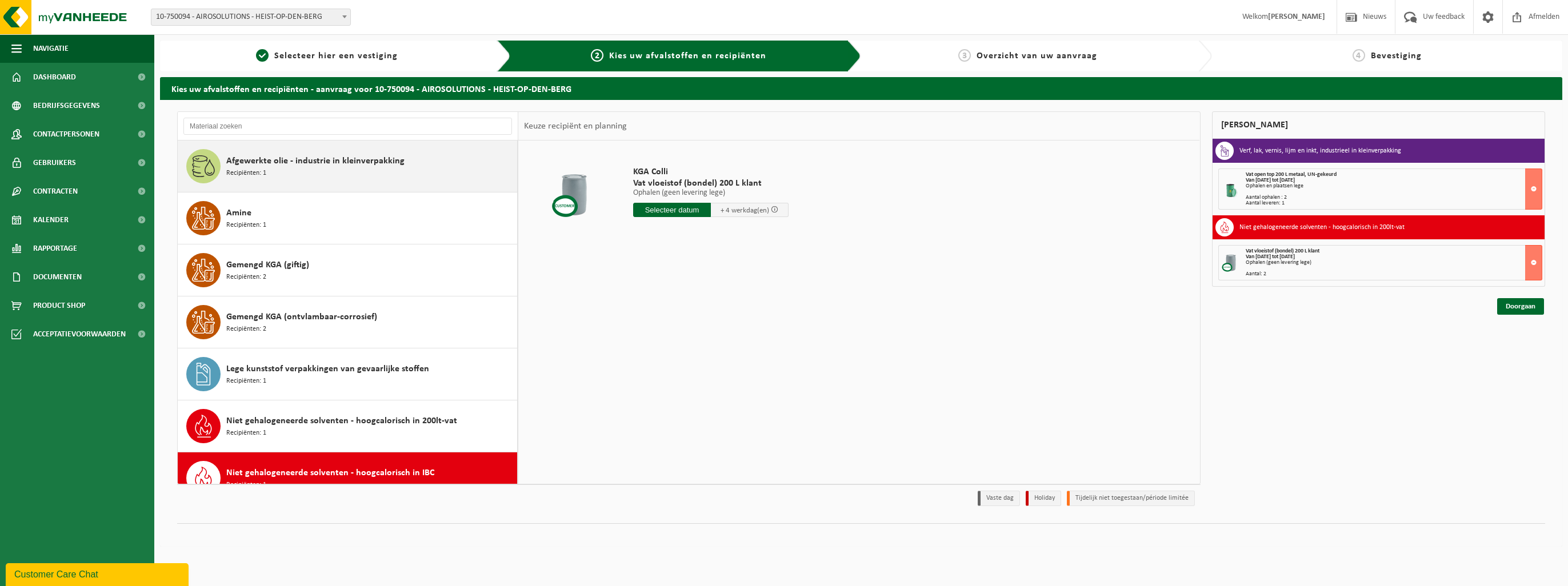
click at [270, 156] on span "Afgewerkte olie - industrie in kleinverpakking" at bounding box center [315, 161] width 178 height 14
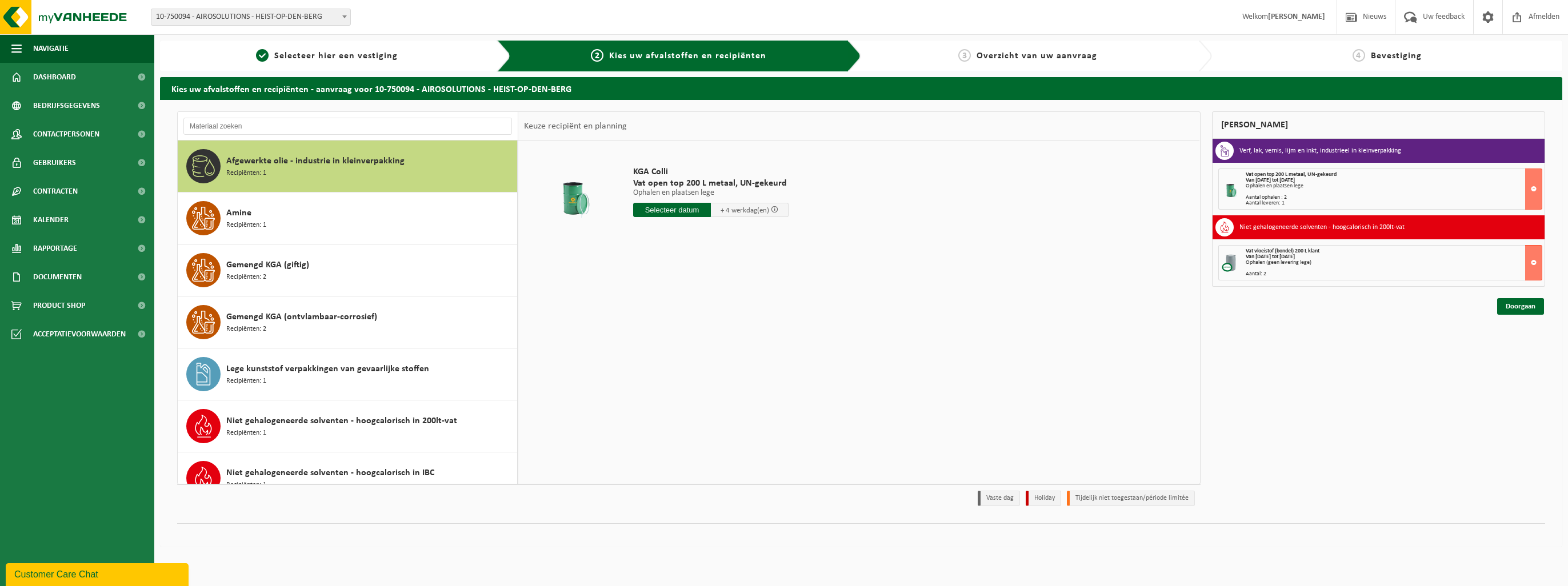
click at [651, 214] on input "text" at bounding box center [672, 210] width 78 height 14
click at [644, 310] on div "15" at bounding box center [644, 311] width 20 height 18
type input "Van [DATE]"
drag, startPoint x: 684, startPoint y: 231, endPoint x: 648, endPoint y: 234, distance: 36.1
click at [649, 234] on input "4" at bounding box center [673, 231] width 81 height 15
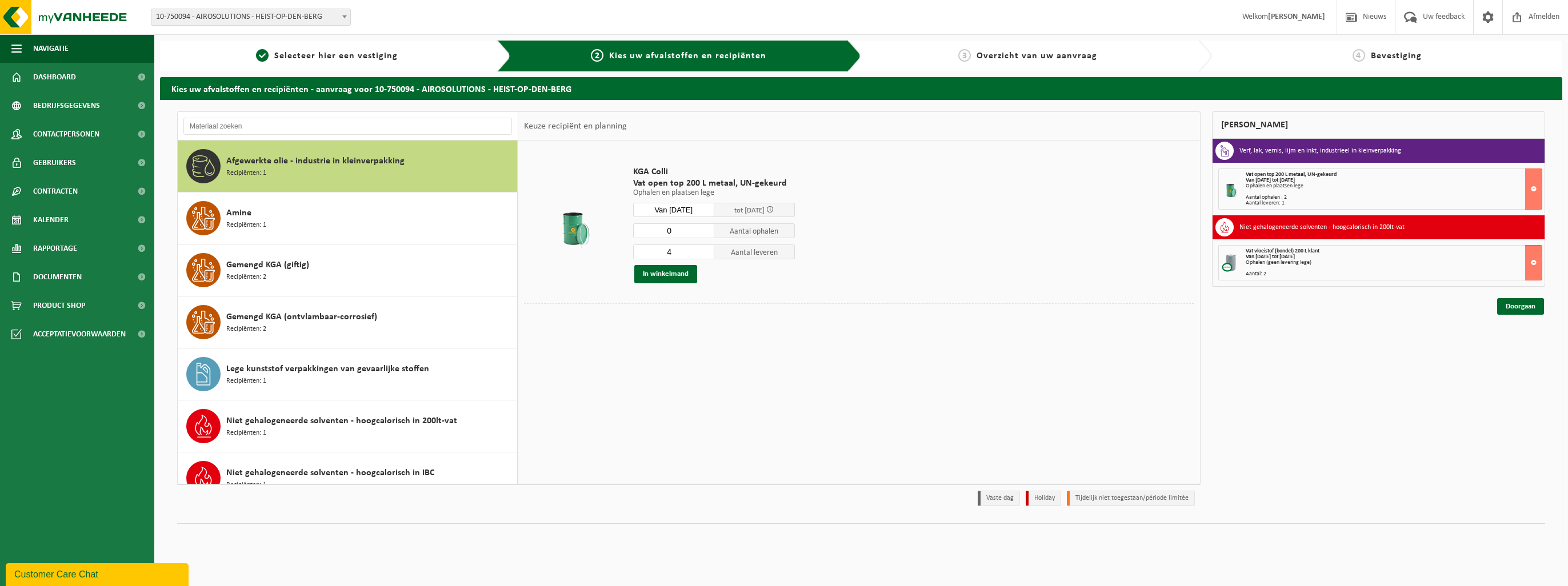
type input "0"
click at [675, 255] on input "4" at bounding box center [673, 252] width 81 height 15
type input "2"
click at [672, 276] on button "In winkelmand" at bounding box center [666, 274] width 63 height 18
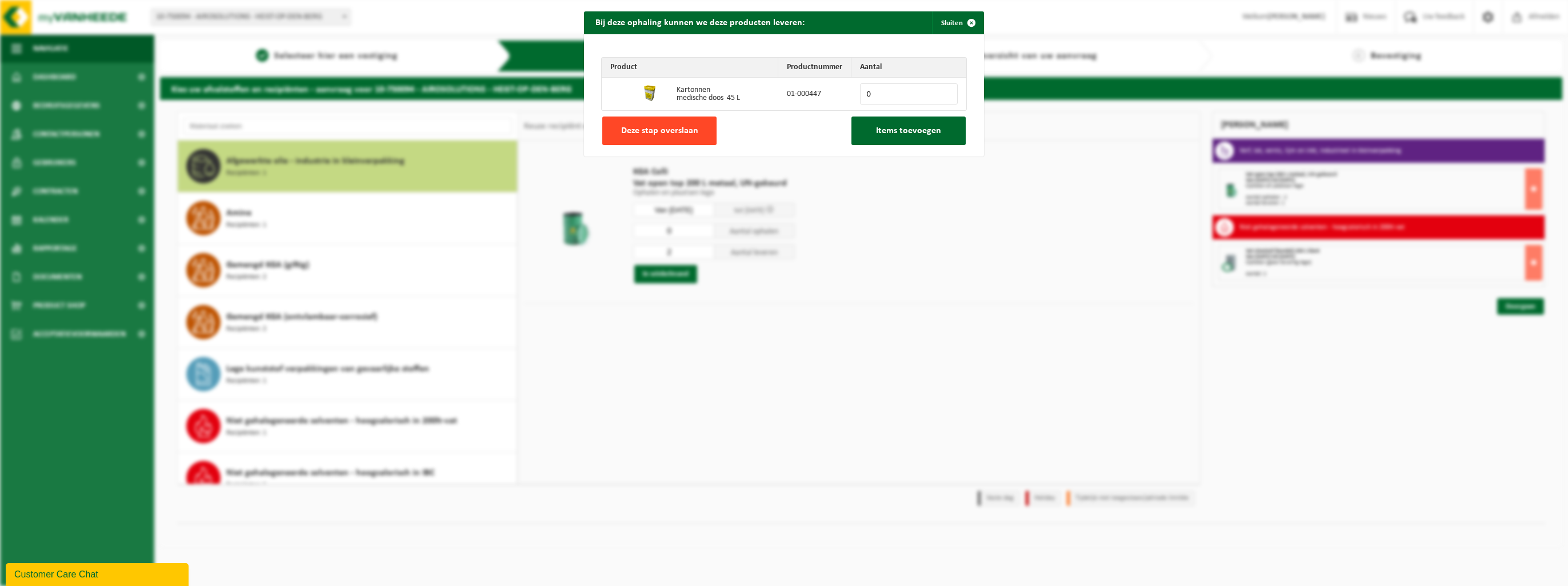
click at [689, 132] on span "Deze stap overslaan" at bounding box center [659, 131] width 77 height 9
click at [693, 129] on span "Deze stap overslaan" at bounding box center [659, 131] width 77 height 9
click at [684, 127] on span "Deze stap overslaan" at bounding box center [659, 131] width 77 height 9
click at [781, 23] on span "button" at bounding box center [971, 23] width 23 height 23
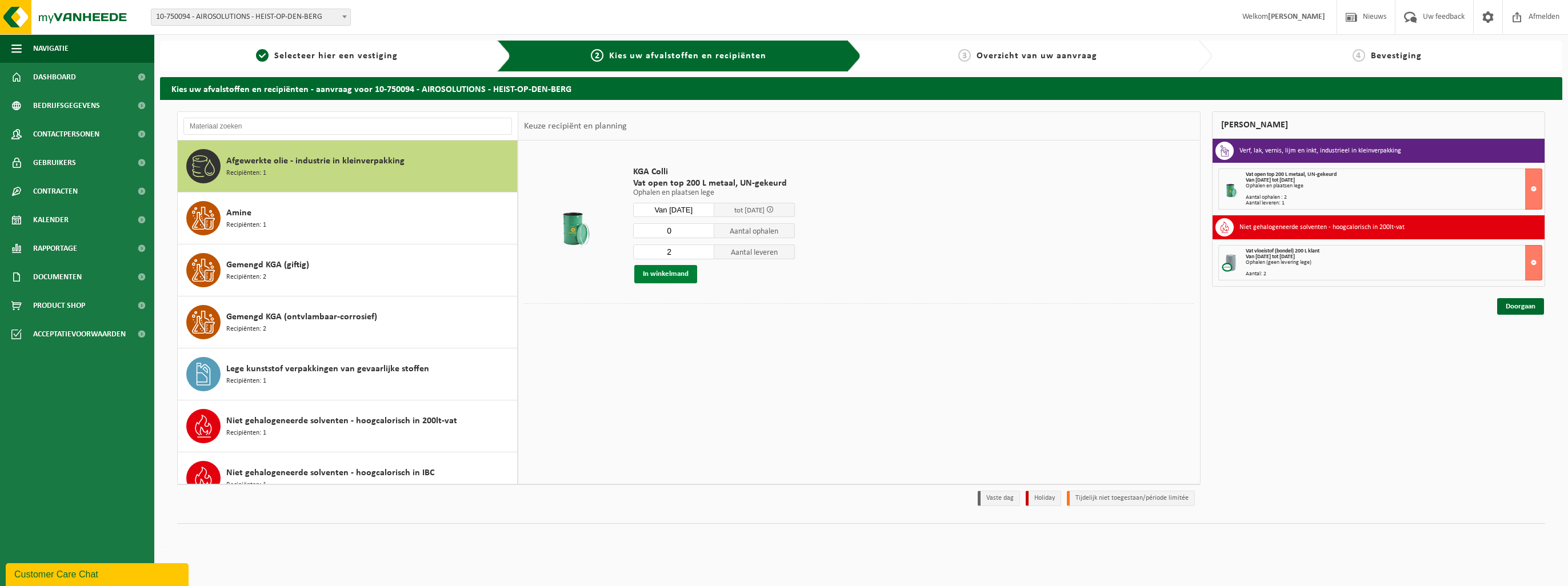
click at [658, 276] on button "In winkelmand" at bounding box center [666, 274] width 63 height 18
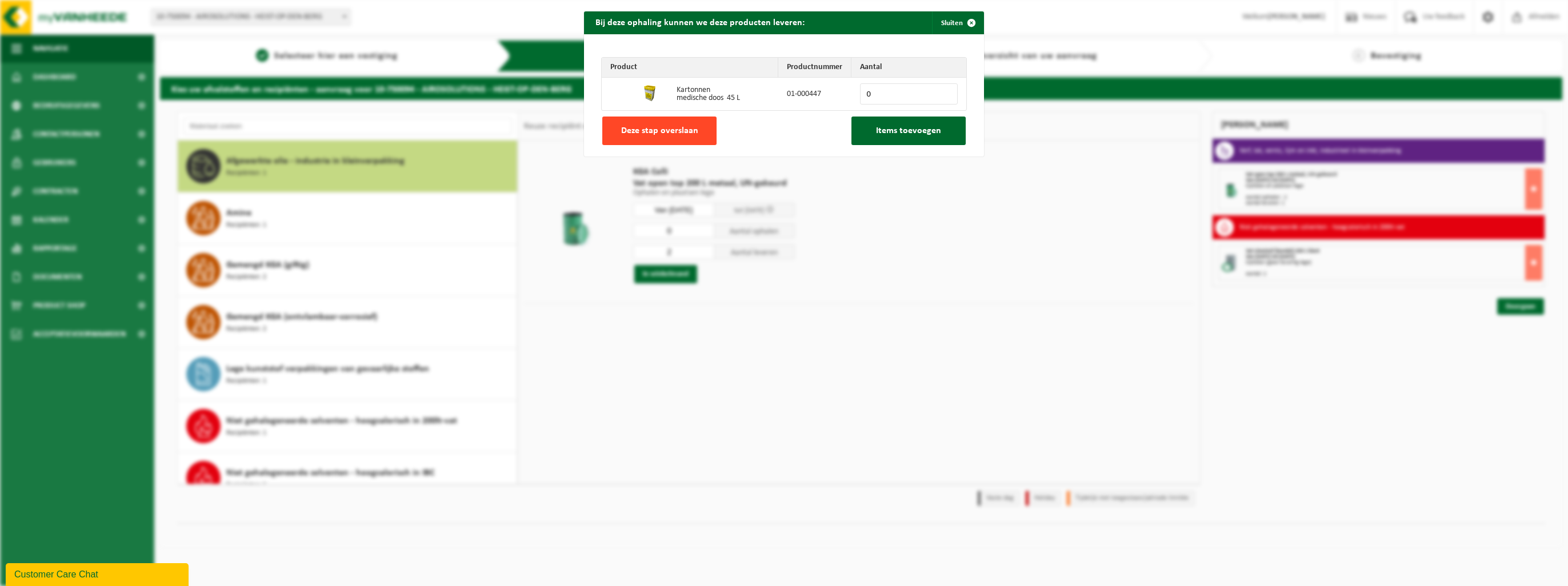
click at [690, 127] on span "Deze stap overslaan" at bounding box center [659, 131] width 77 height 9
click at [698, 129] on button "Deze stap overslaan" at bounding box center [659, 131] width 114 height 29
click at [781, 24] on button "Sluiten" at bounding box center [957, 23] width 51 height 23
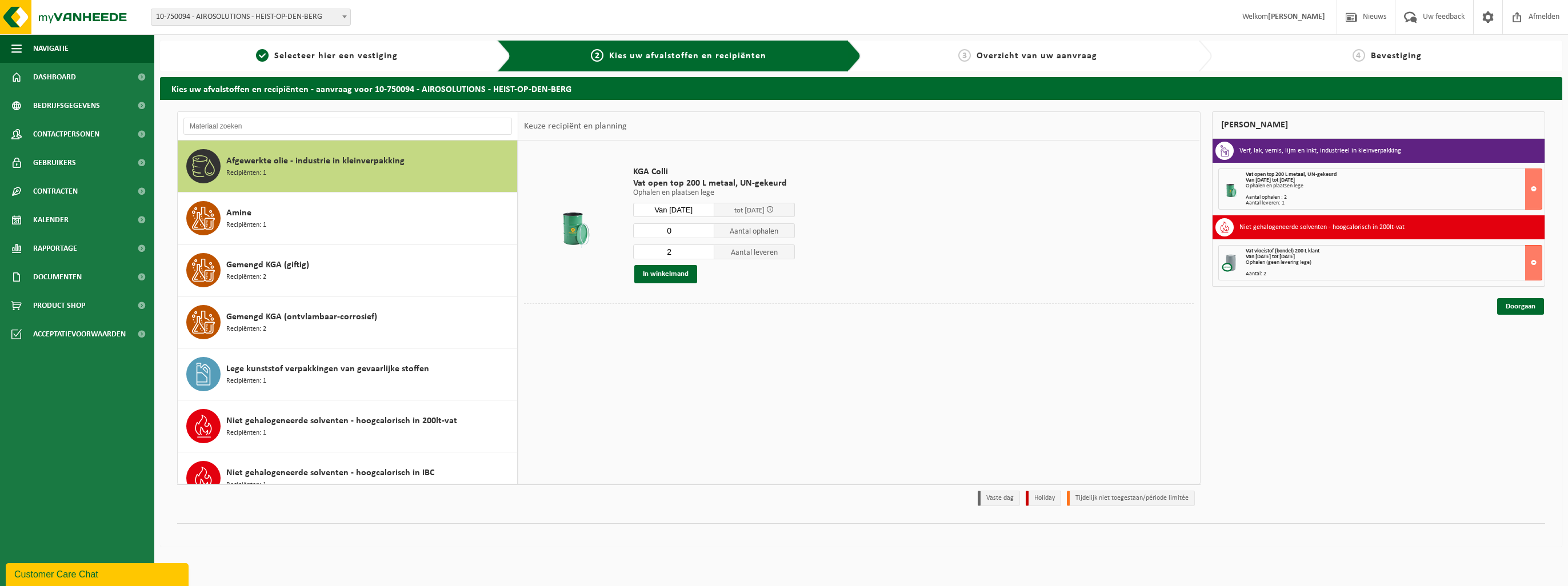
click at [781, 301] on td "KGA Colli Vat open top 200 L metaal, UN-gekeurd Ophalen en plaatsen lege Ophale…" at bounding box center [909, 225] width 569 height 157
click at [597, 390] on div "KGA Colli Vat open top 200 L metaal, UN-gekeurd Ophalen en plaatsen lege Ophale…" at bounding box center [859, 312] width 681 height 343
click at [781, 444] on div "Mijn winkelmand Verf, lak, vernis, lijm en inkt, industrieel in kleinverpakking…" at bounding box center [1379, 311] width 345 height 401
click at [781, 265] on button at bounding box center [1533, 263] width 17 height 36
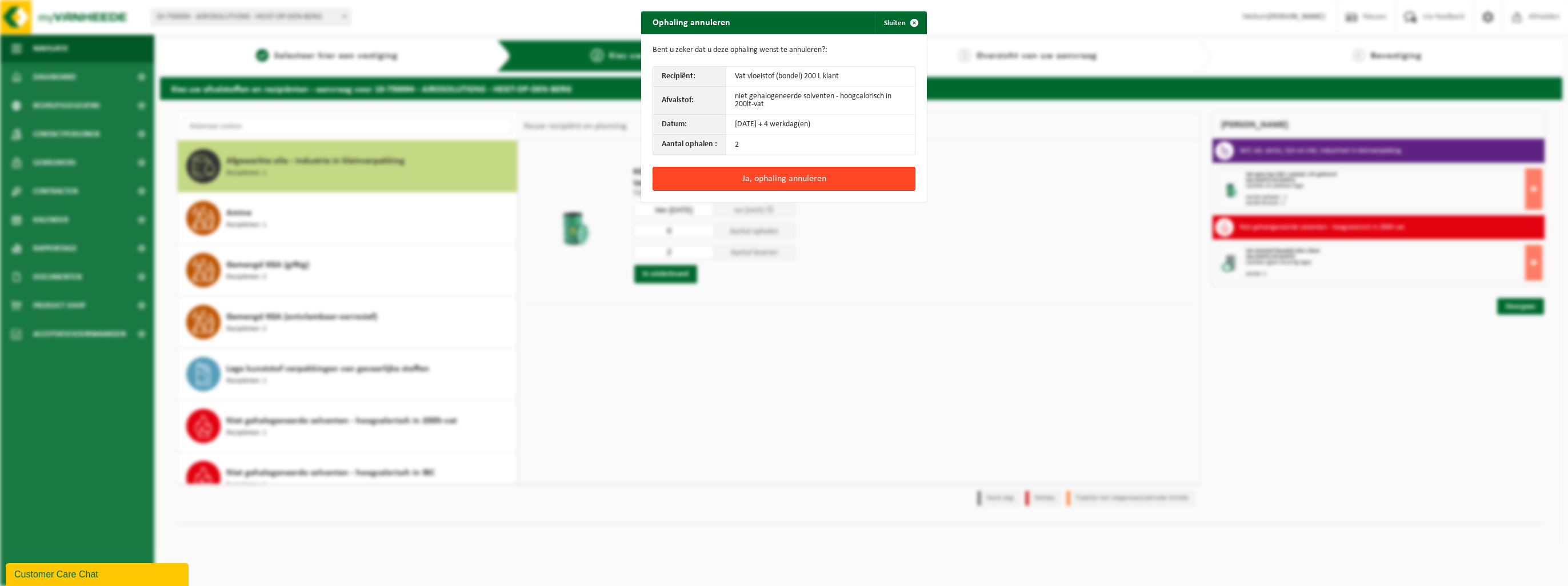
click at [772, 177] on button "Ja, ophaling annuleren" at bounding box center [784, 179] width 263 height 24
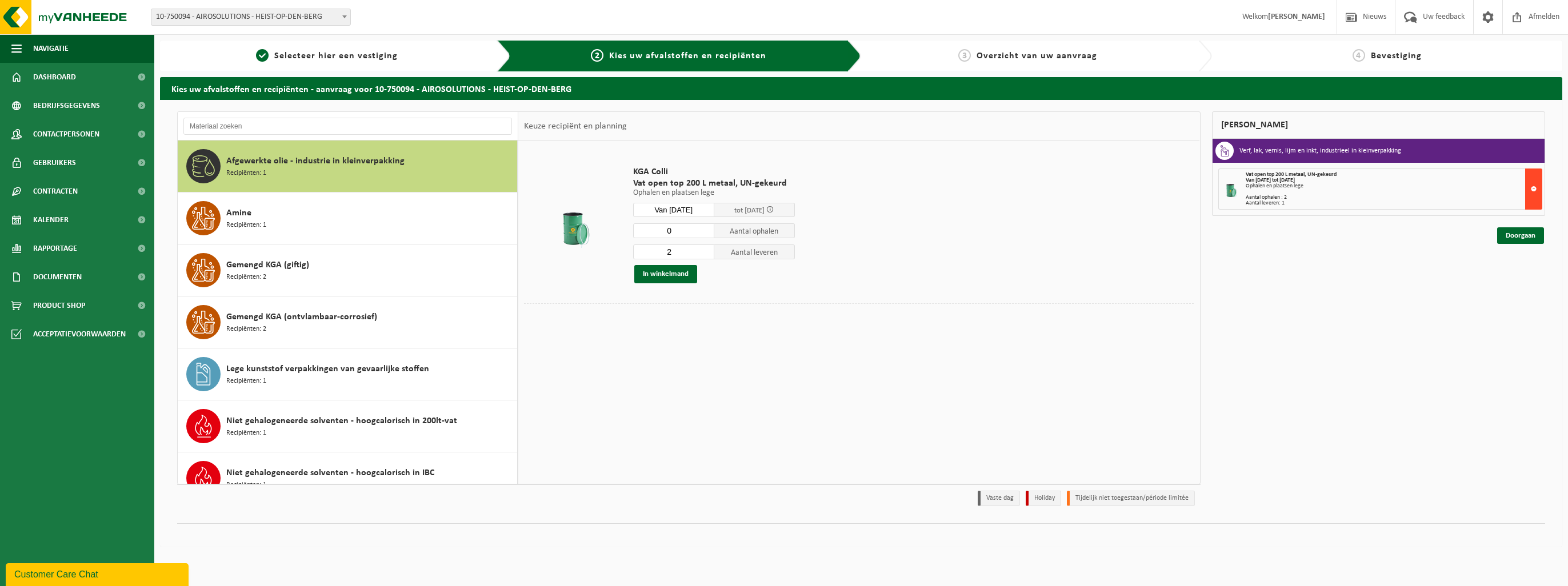
click at [781, 179] on button at bounding box center [1533, 189] width 17 height 41
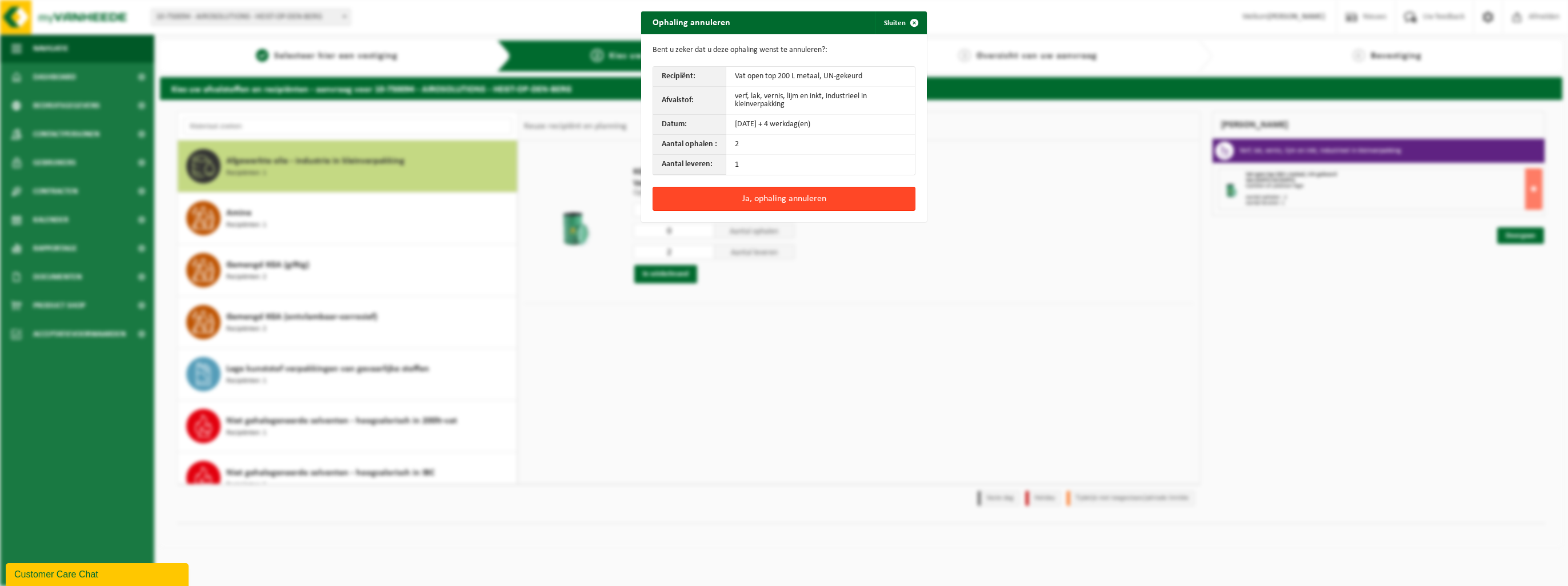
click at [744, 195] on button "Ja, ophaling annuleren" at bounding box center [784, 199] width 263 height 24
